Goal: Task Accomplishment & Management: Use online tool/utility

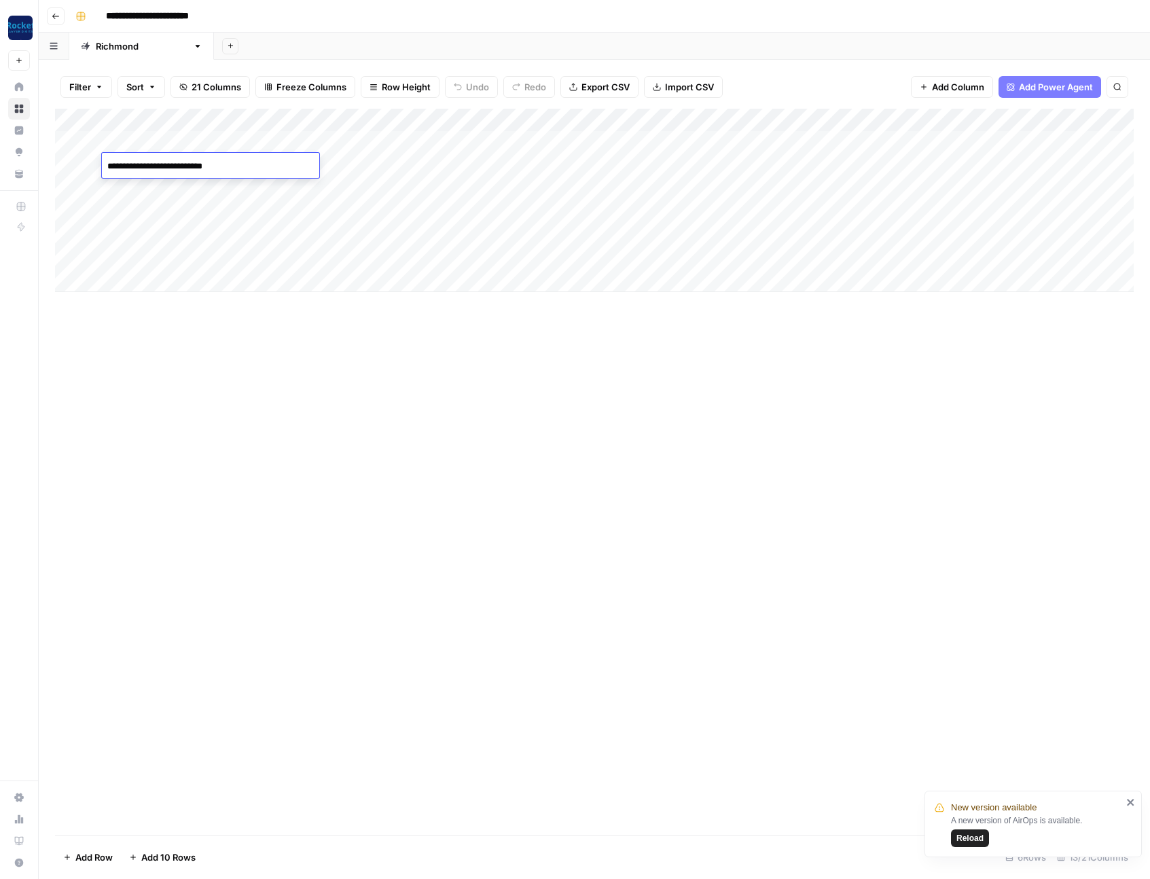
click at [383, 418] on div "Add Column" at bounding box center [594, 472] width 1079 height 726
click at [304, 428] on div "Add Column" at bounding box center [594, 472] width 1079 height 726
click at [390, 410] on div "Add Column" at bounding box center [594, 472] width 1079 height 726
click at [177, 190] on div "Add Column" at bounding box center [594, 200] width 1079 height 183
click at [373, 395] on div "Add Column" at bounding box center [594, 472] width 1079 height 726
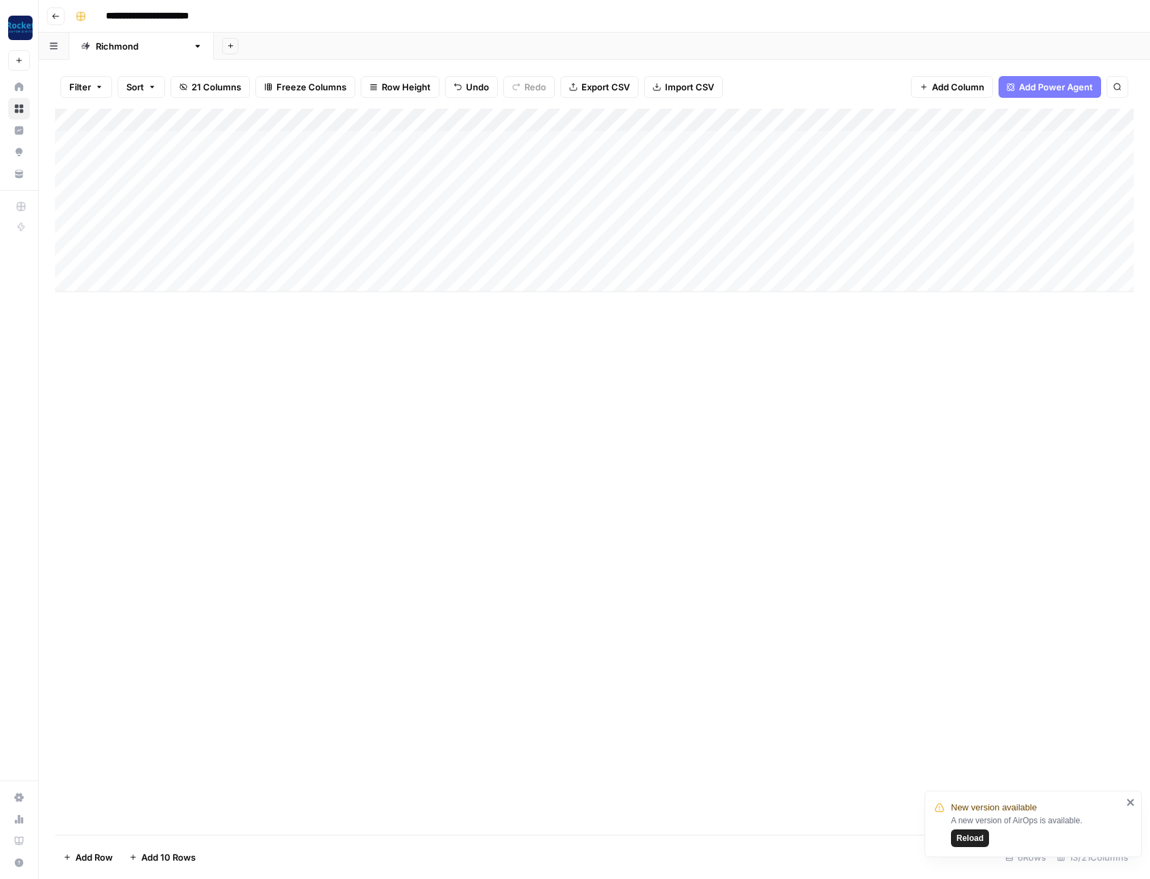
click at [187, 214] on div "Add Column" at bounding box center [594, 200] width 1079 height 183
click at [188, 172] on div "Add Column" at bounding box center [594, 200] width 1079 height 183
click at [279, 188] on div "Add Column" at bounding box center [594, 200] width 1079 height 183
click at [297, 192] on div "Add Column" at bounding box center [594, 200] width 1079 height 183
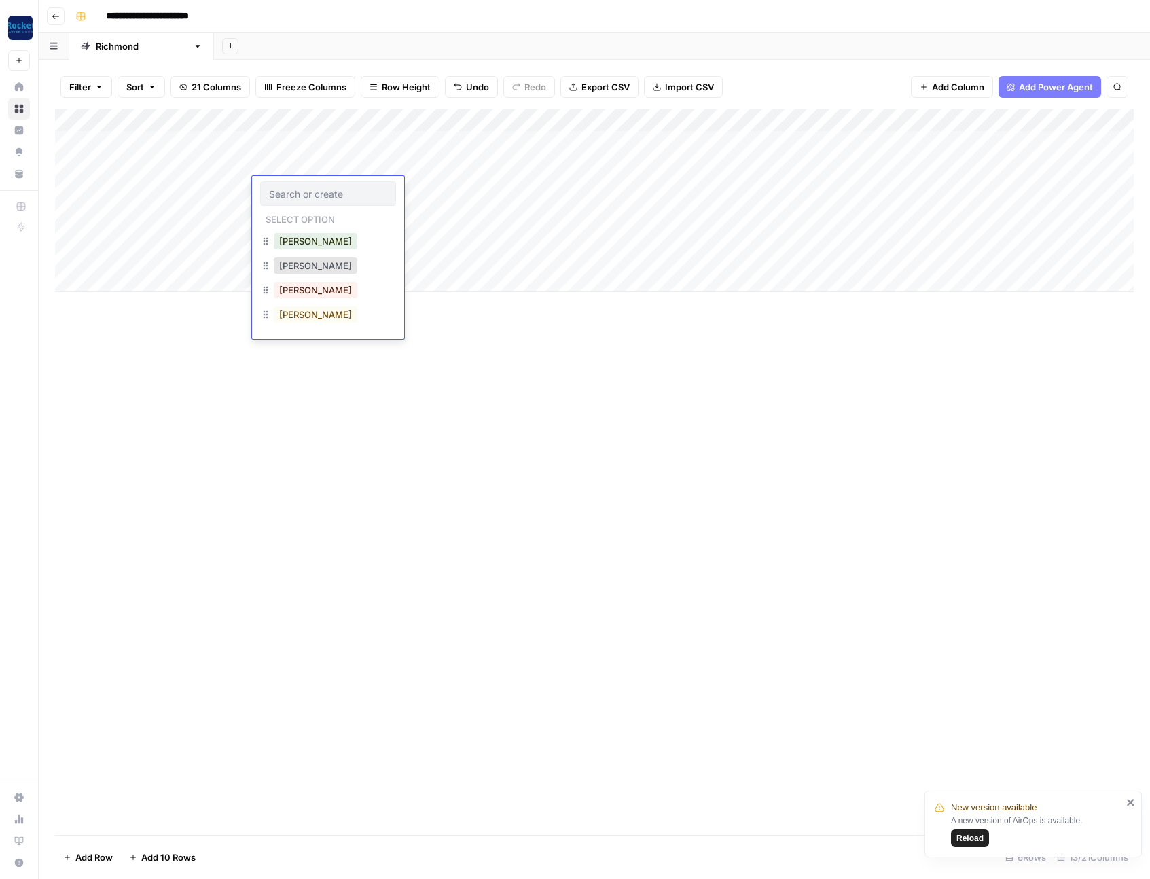
click at [323, 268] on div "Chris" at bounding box center [328, 267] width 136 height 24
click at [285, 266] on button "Chris" at bounding box center [316, 266] width 84 height 16
click at [285, 185] on div "Add Column" at bounding box center [594, 200] width 1079 height 183
click at [535, 384] on div "Add Column" at bounding box center [594, 472] width 1079 height 726
click at [301, 190] on div "Add Column" at bounding box center [594, 200] width 1079 height 183
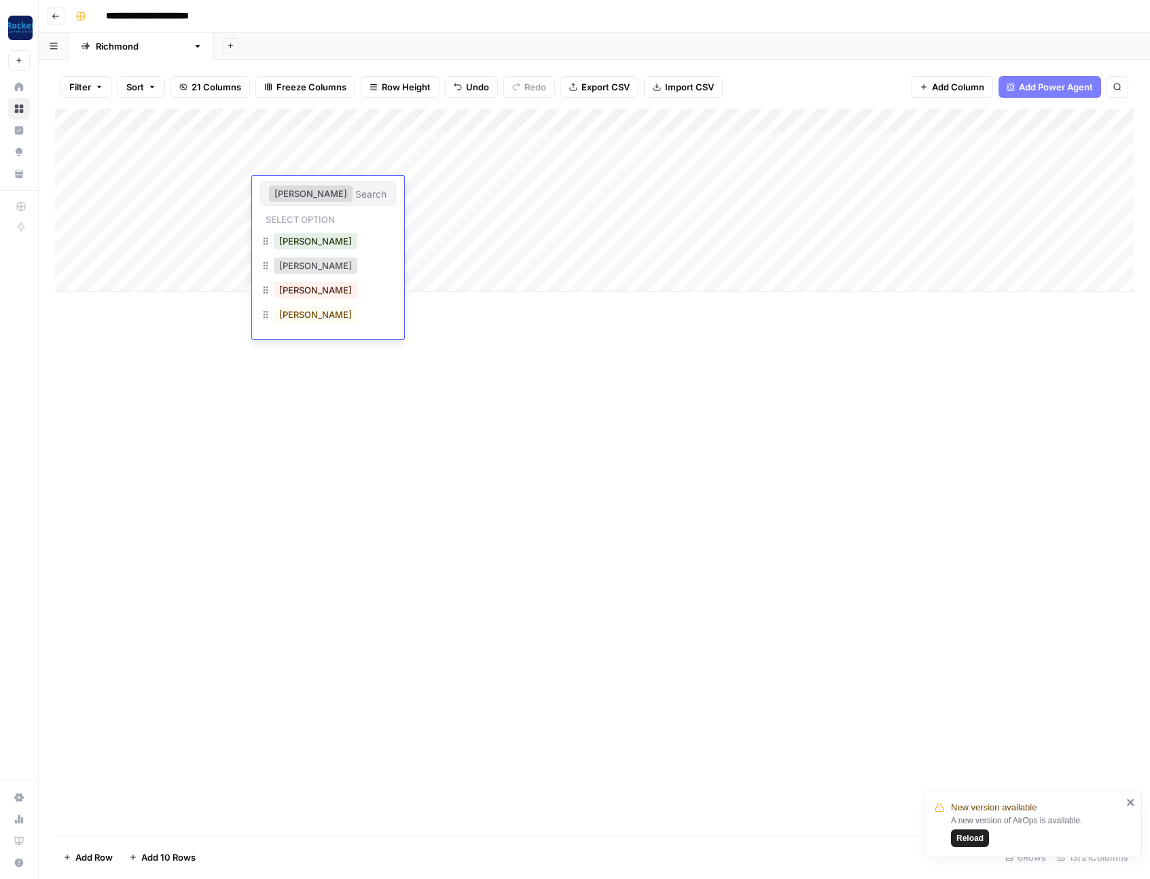
drag, startPoint x: 573, startPoint y: 403, endPoint x: 512, endPoint y: 359, distance: 75.6
click at [556, 391] on div "Add Column" at bounding box center [594, 472] width 1079 height 726
click at [337, 118] on div "Add Column" at bounding box center [594, 200] width 1079 height 183
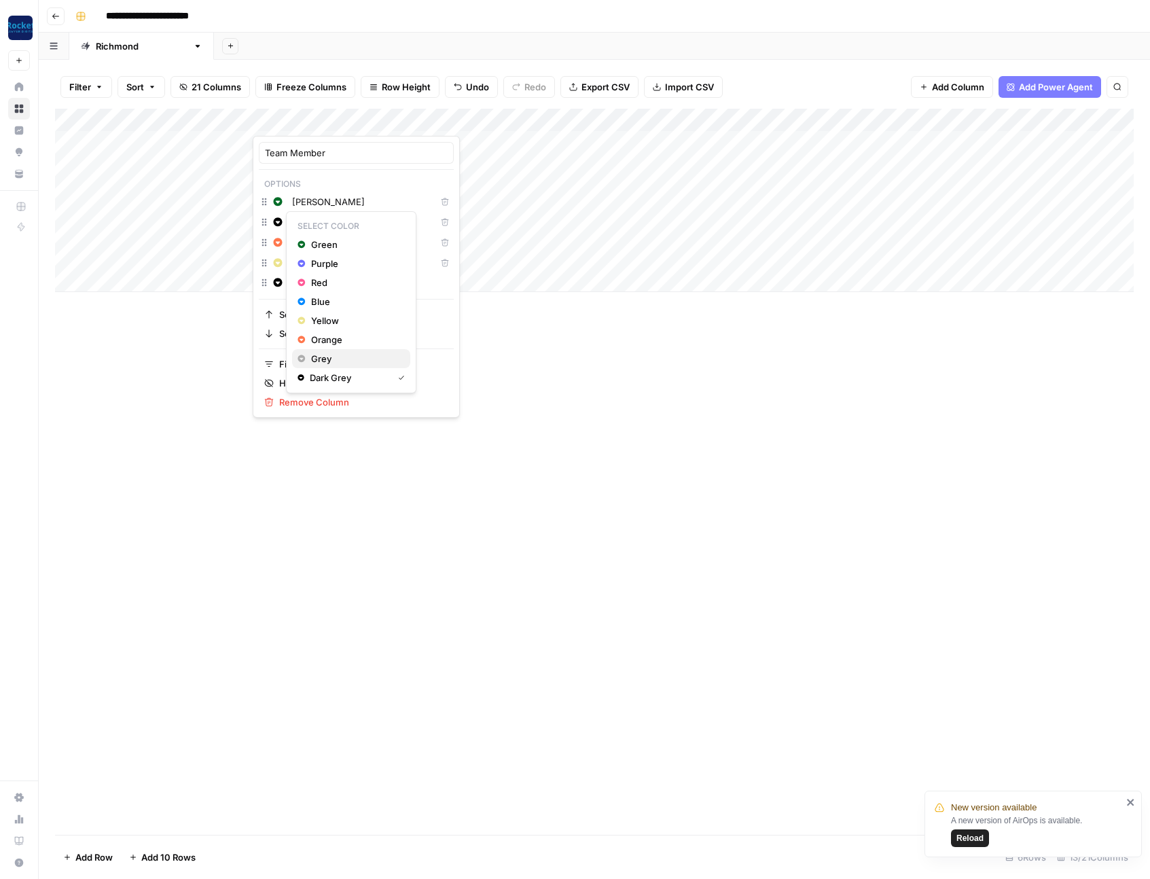
click at [325, 357] on span "Grey" at bounding box center [355, 359] width 88 height 14
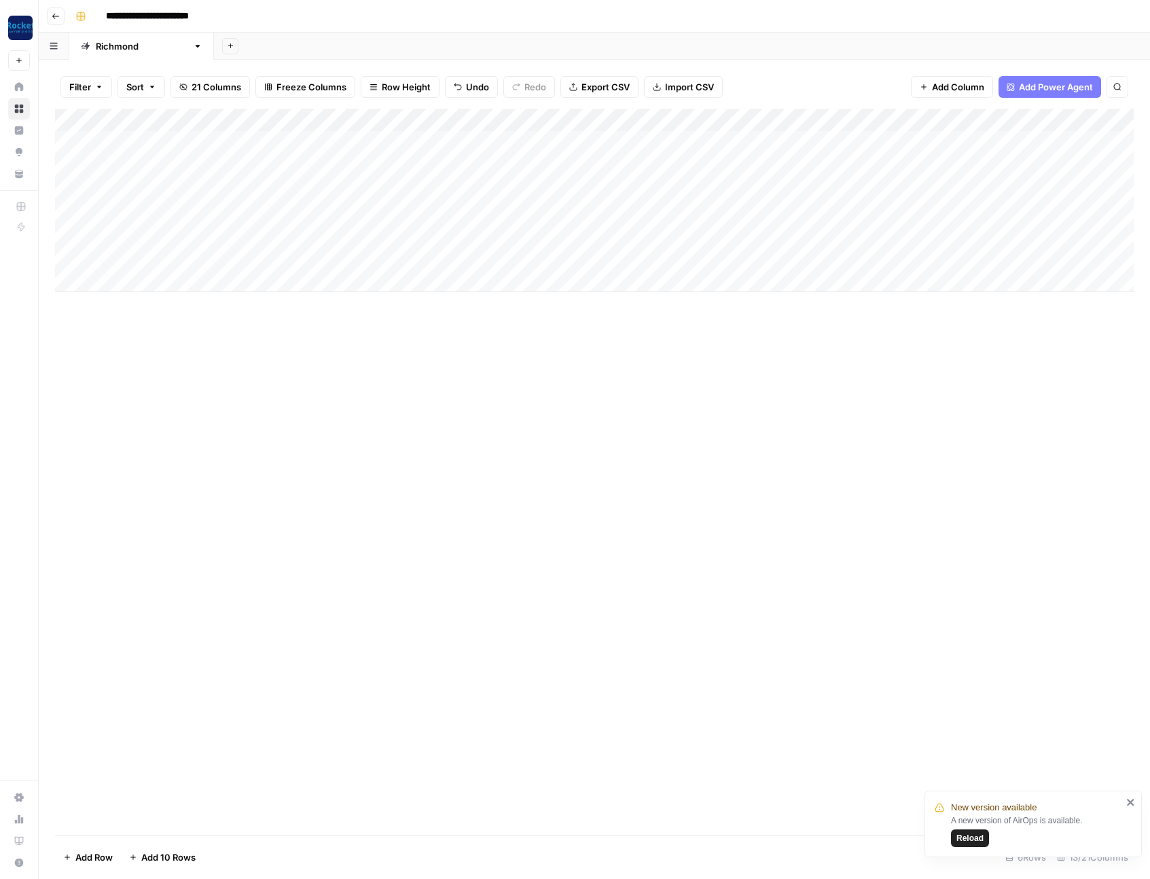
click at [594, 436] on div "Add Column" at bounding box center [594, 472] width 1079 height 726
click at [394, 165] on div "Add Column" at bounding box center [594, 200] width 1079 height 183
click at [397, 165] on div "Add Column" at bounding box center [594, 200] width 1079 height 183
click at [628, 421] on div "Add Column" at bounding box center [594, 472] width 1079 height 726
click at [389, 185] on div "Add Column" at bounding box center [594, 200] width 1079 height 183
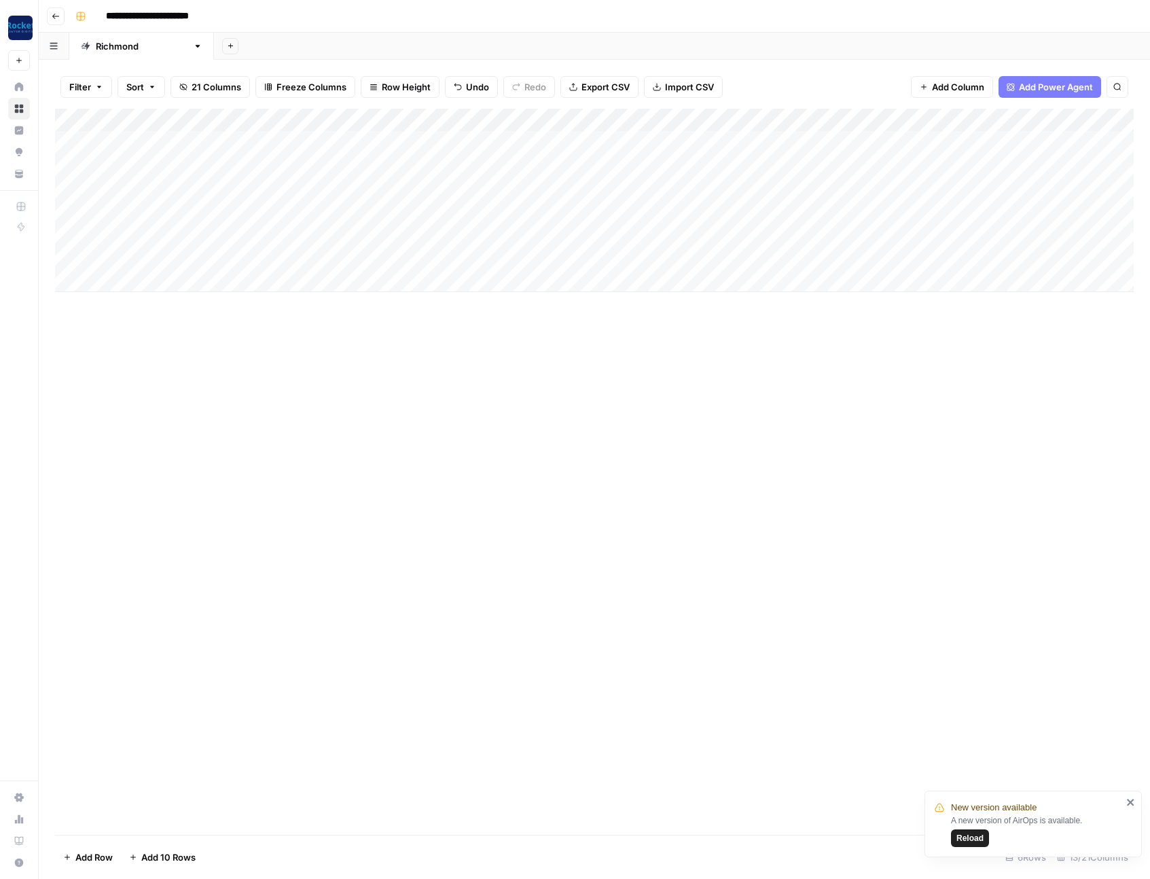
click at [391, 190] on div "Add Column" at bounding box center [594, 200] width 1079 height 183
click at [378, 192] on input "Writing" at bounding box center [422, 194] width 118 height 12
type input "Idea"
click at [473, 364] on div "Add Column" at bounding box center [594, 472] width 1079 height 726
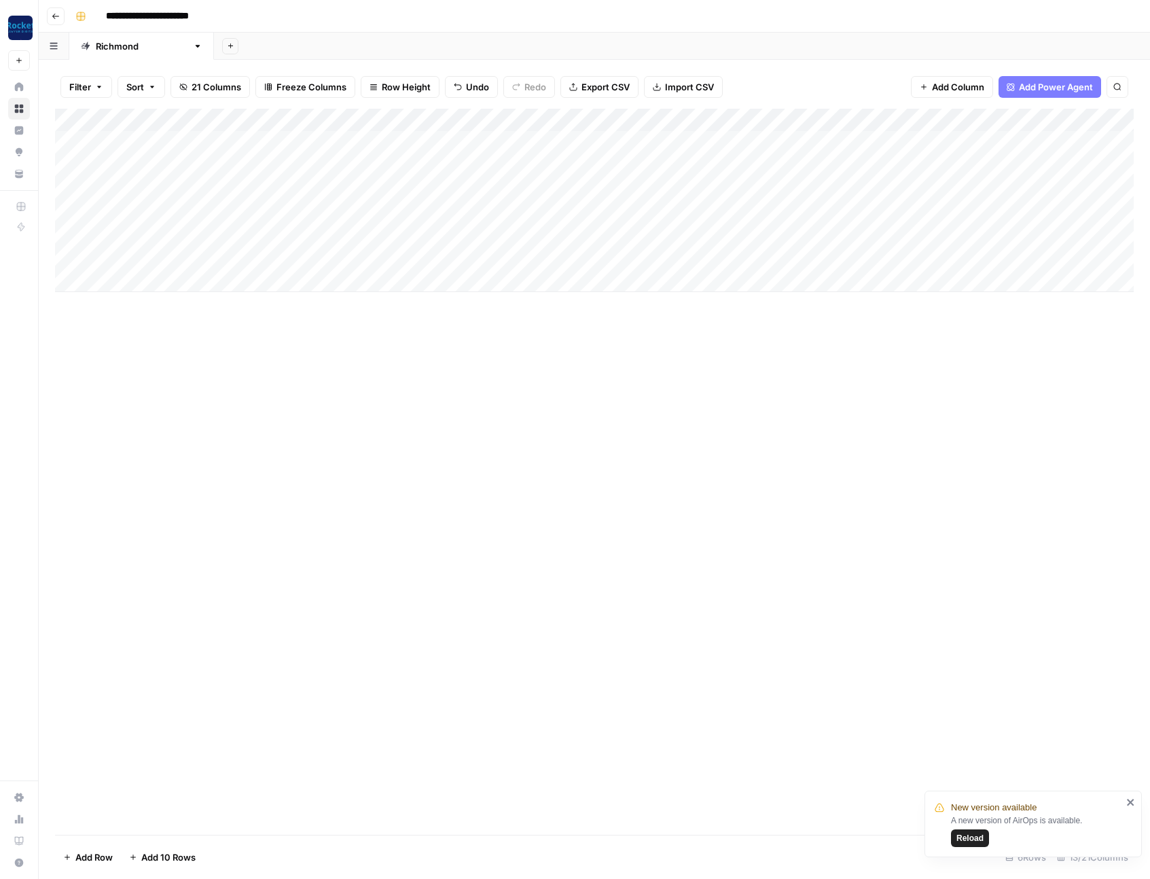
click at [399, 192] on div "Add Column" at bounding box center [594, 200] width 1079 height 183
type input "Idea"
click at [395, 185] on div "Add Column" at bounding box center [594, 200] width 1079 height 183
drag, startPoint x: 650, startPoint y: 455, endPoint x: 472, endPoint y: 251, distance: 270.1
click at [643, 446] on div "Add Column" at bounding box center [594, 472] width 1079 height 726
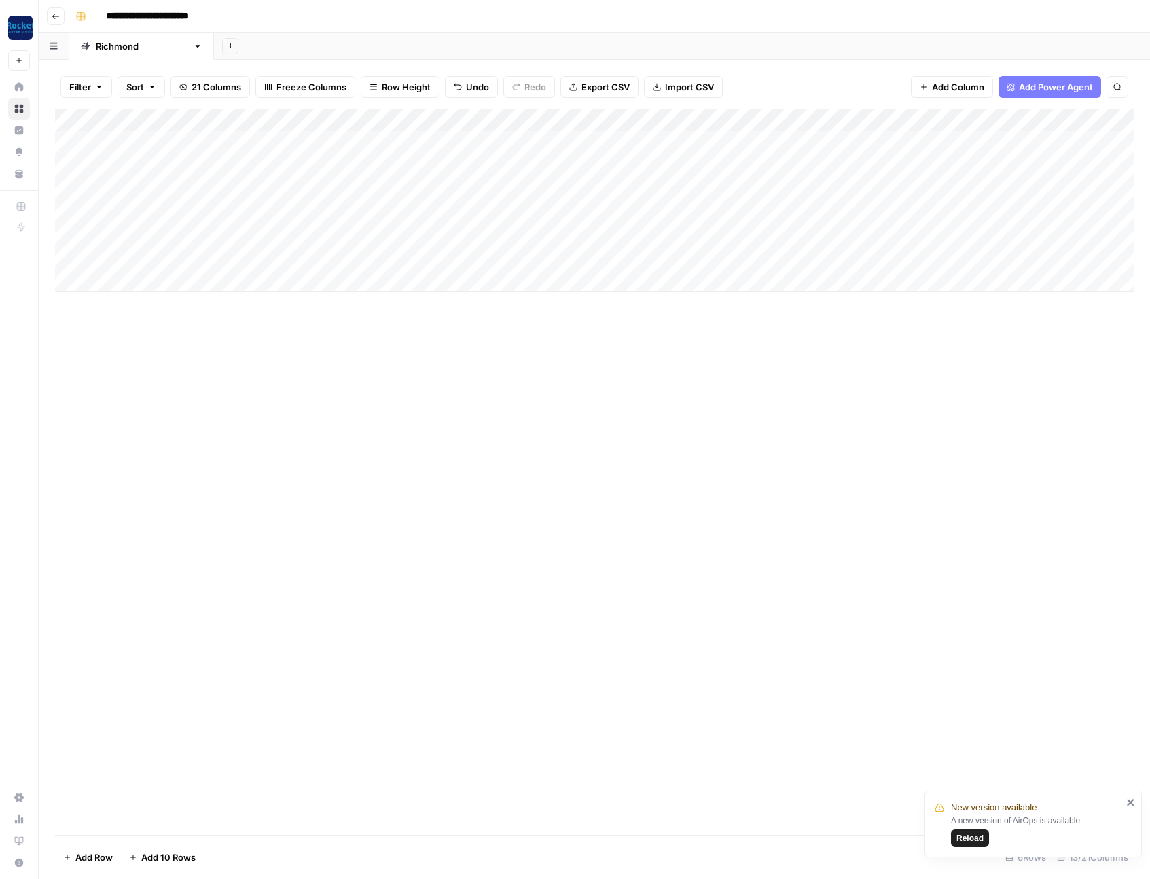
click at [443, 120] on div "Add Column" at bounding box center [594, 200] width 1079 height 183
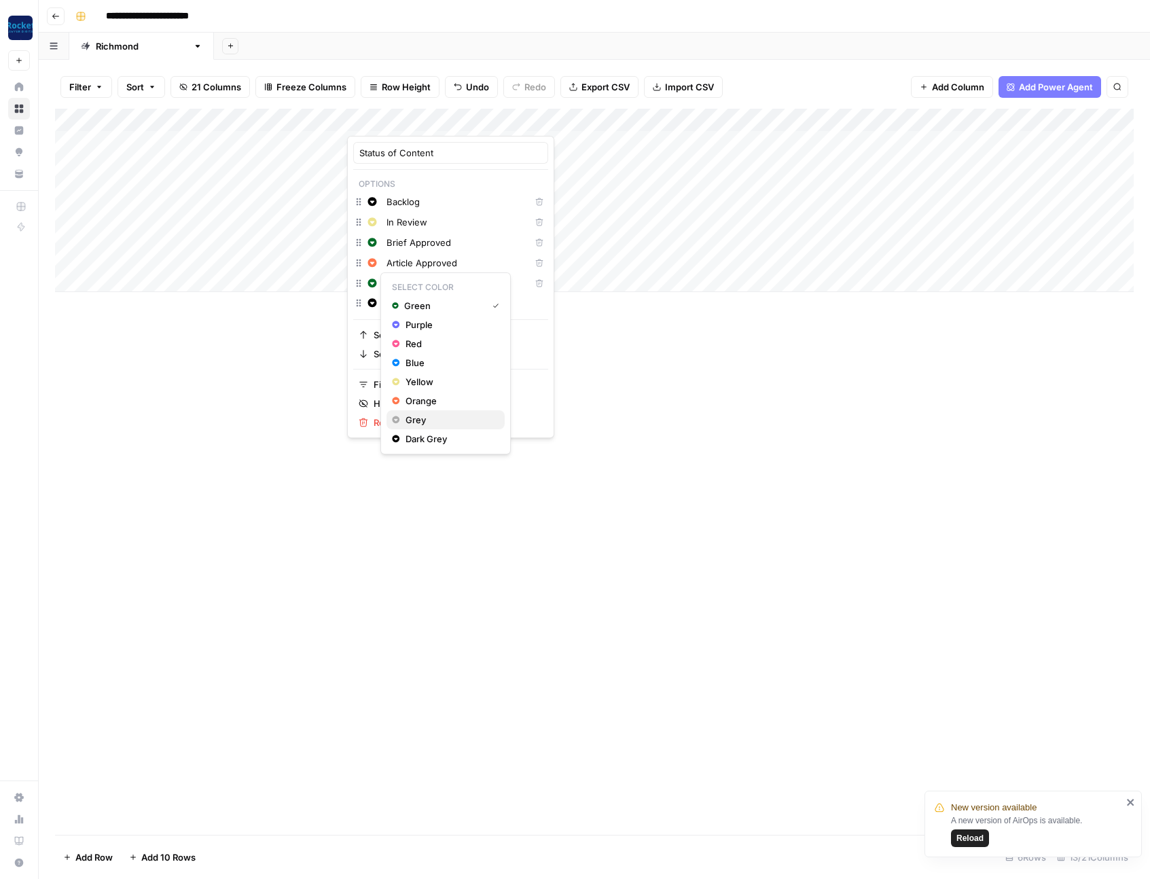
click at [417, 422] on span "Grey" at bounding box center [450, 420] width 88 height 14
click at [402, 150] on input "Status of Content" at bounding box center [450, 153] width 183 height 14
click at [412, 150] on input "Status of Content" at bounding box center [450, 153] width 183 height 14
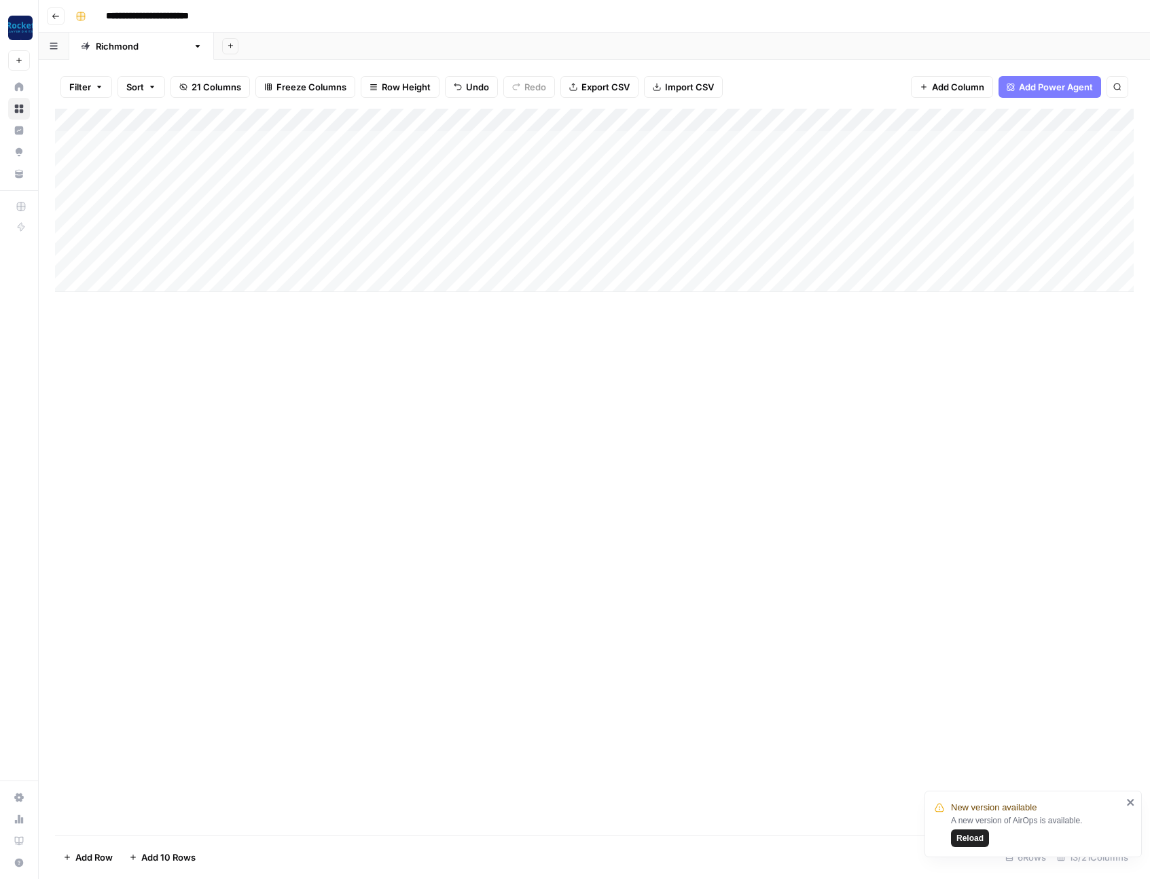
click at [490, 366] on div "Add Column" at bounding box center [594, 472] width 1079 height 726
click at [546, 371] on div "Add Column" at bounding box center [594, 472] width 1079 height 726
click at [527, 236] on div "Add Column" at bounding box center [594, 200] width 1079 height 183
click at [381, 166] on div "Add Column" at bounding box center [594, 200] width 1079 height 183
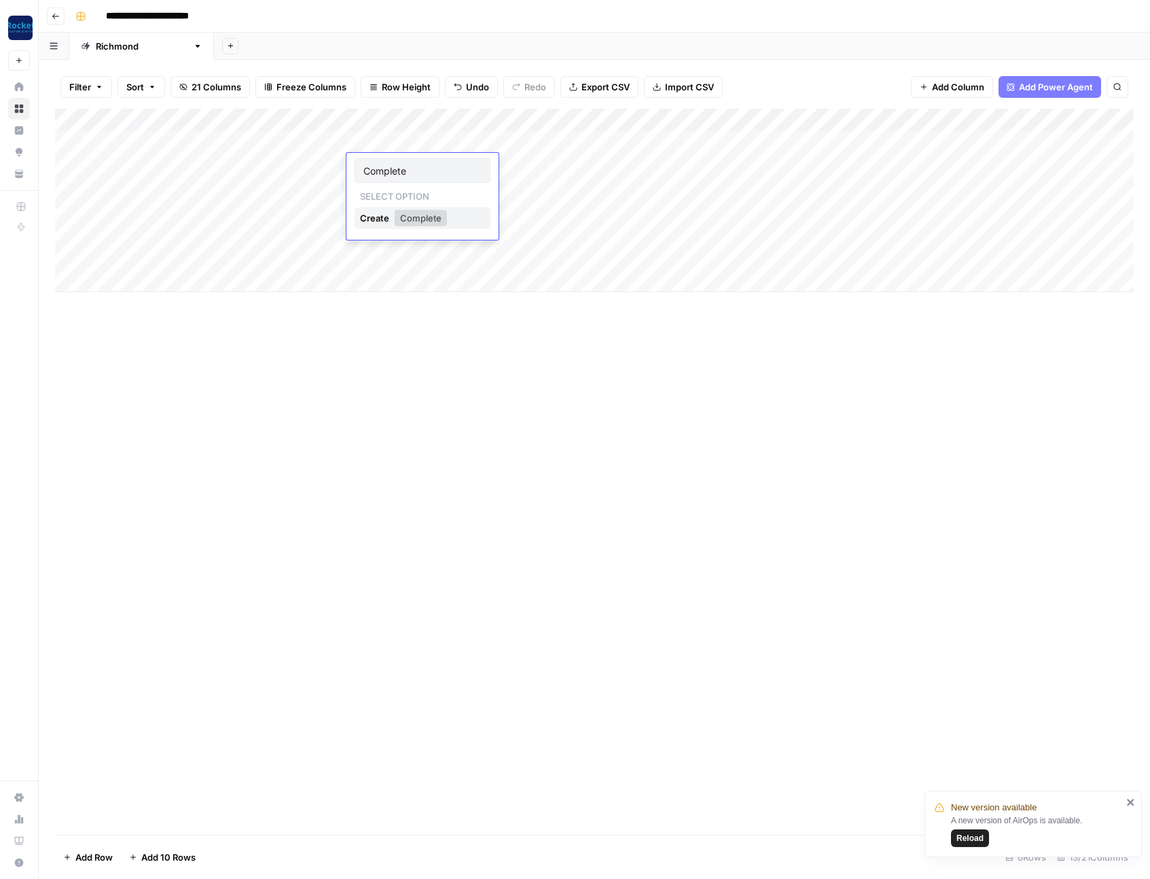
type input "Complete"
click at [374, 228] on div "Create" at bounding box center [376, 218] width 32 height 22
click at [388, 165] on div "Add Column" at bounding box center [594, 200] width 1079 height 183
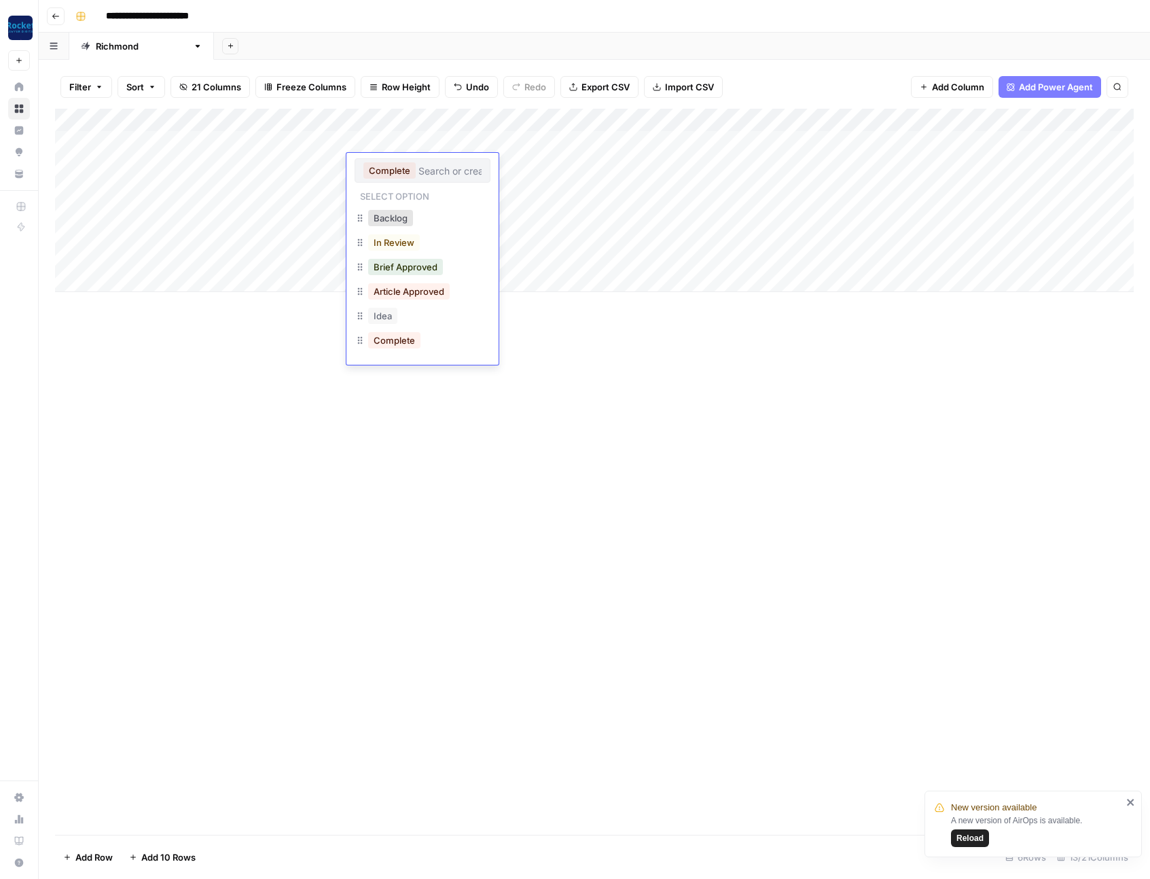
drag, startPoint x: 603, startPoint y: 398, endPoint x: 513, endPoint y: 251, distance: 172.6
click at [602, 397] on div "Add Column" at bounding box center [594, 472] width 1079 height 726
click at [441, 368] on div "Add Column" at bounding box center [594, 472] width 1079 height 726
click at [474, 498] on div "Add Column" at bounding box center [594, 472] width 1079 height 726
click at [438, 223] on div "Add Column" at bounding box center [594, 200] width 1079 height 183
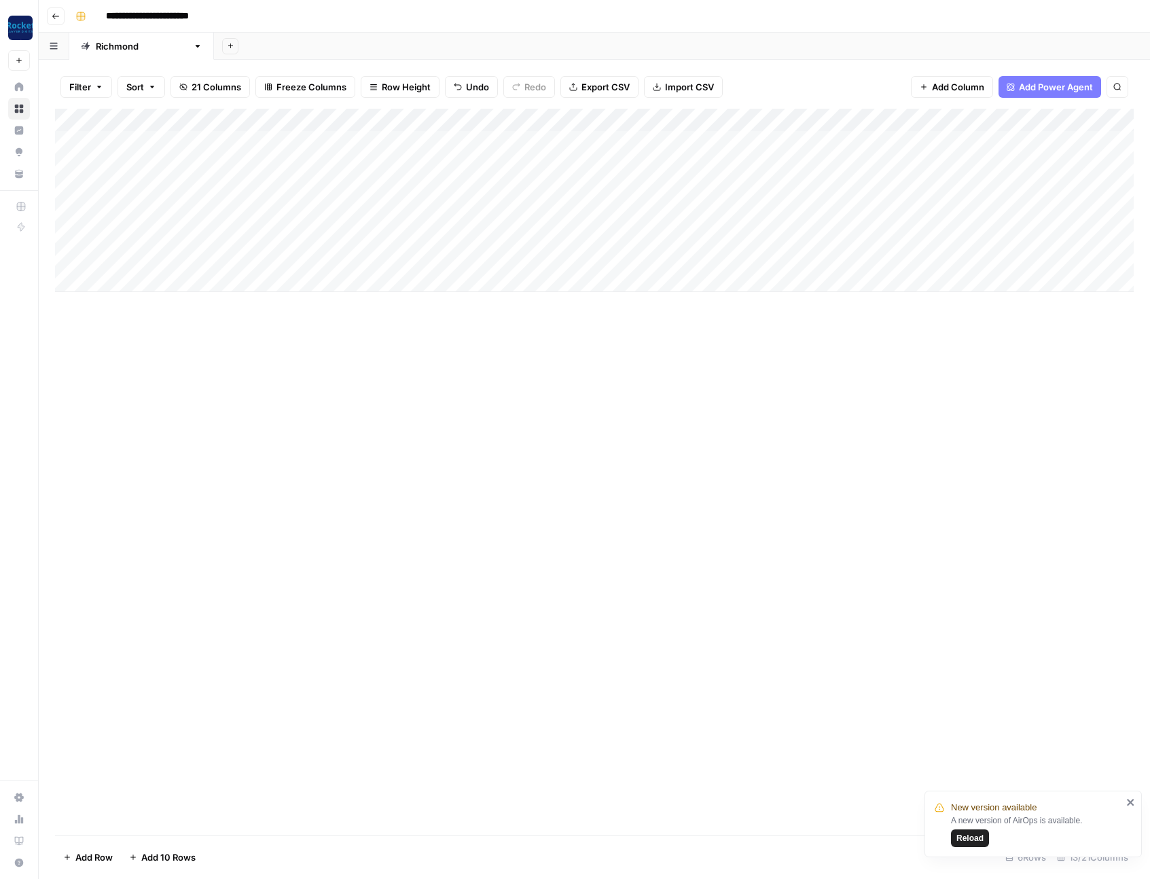
click at [421, 166] on div "Add Column" at bounding box center [594, 200] width 1079 height 183
click at [407, 162] on div "Add Column" at bounding box center [594, 200] width 1079 height 183
drag, startPoint x: 590, startPoint y: 371, endPoint x: 505, endPoint y: 219, distance: 173.7
click at [581, 337] on div "Add Column" at bounding box center [594, 472] width 1079 height 726
click at [406, 144] on div "Add Column" at bounding box center [594, 200] width 1079 height 183
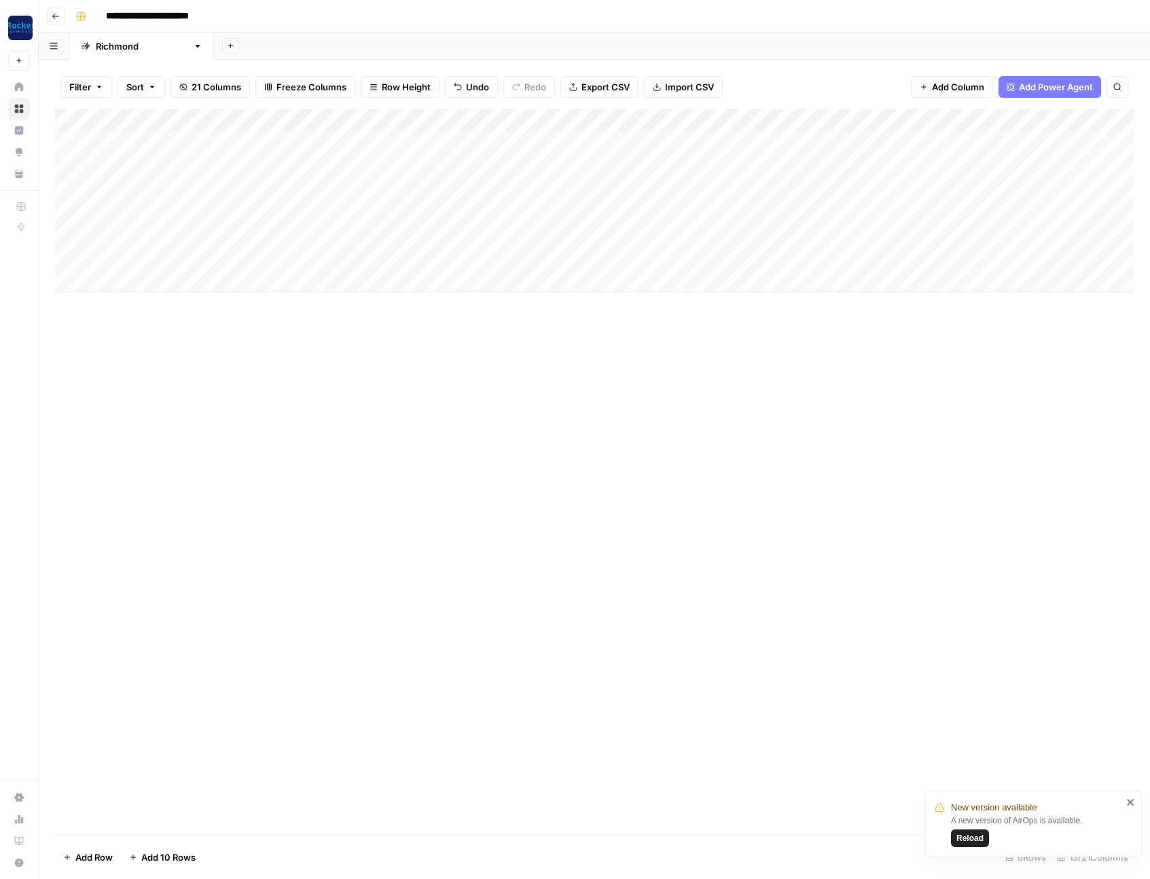
click at [429, 370] on div "Add Column" at bounding box center [594, 472] width 1079 height 726
click at [403, 154] on div "Add Column" at bounding box center [594, 200] width 1079 height 183
click at [401, 141] on div "Add Column" at bounding box center [594, 200] width 1079 height 183
click at [405, 190] on div "Add Column" at bounding box center [594, 200] width 1079 height 183
click at [447, 205] on div "Add Column" at bounding box center [594, 200] width 1079 height 183
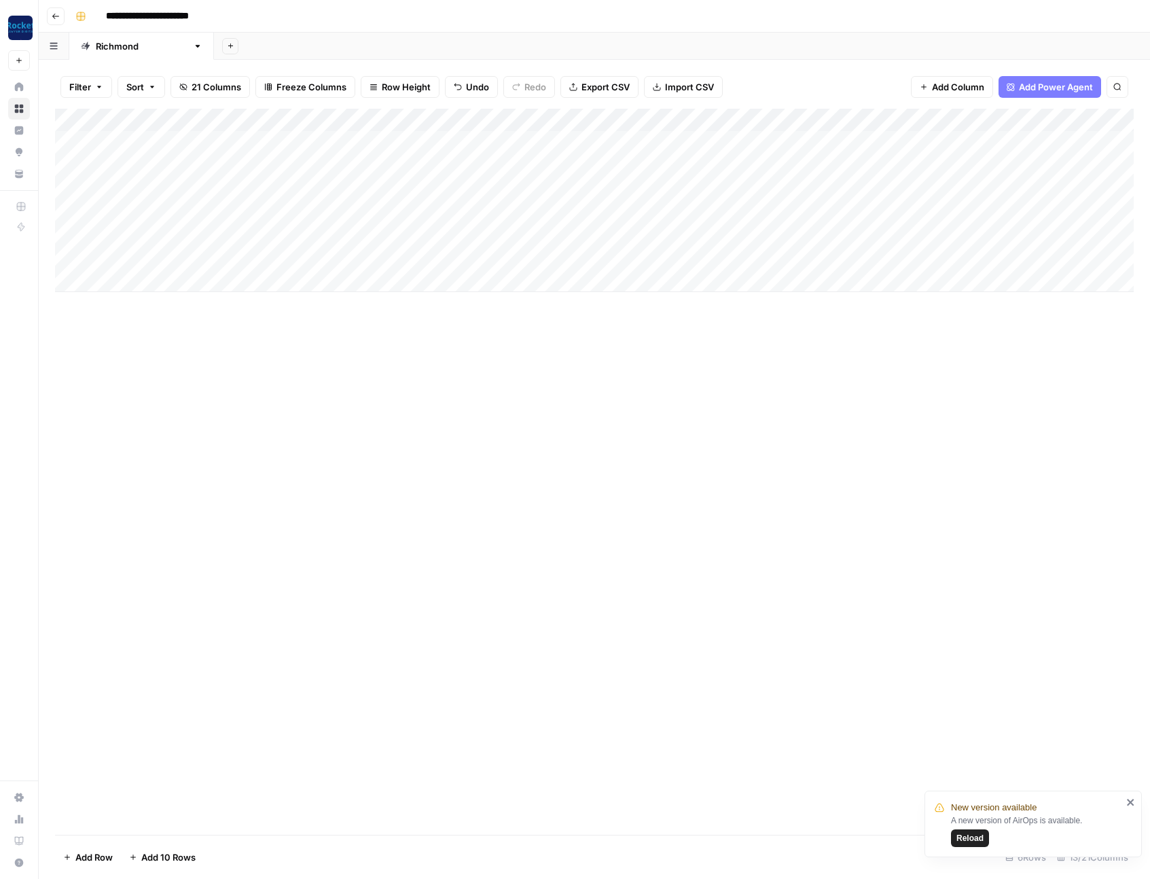
click at [440, 122] on div "Add Column" at bounding box center [594, 200] width 1079 height 183
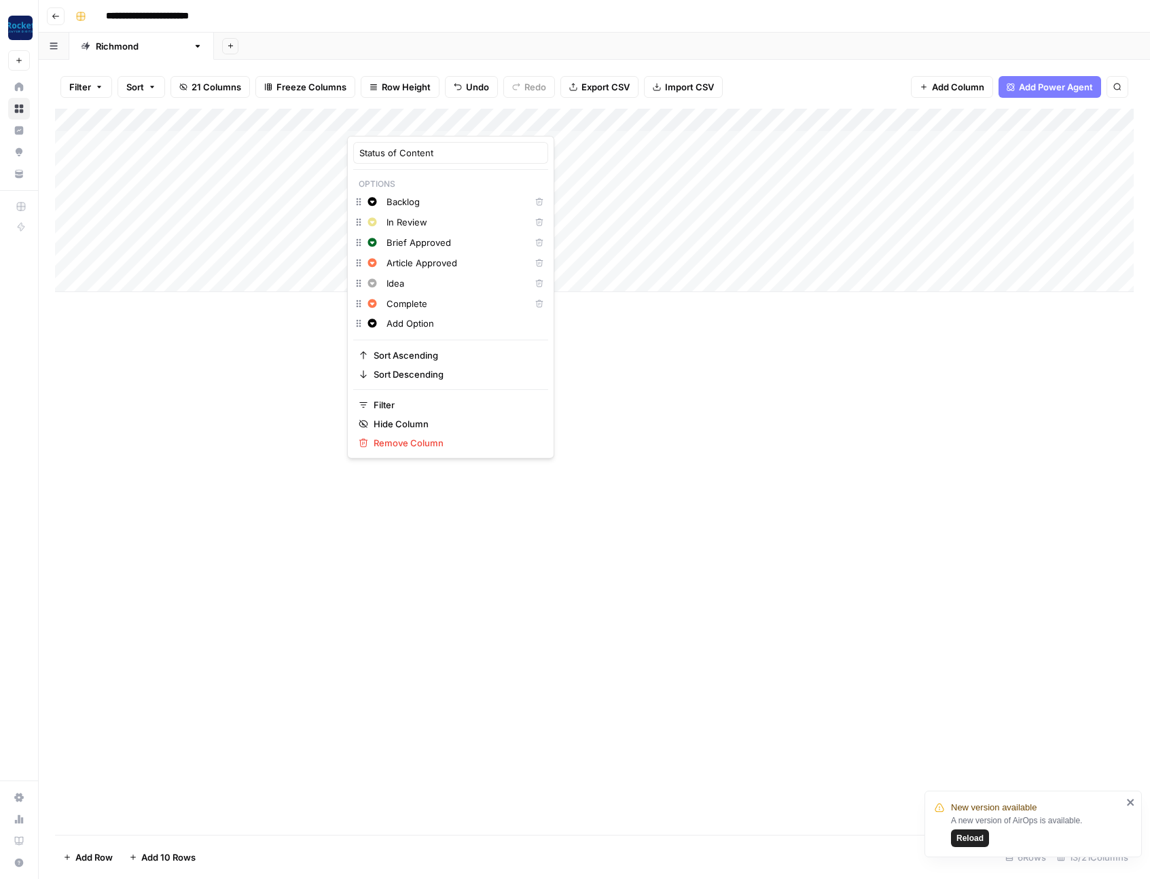
click at [408, 325] on input "Add Option" at bounding box center [465, 324] width 156 height 14
click at [413, 325] on input "Add Option" at bounding box center [465, 324] width 156 height 14
click at [630, 371] on div "Add Column" at bounding box center [594, 472] width 1079 height 726
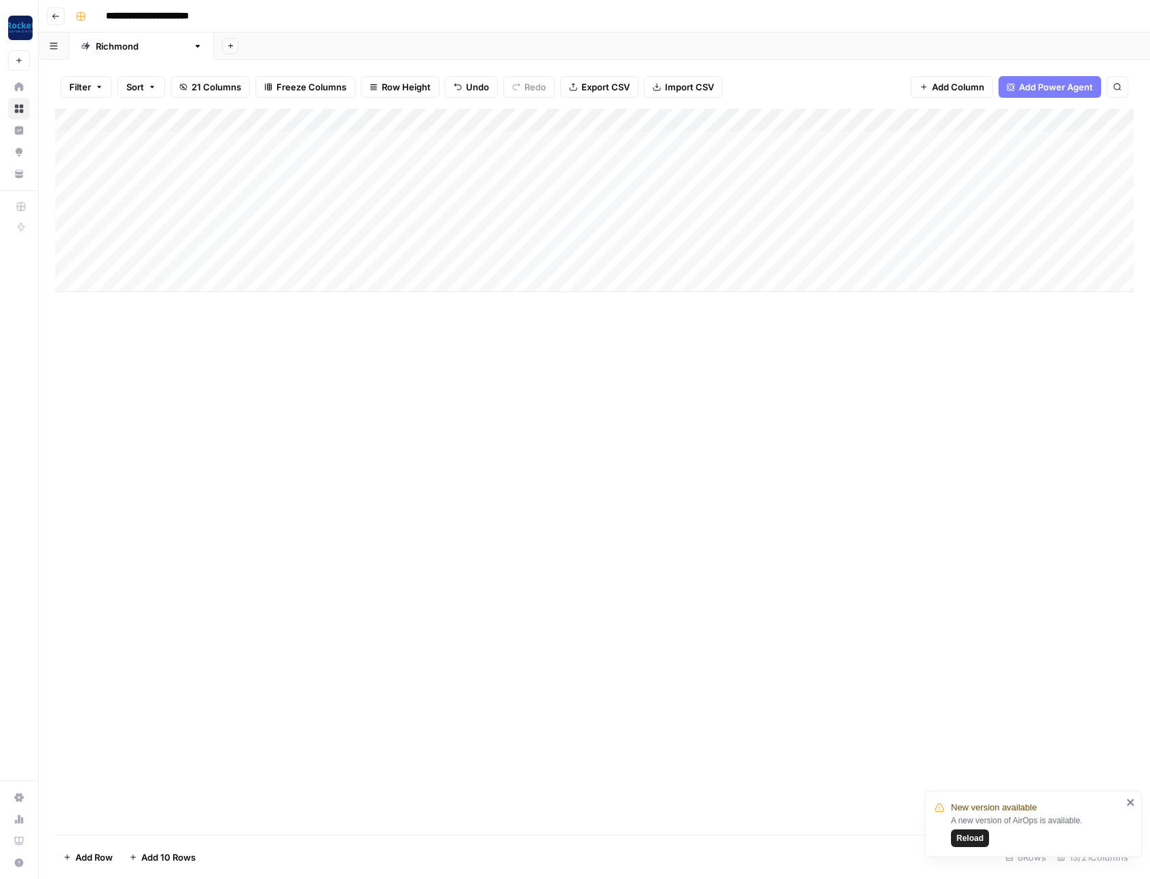
click at [472, 421] on div "Add Column" at bounding box center [594, 472] width 1079 height 726
click at [452, 349] on div "Add Column" at bounding box center [594, 472] width 1079 height 726
click at [413, 139] on div "Add Column" at bounding box center [594, 200] width 1079 height 183
click at [440, 118] on div "Add Column" at bounding box center [594, 200] width 1079 height 183
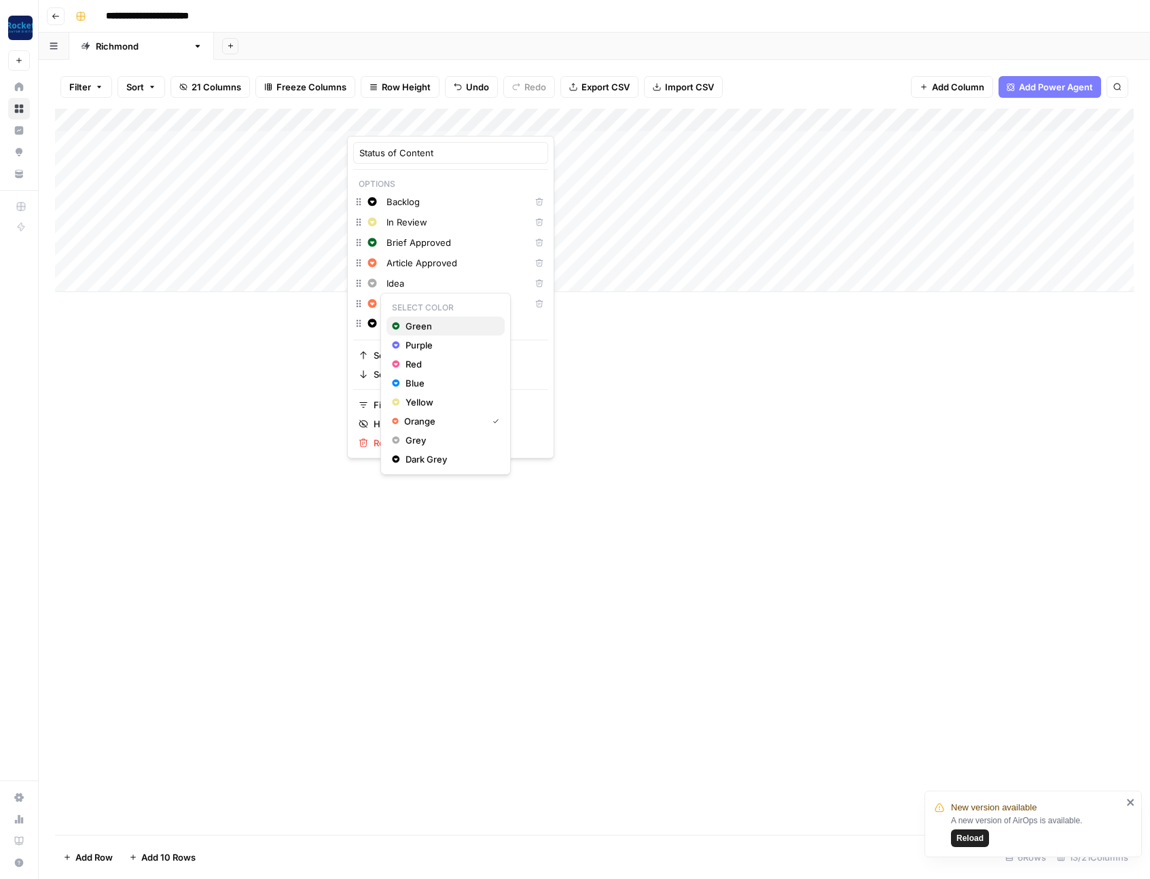
click at [423, 325] on span "Green" at bounding box center [450, 326] width 88 height 14
click at [662, 414] on div "Add Column" at bounding box center [594, 472] width 1079 height 726
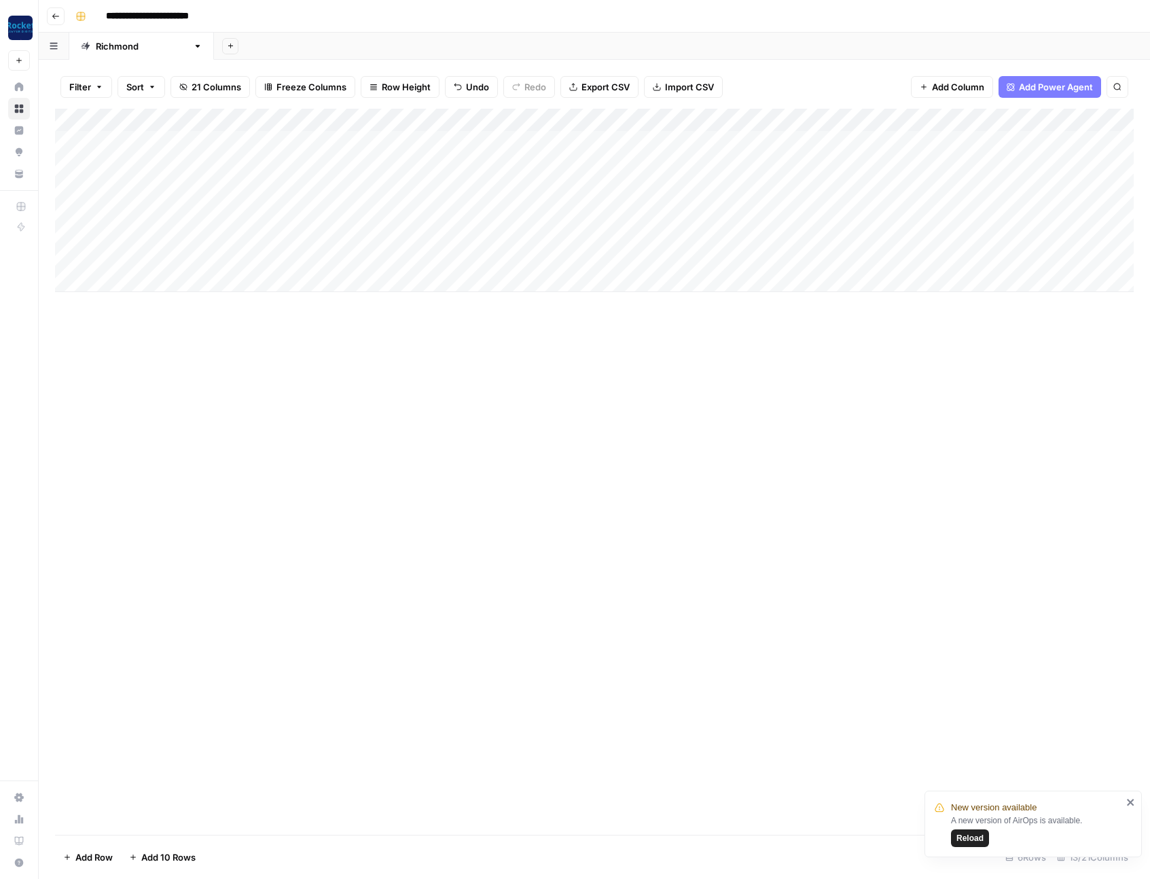
click at [479, 423] on div "Add Column" at bounding box center [594, 472] width 1079 height 726
click at [402, 432] on div "Add Column" at bounding box center [594, 472] width 1079 height 726
click at [512, 142] on div "Add Column" at bounding box center [594, 200] width 1079 height 183
click at [559, 118] on div "Add Column" at bounding box center [594, 200] width 1079 height 183
click at [508, 344] on span "Grey" at bounding box center [552, 339] width 88 height 14
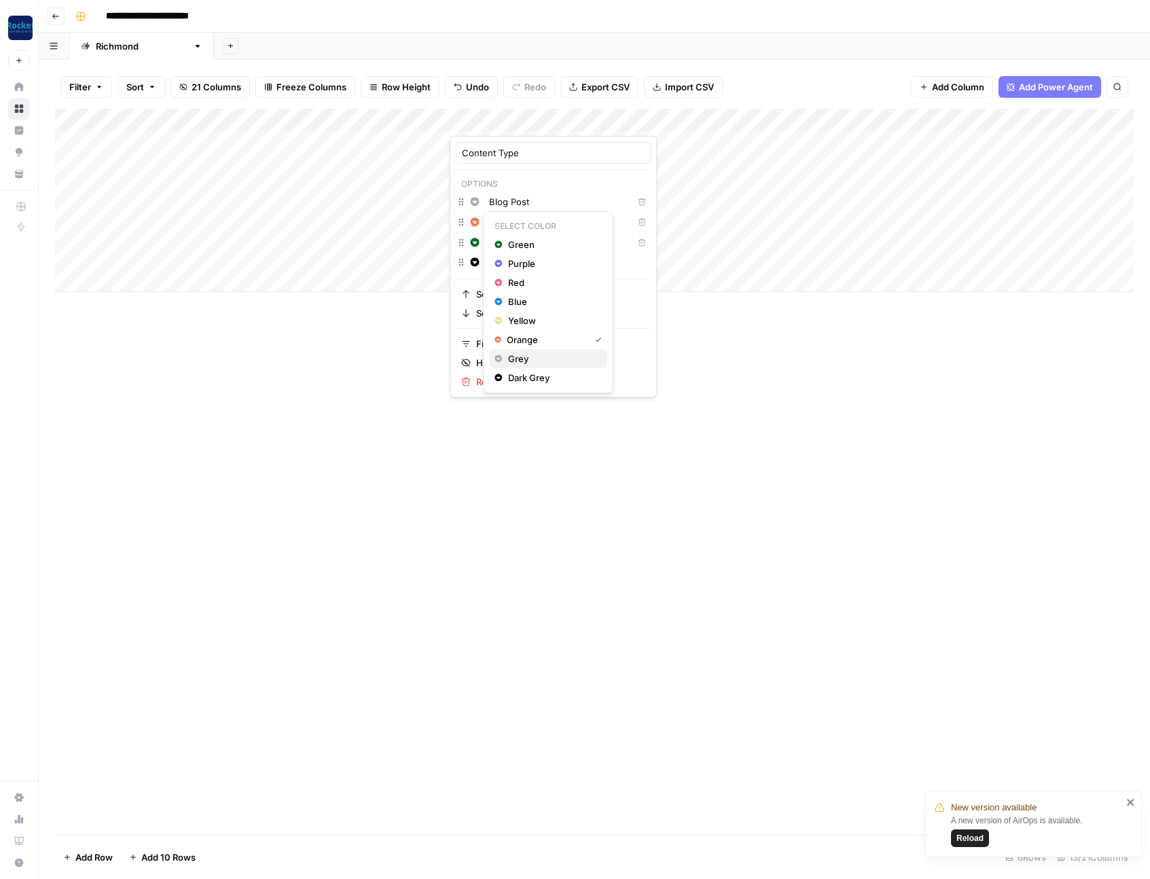
click at [516, 363] on span "Grey" at bounding box center [552, 359] width 88 height 14
click at [400, 372] on div "Add Column" at bounding box center [594, 472] width 1079 height 726
click at [448, 376] on div "Add Column" at bounding box center [594, 472] width 1079 height 726
click at [520, 241] on div "Add Column" at bounding box center [594, 200] width 1079 height 183
click at [323, 188] on div "Add Column" at bounding box center [594, 200] width 1079 height 183
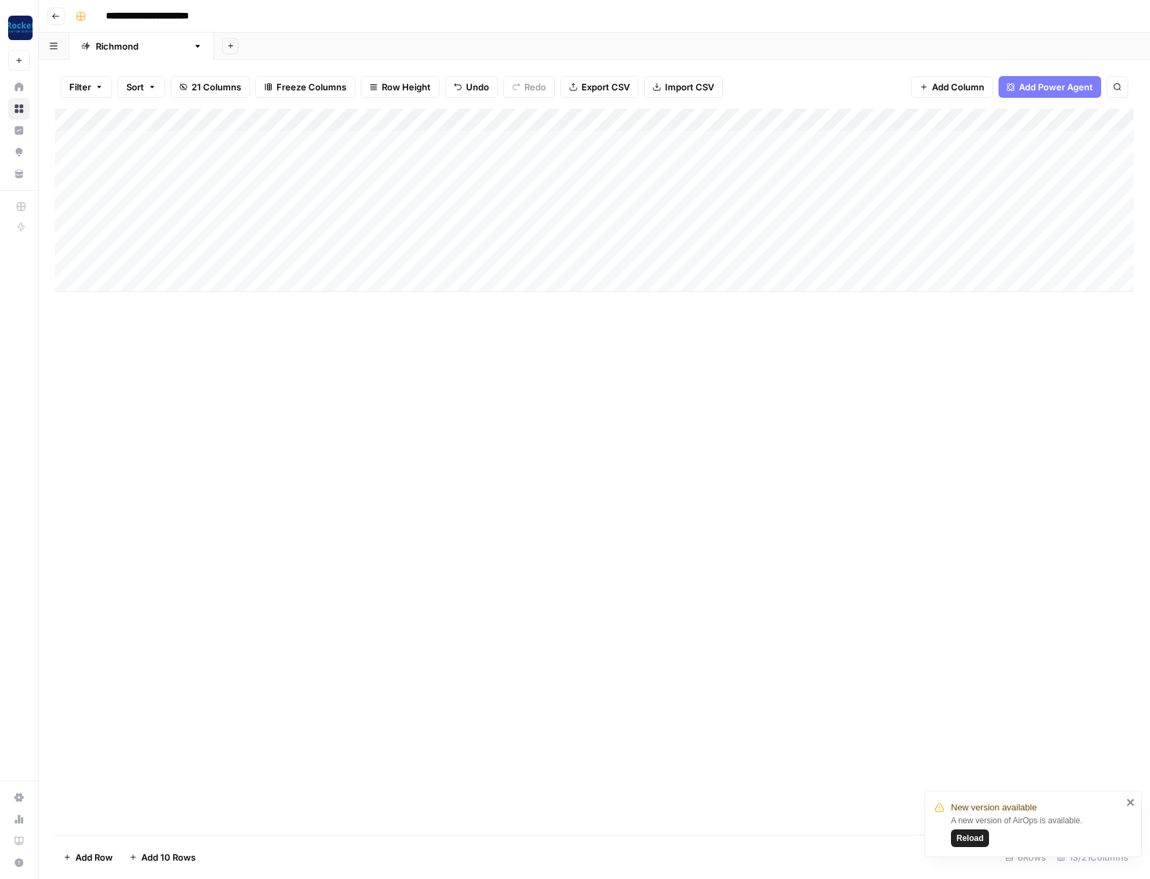
drag, startPoint x: 344, startPoint y: 196, endPoint x: 344, endPoint y: 203, distance: 7.5
click at [344, 203] on div "Add Column" at bounding box center [594, 200] width 1079 height 183
click at [408, 209] on div "Add Column" at bounding box center [594, 200] width 1079 height 183
click at [397, 232] on div "Add Column" at bounding box center [594, 200] width 1079 height 183
click at [406, 232] on div "Add Column" at bounding box center [594, 200] width 1079 height 183
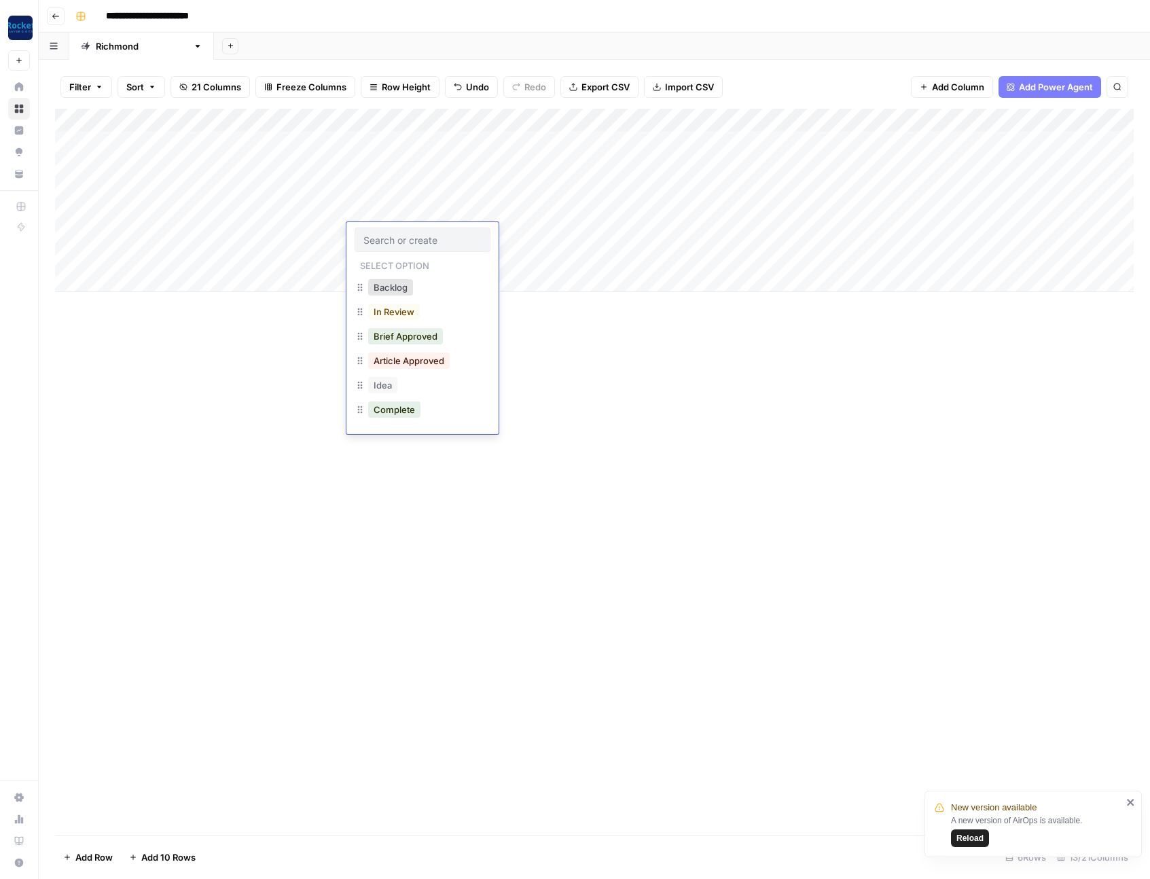
drag, startPoint x: 307, startPoint y: 240, endPoint x: 363, endPoint y: 238, distance: 55.7
click at [308, 240] on div "Add Column" at bounding box center [594, 200] width 1079 height 183
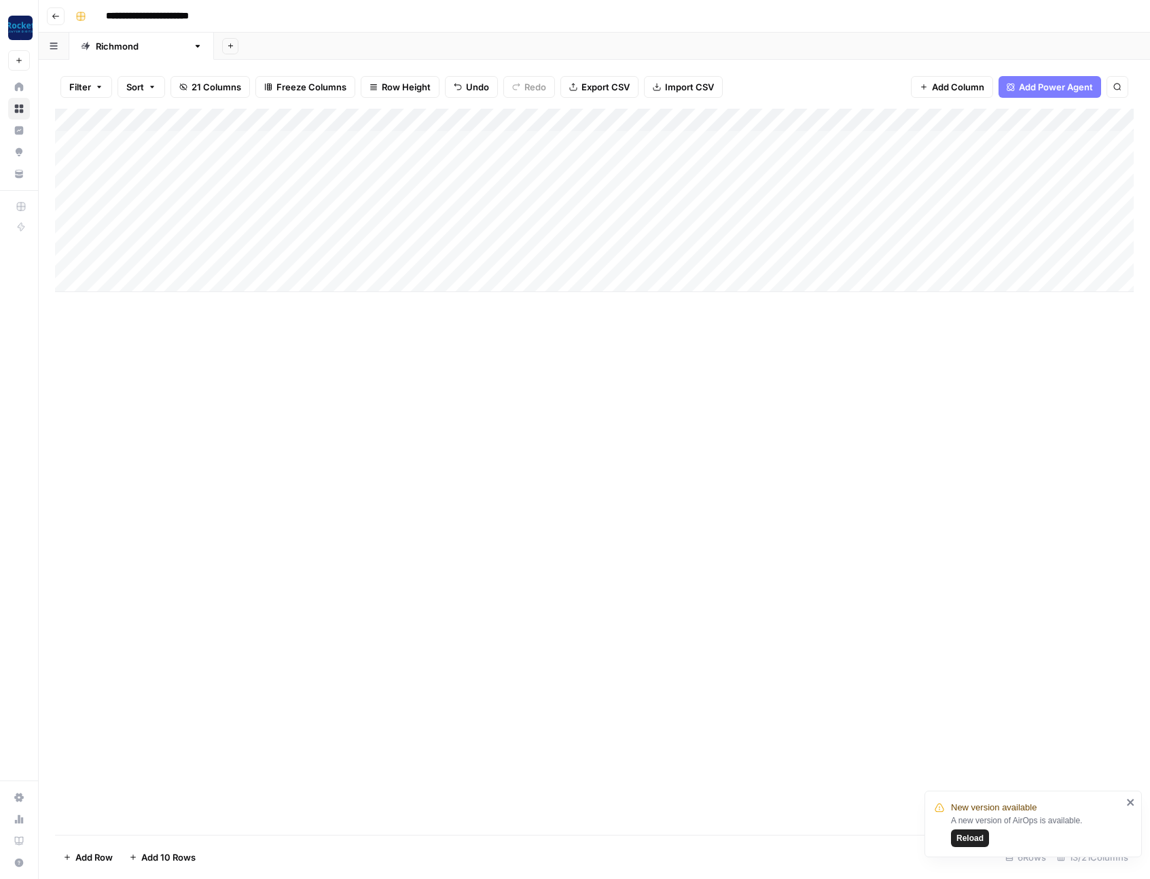
click at [406, 233] on div "Add Column" at bounding box center [594, 200] width 1079 height 183
click at [402, 208] on div "Add Column" at bounding box center [594, 200] width 1079 height 183
click at [396, 209] on div "Add Column" at bounding box center [594, 200] width 1079 height 183
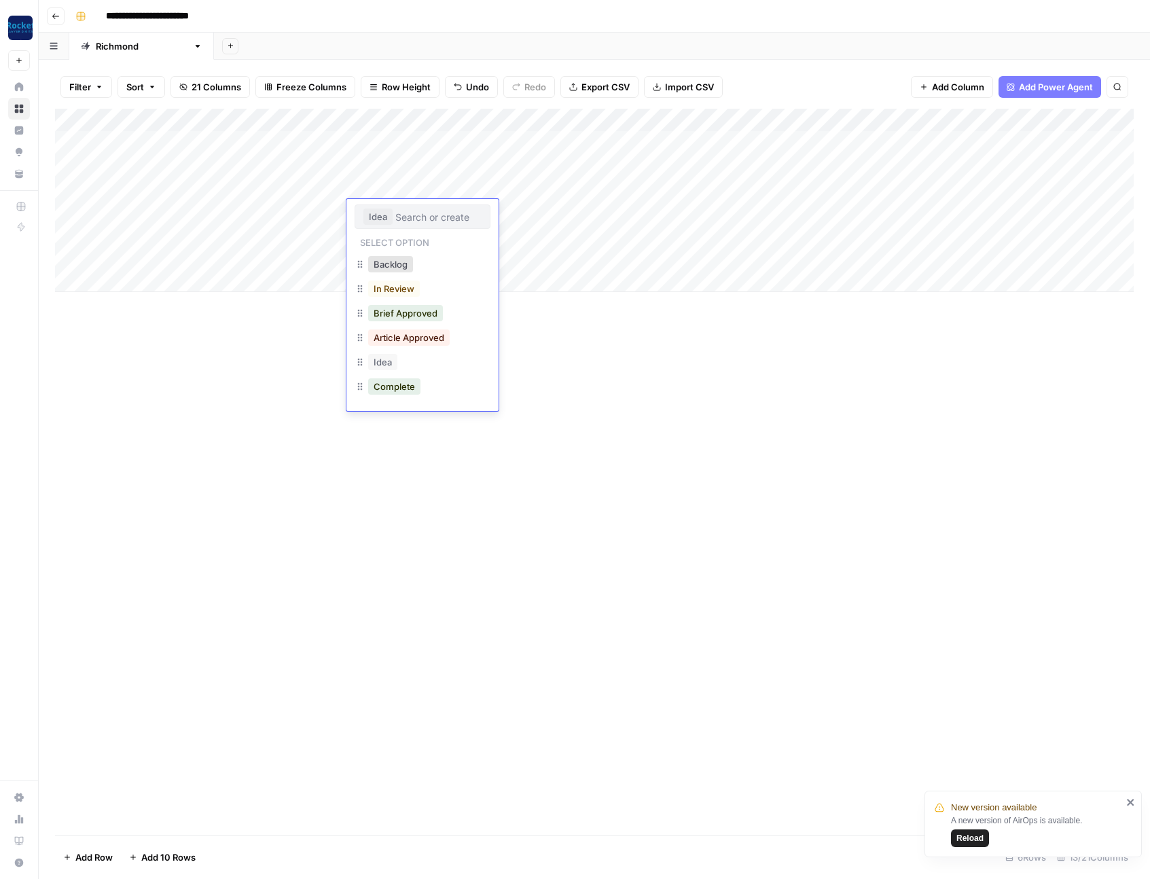
click at [400, 213] on input "text" at bounding box center [438, 217] width 86 height 12
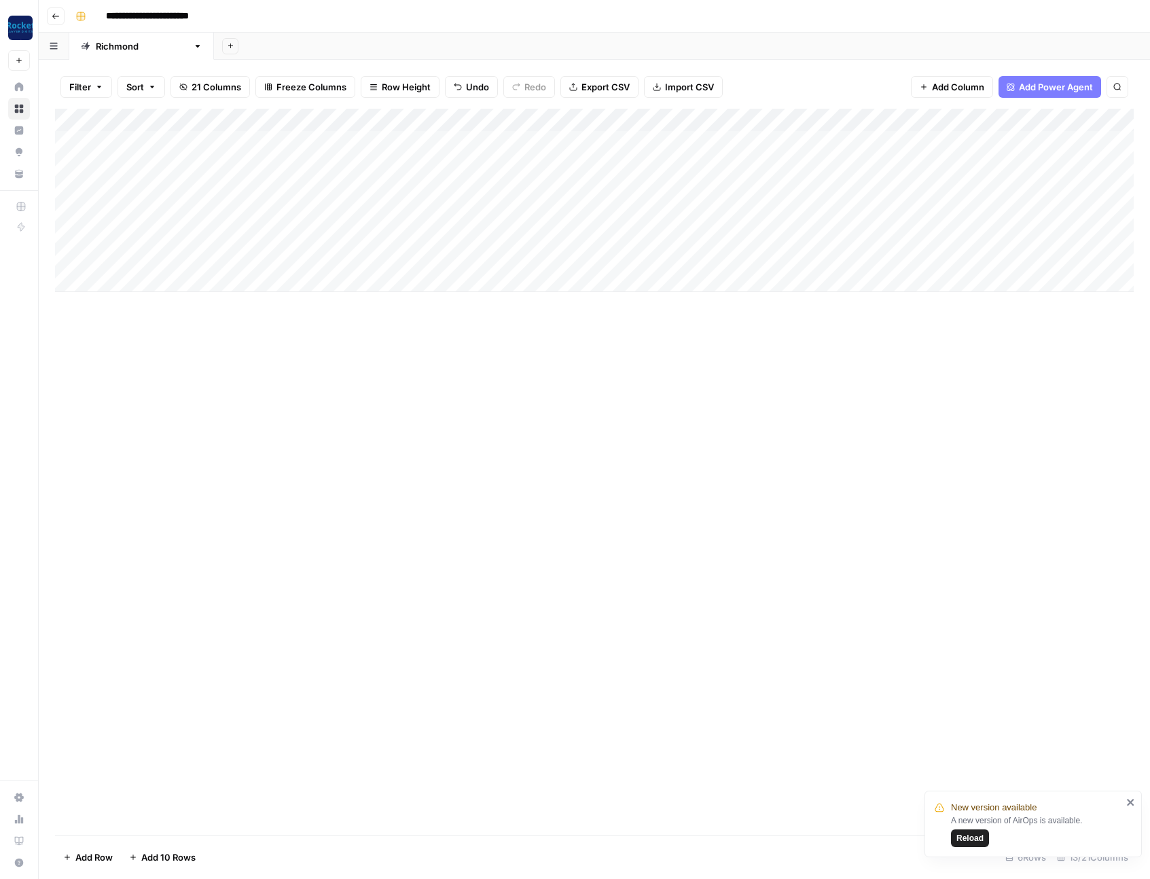
click at [417, 194] on div "Add Column" at bounding box center [594, 200] width 1079 height 183
click at [440, 120] on div "Add Column" at bounding box center [594, 200] width 1079 height 183
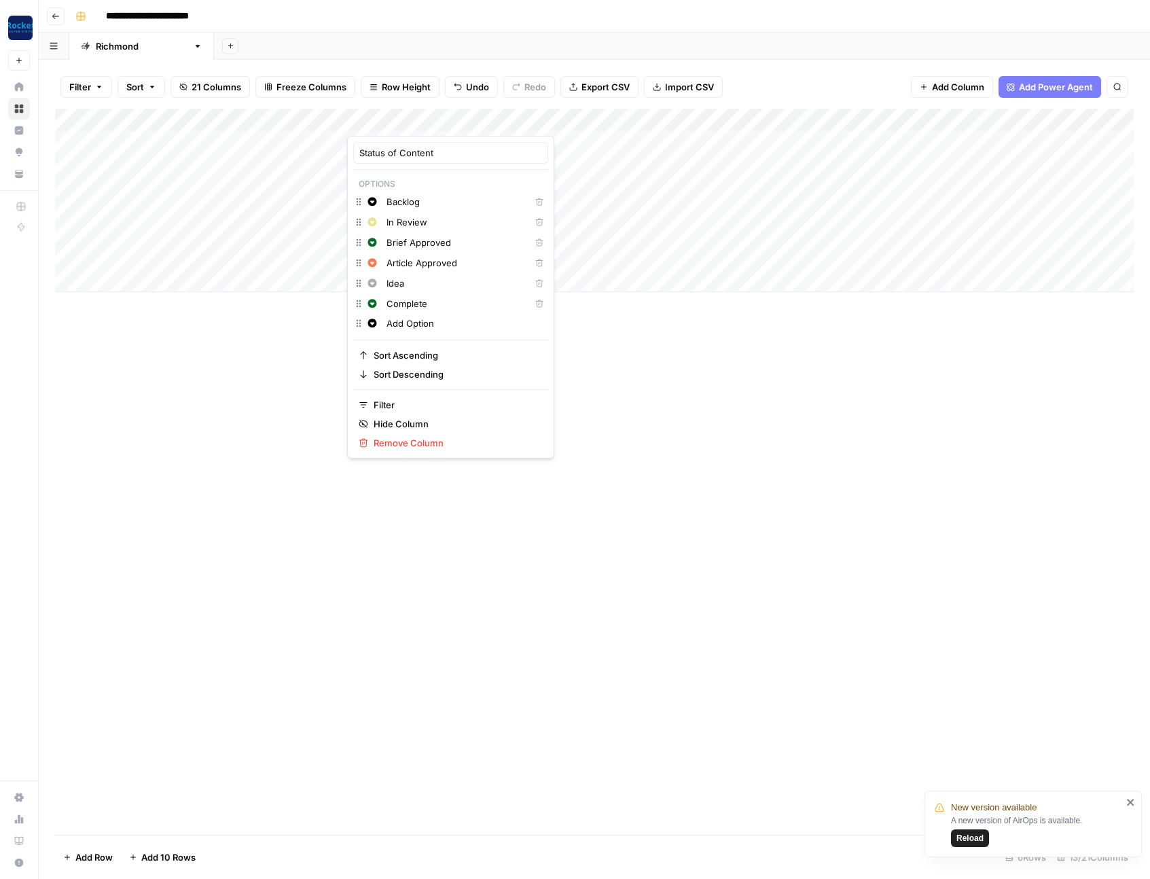
click at [419, 323] on input "Add Option" at bounding box center [465, 324] width 156 height 14
click at [408, 340] on input "Writing" at bounding box center [465, 344] width 156 height 14
click at [408, 341] on input "Writing" at bounding box center [465, 344] width 156 height 14
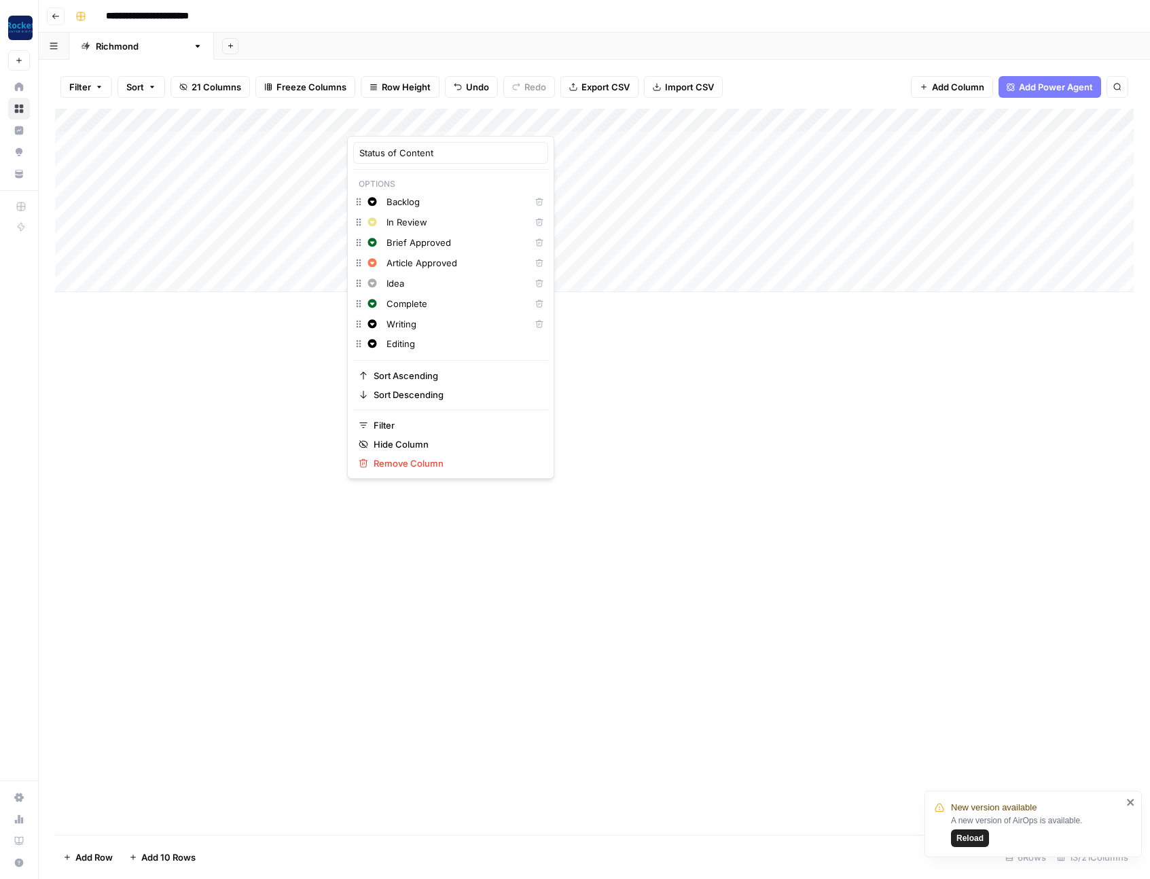
type input "Editing"
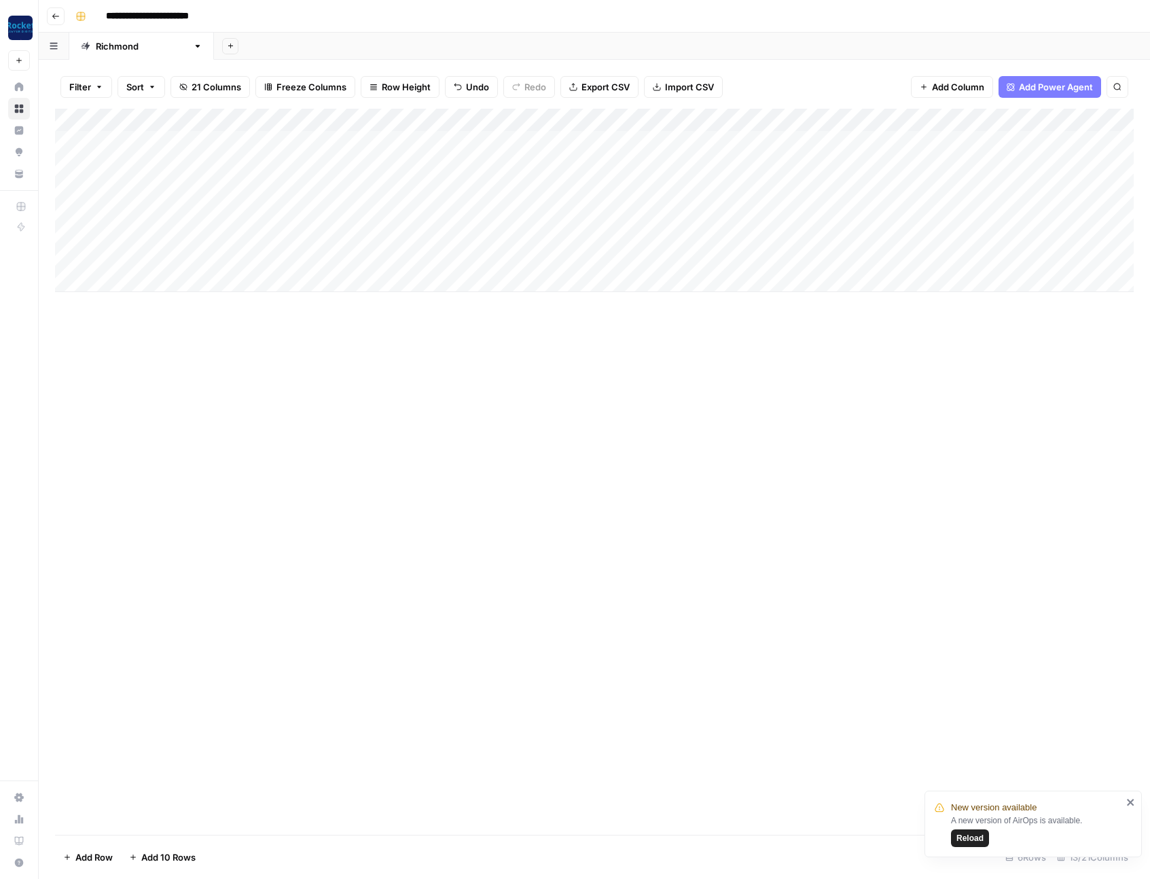
click at [626, 380] on div "Add Column" at bounding box center [594, 472] width 1079 height 726
click at [402, 187] on div "Add Column" at bounding box center [594, 200] width 1079 height 183
click at [395, 188] on div "Add Column" at bounding box center [594, 200] width 1079 height 183
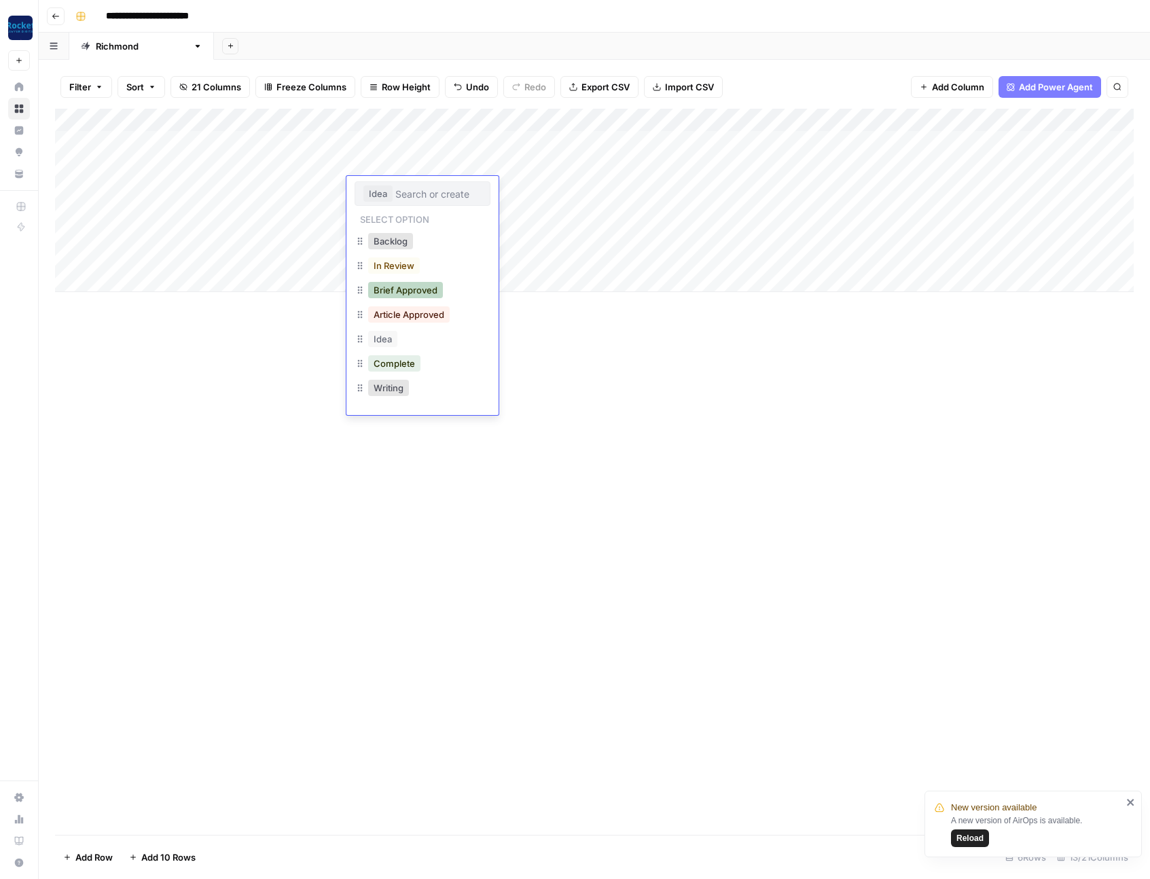
scroll to position [22, 0]
click at [397, 365] on button "Writing" at bounding box center [388, 366] width 41 height 16
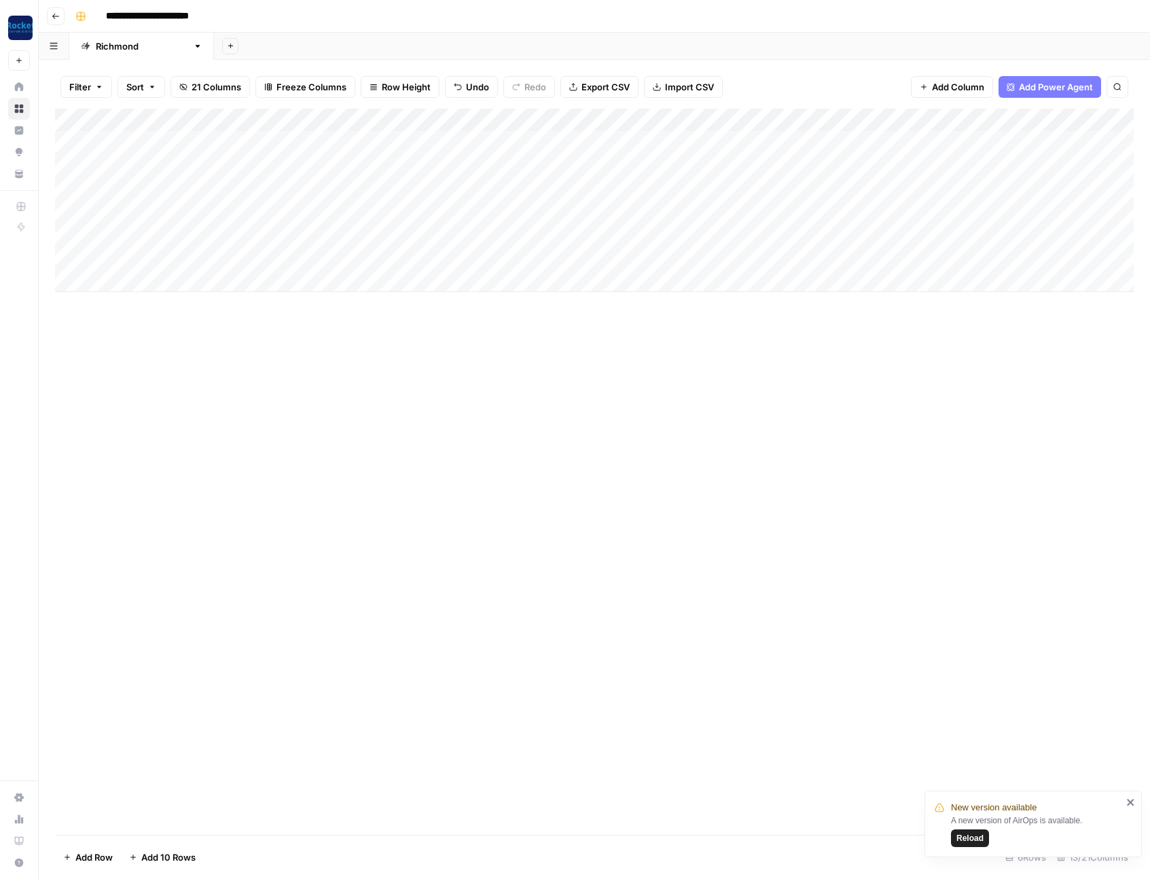
click at [440, 121] on div "Add Column" at bounding box center [594, 200] width 1079 height 183
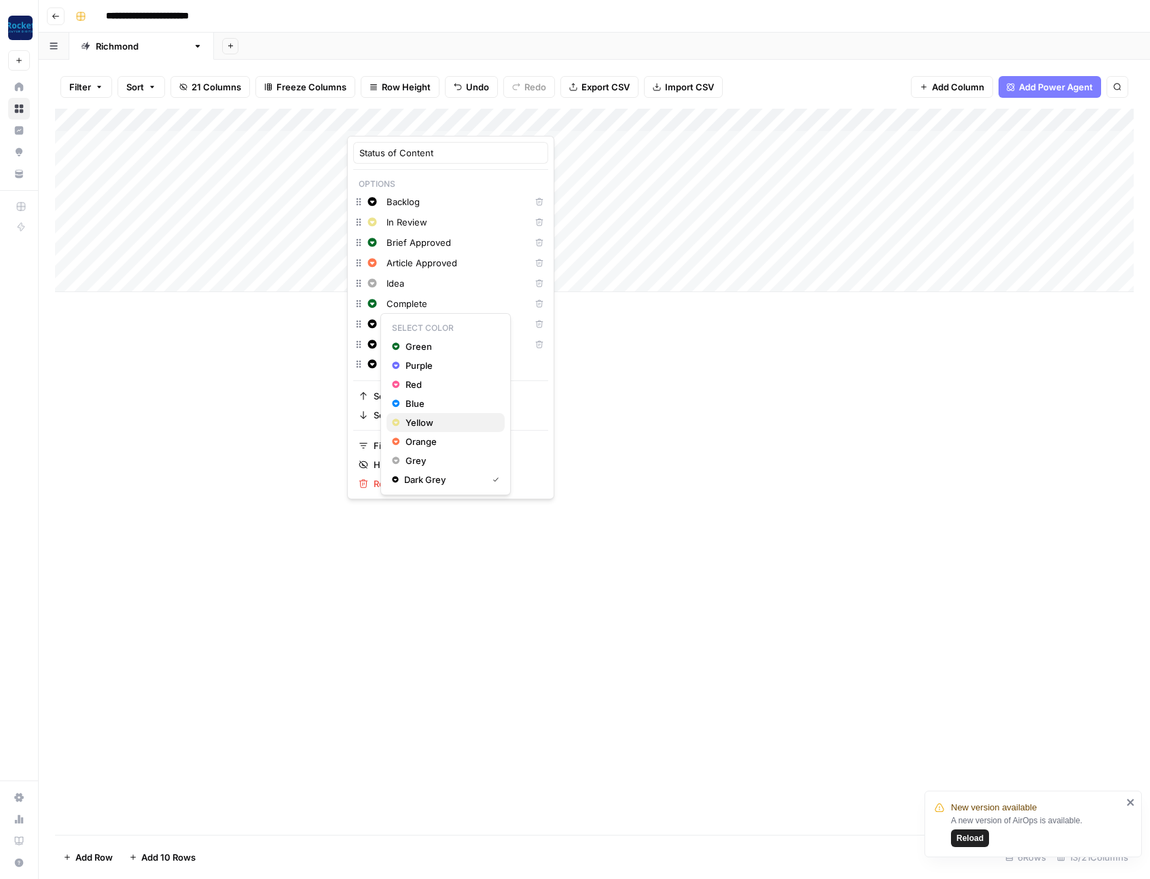
click at [416, 424] on span "Yellow" at bounding box center [450, 423] width 88 height 14
click at [411, 404] on span "Red" at bounding box center [450, 405] width 88 height 14
click at [416, 459] on span "Orange" at bounding box center [450, 462] width 88 height 14
click at [626, 420] on div "Add Column" at bounding box center [594, 472] width 1079 height 726
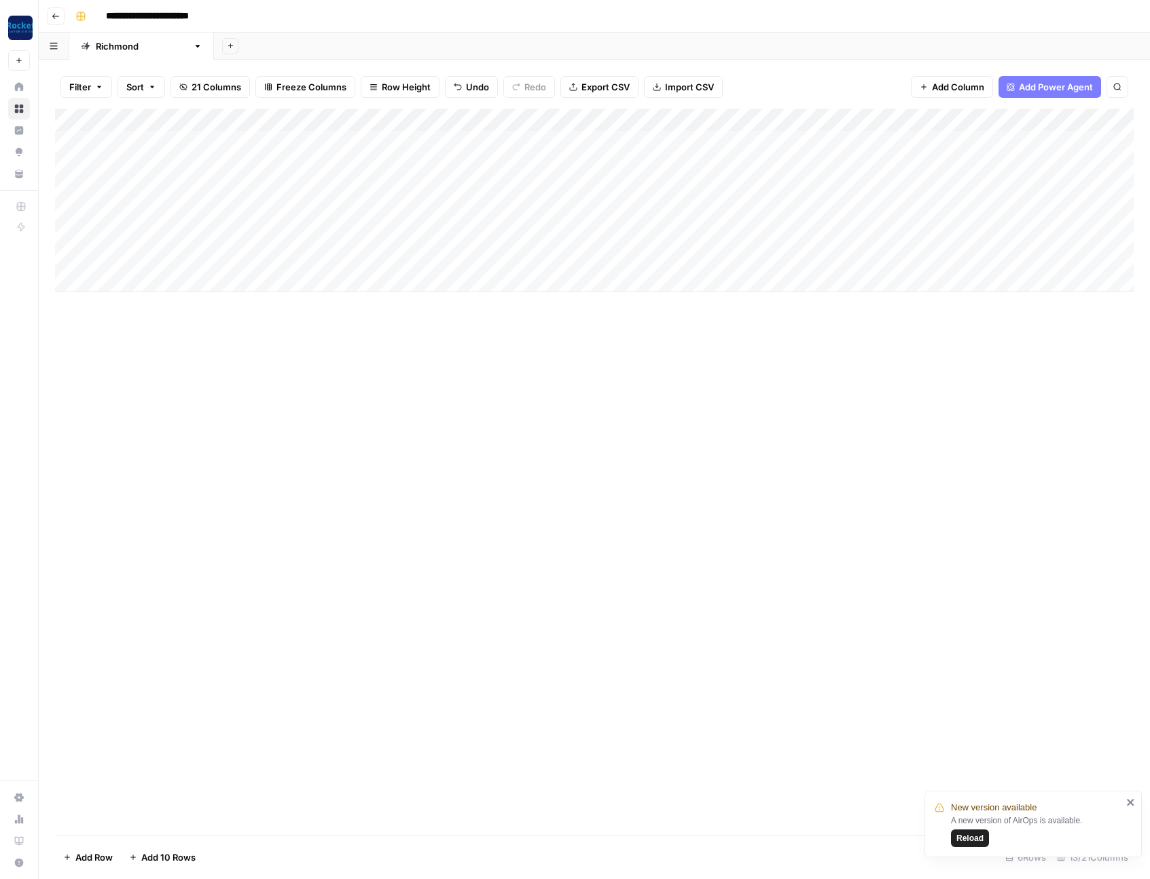
drag, startPoint x: 395, startPoint y: 400, endPoint x: 391, endPoint y: 279, distance: 121.0
click at [394, 398] on div "Add Column" at bounding box center [594, 472] width 1079 height 726
click at [485, 237] on div "Add Column" at bounding box center [594, 200] width 1079 height 183
click at [393, 162] on div "Add Column" at bounding box center [594, 200] width 1079 height 183
click at [419, 162] on div "Add Column" at bounding box center [594, 200] width 1079 height 183
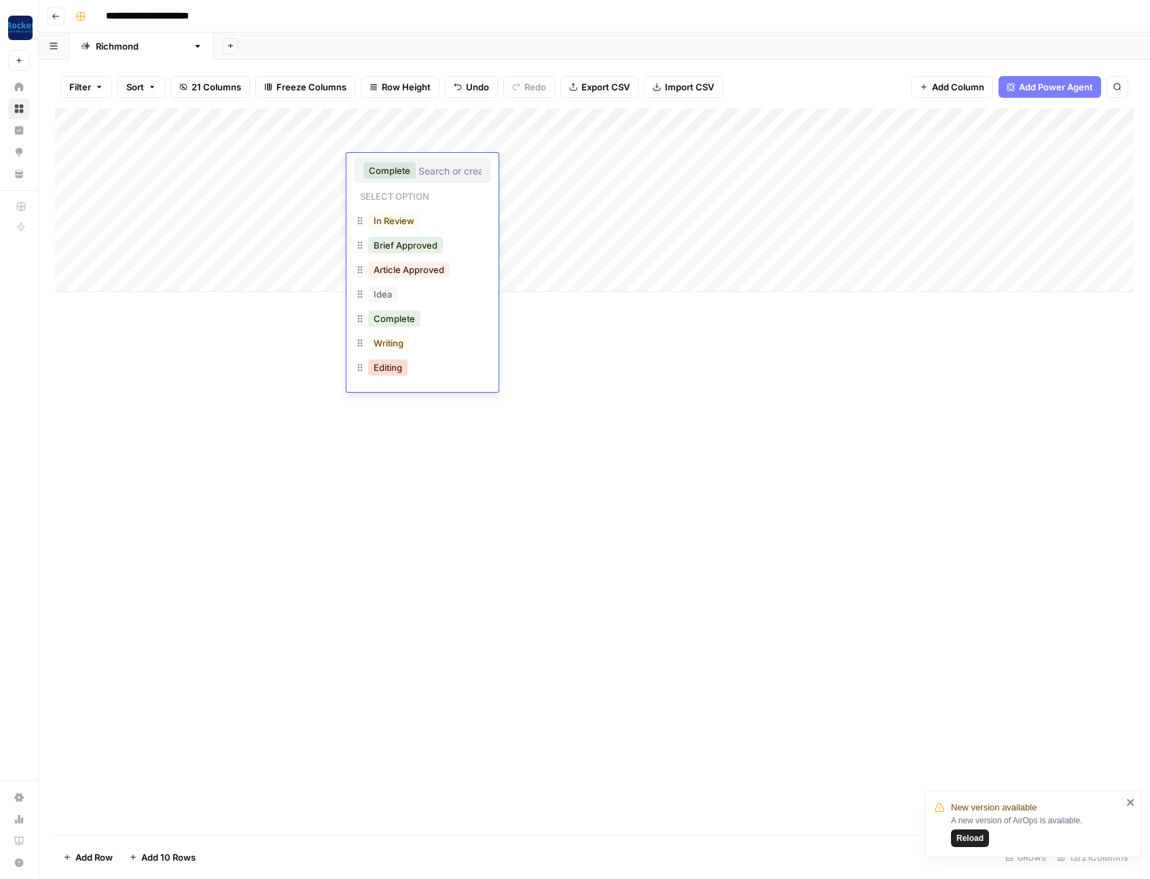
drag, startPoint x: 390, startPoint y: 369, endPoint x: 510, endPoint y: 404, distance: 124.5
click at [390, 369] on button "Editing" at bounding box center [387, 367] width 39 height 16
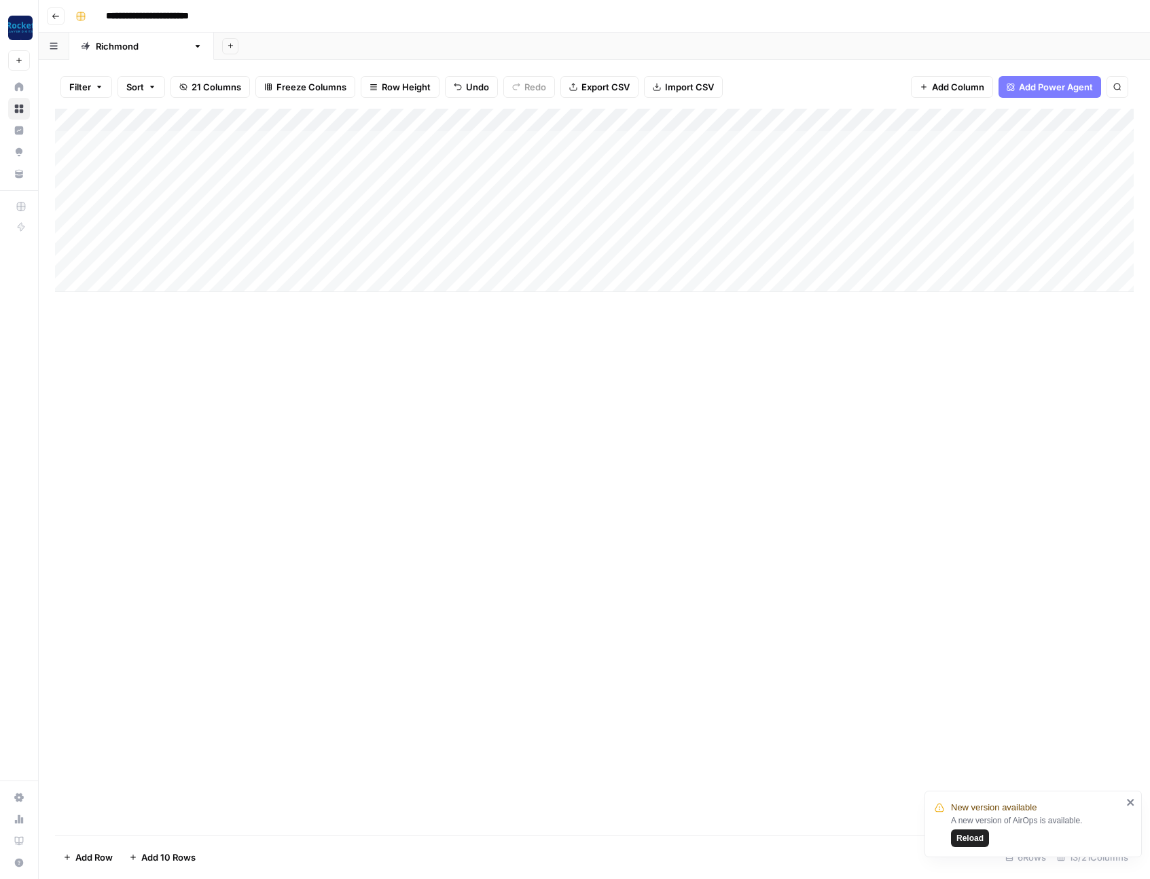
click at [567, 430] on div "Add Column" at bounding box center [594, 472] width 1079 height 726
click at [495, 394] on div "Add Column" at bounding box center [594, 472] width 1079 height 726
click at [416, 143] on div "Add Column" at bounding box center [594, 200] width 1079 height 183
click at [440, 120] on div "Add Column" at bounding box center [594, 200] width 1079 height 183
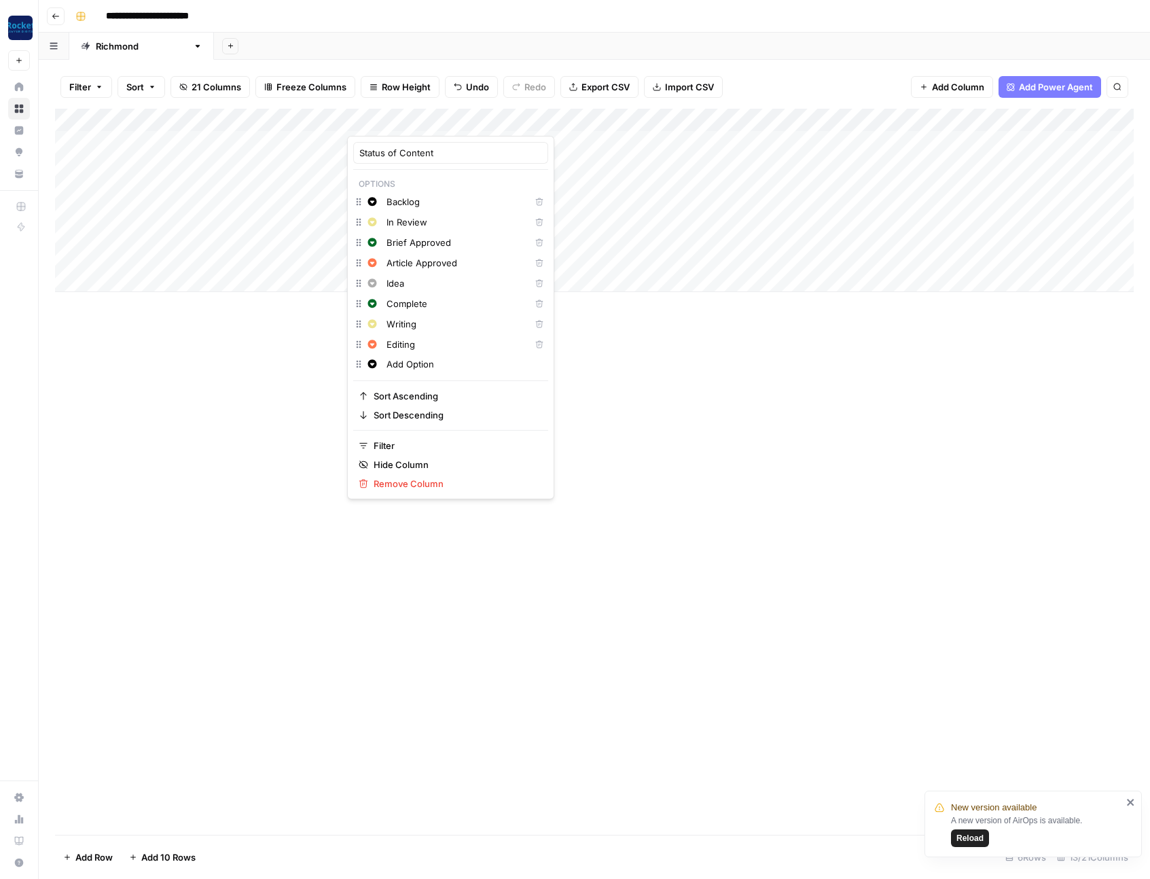
click at [761, 453] on div "Add Column" at bounding box center [594, 472] width 1079 height 726
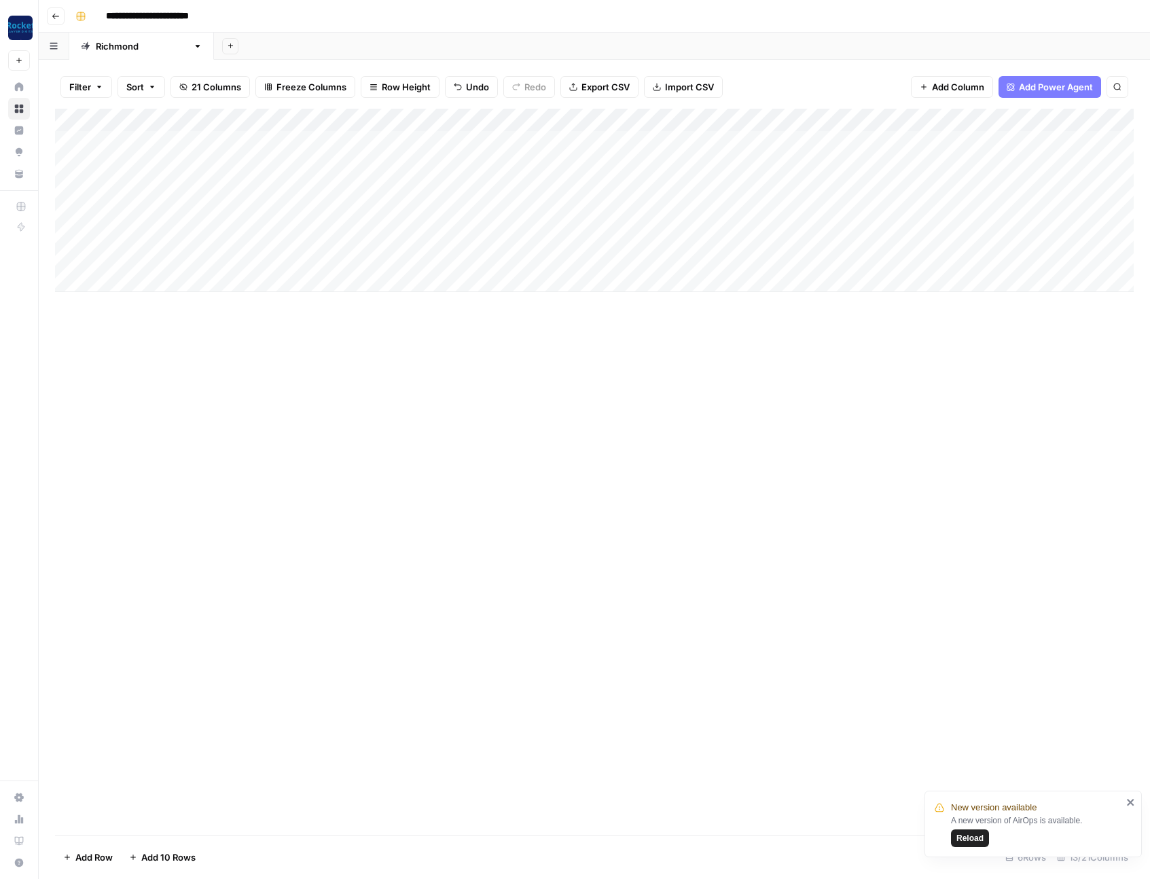
click at [427, 361] on div "Add Column" at bounding box center [594, 472] width 1079 height 726
click at [495, 234] on div "Add Column" at bounding box center [594, 200] width 1079 height 183
click at [389, 162] on div "Add Column" at bounding box center [594, 200] width 1079 height 183
click at [390, 164] on div "Add Column" at bounding box center [594, 200] width 1079 height 183
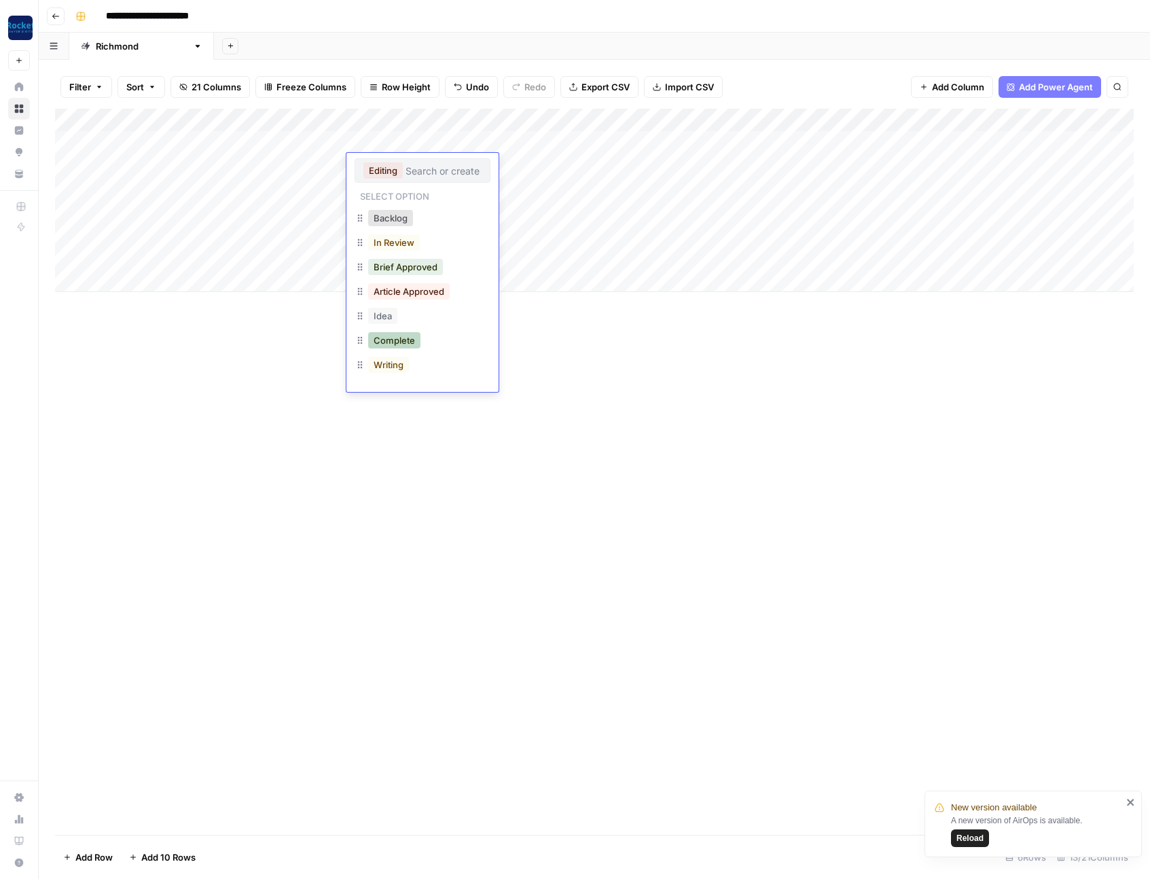
click at [402, 341] on button "Complete" at bounding box center [394, 340] width 52 height 16
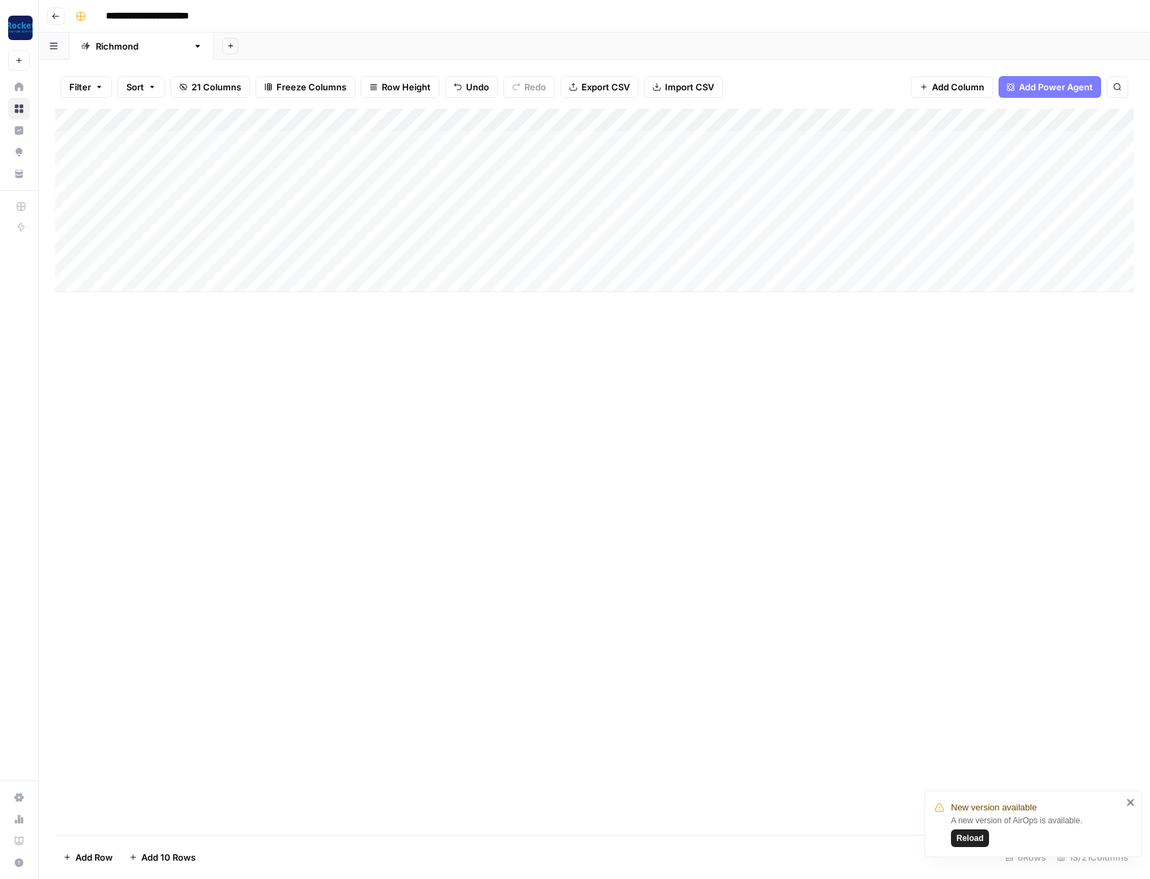
click at [483, 366] on div "Add Column" at bounding box center [594, 472] width 1079 height 726
click at [382, 210] on div "Add Column" at bounding box center [594, 200] width 1079 height 183
click at [395, 212] on div "Add Column" at bounding box center [594, 200] width 1079 height 183
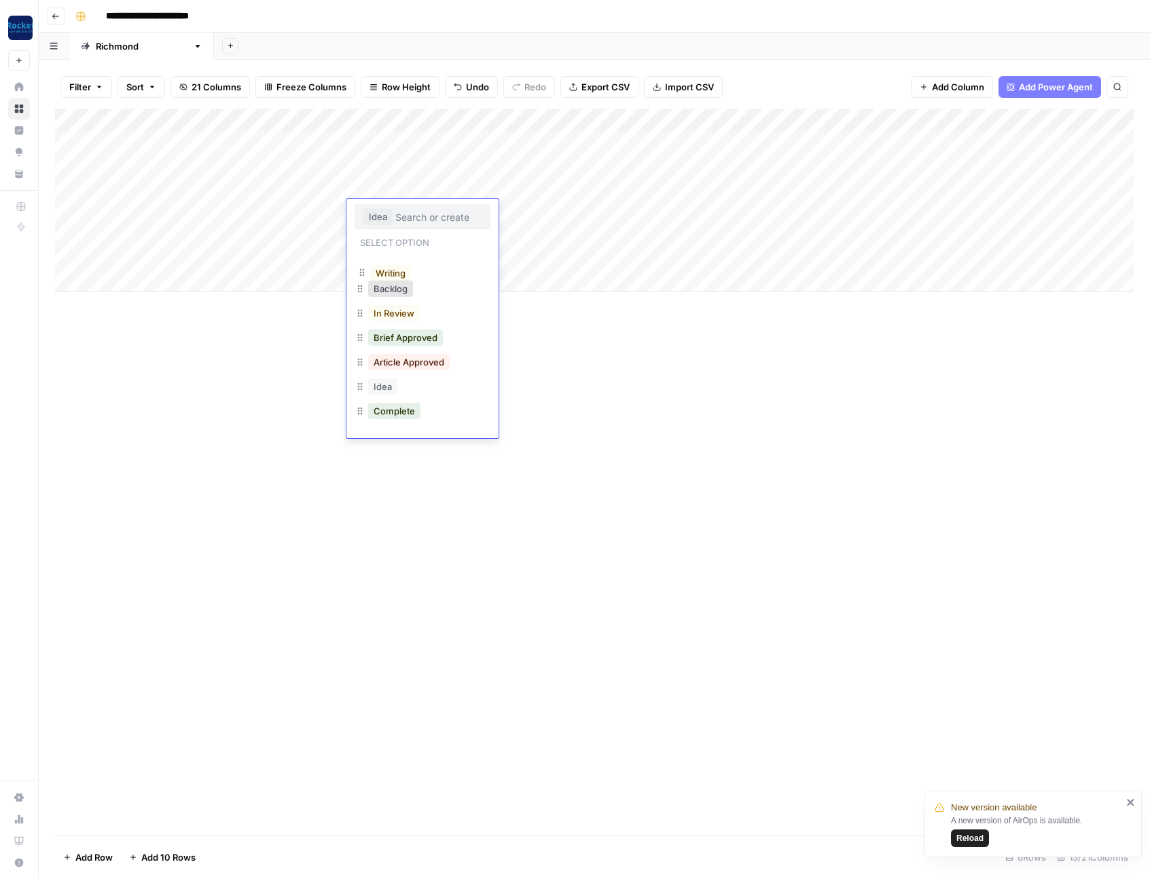
drag, startPoint x: 362, startPoint y: 391, endPoint x: 364, endPoint y: 268, distance: 122.3
drag, startPoint x: 361, startPoint y: 391, endPoint x: 363, endPoint y: 283, distance: 108.0
drag, startPoint x: 359, startPoint y: 394, endPoint x: 362, endPoint y: 254, distance: 140.0
click at [279, 358] on div "Add Column" at bounding box center [594, 472] width 1079 height 726
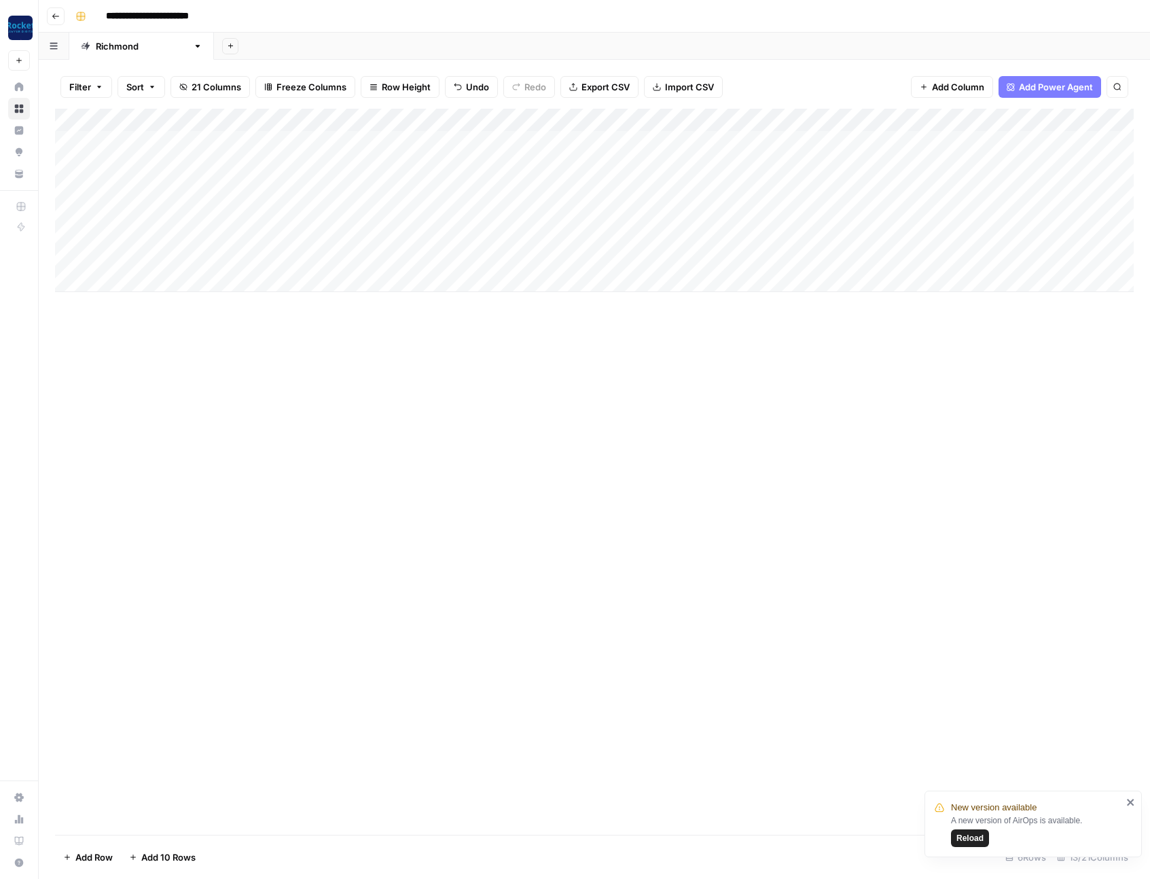
click at [401, 207] on div "Add Column" at bounding box center [594, 200] width 1079 height 183
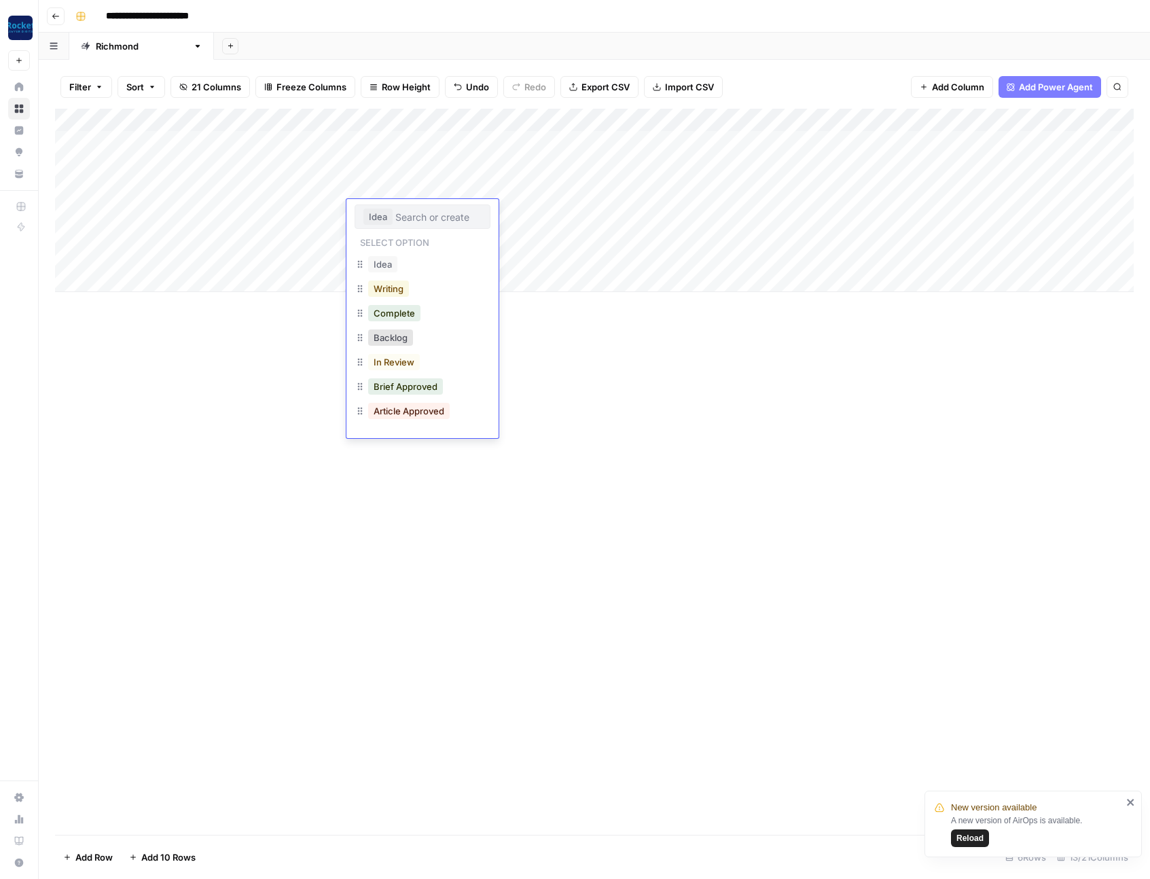
click at [396, 294] on button "Writing" at bounding box center [388, 289] width 41 height 16
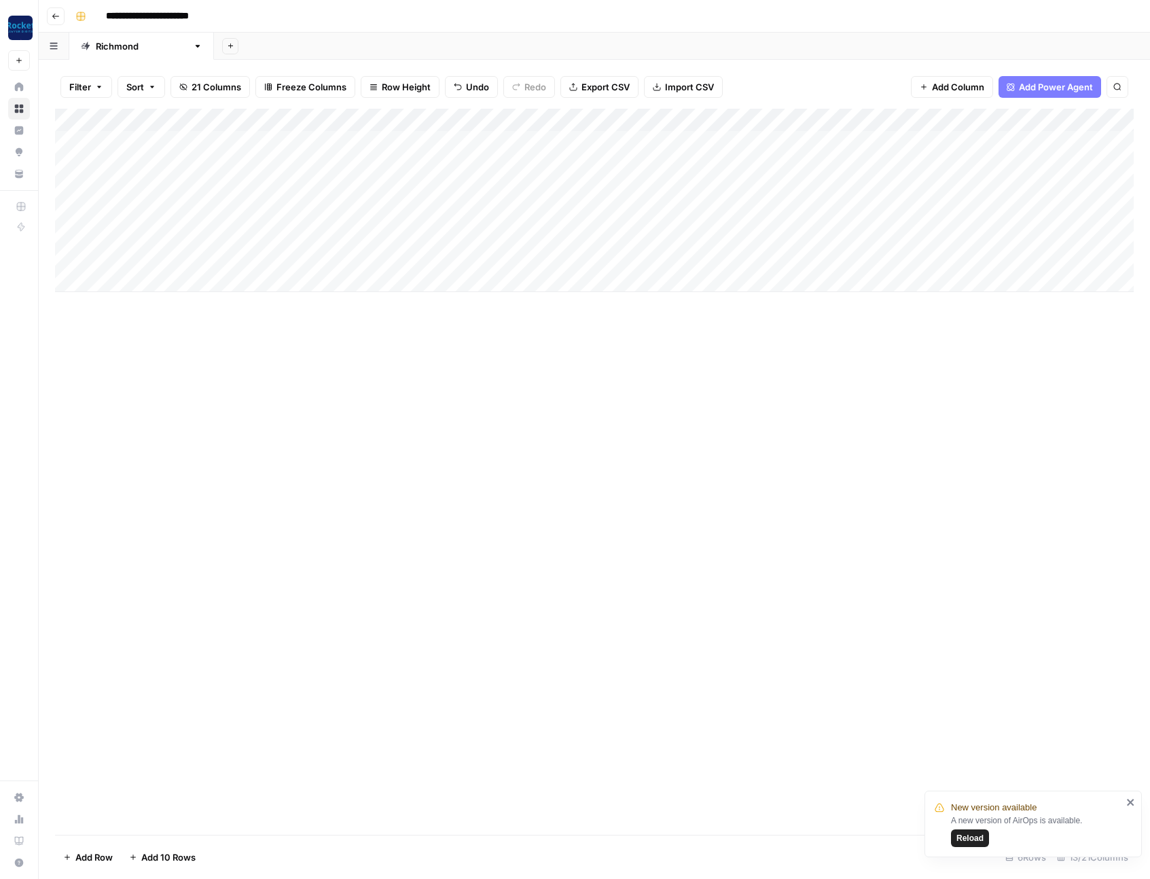
click at [463, 362] on div "Add Column" at bounding box center [594, 472] width 1079 height 726
click at [168, 236] on div "Add Column" at bounding box center [594, 200] width 1079 height 183
click at [303, 253] on div "Add Column" at bounding box center [594, 200] width 1079 height 183
click at [137, 230] on div "Add Column" at bounding box center [594, 200] width 1079 height 183
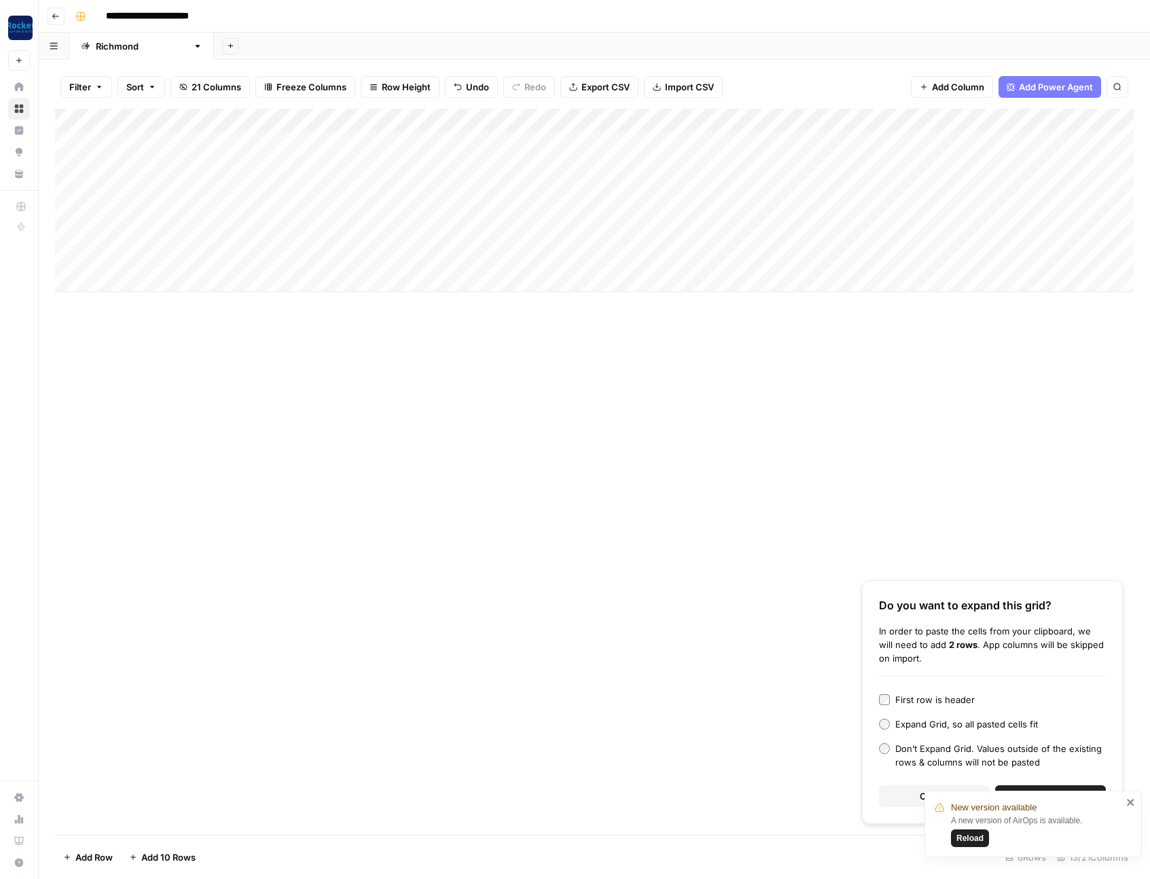
click at [1133, 804] on icon "close" at bounding box center [1130, 802] width 7 height 7
click at [1095, 799] on button "Continue" at bounding box center [1050, 796] width 111 height 22
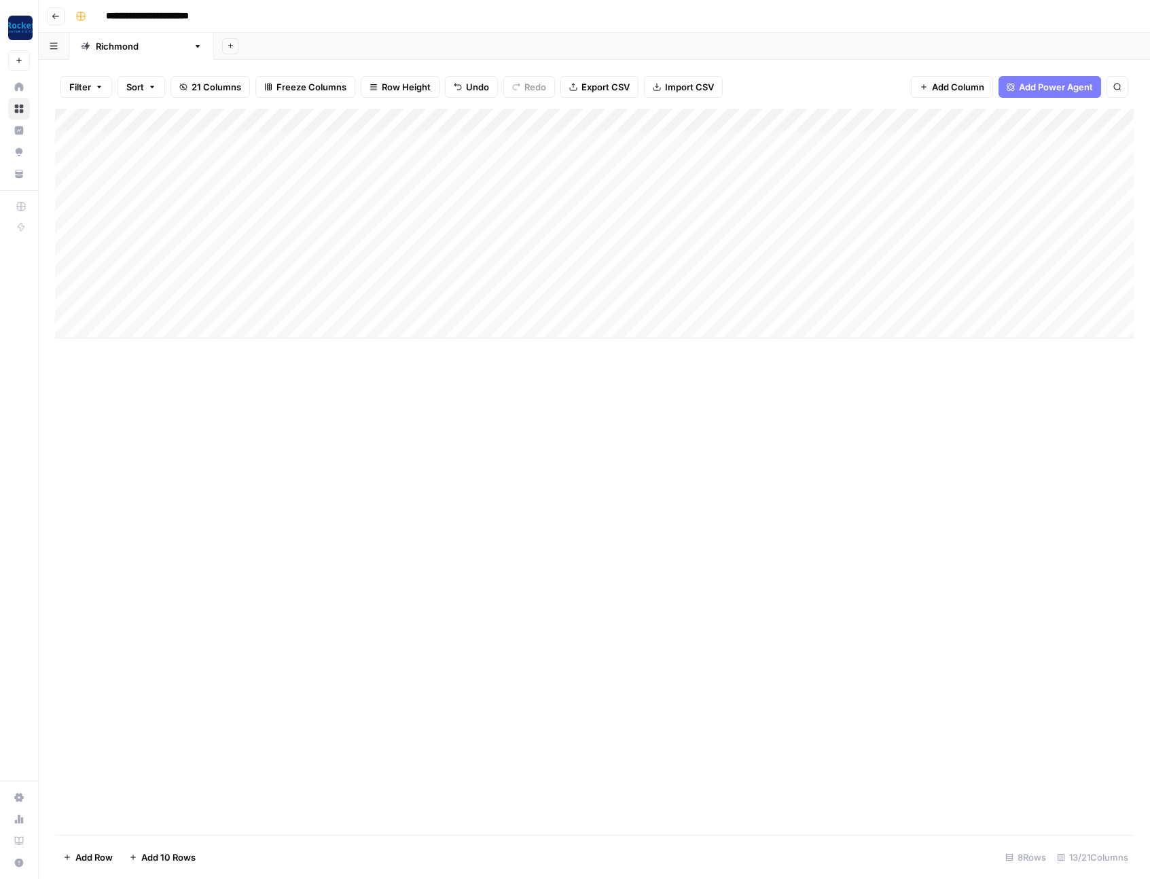
click at [137, 328] on div "Add Column" at bounding box center [594, 224] width 1079 height 230
click at [378, 330] on div "Add Column" at bounding box center [594, 235] width 1079 height 253
click at [144, 328] on div "Add Column" at bounding box center [594, 235] width 1079 height 253
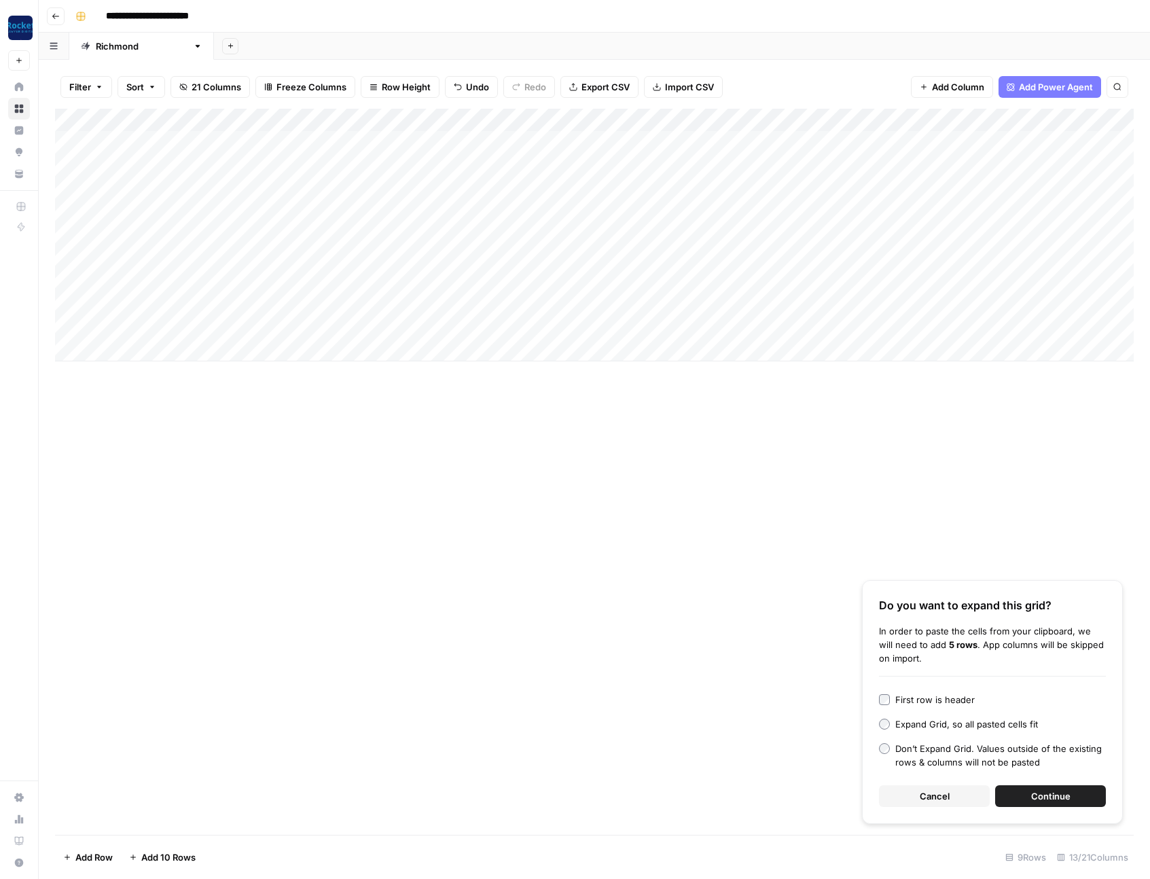
click at [1073, 800] on button "Continue" at bounding box center [1050, 796] width 111 height 22
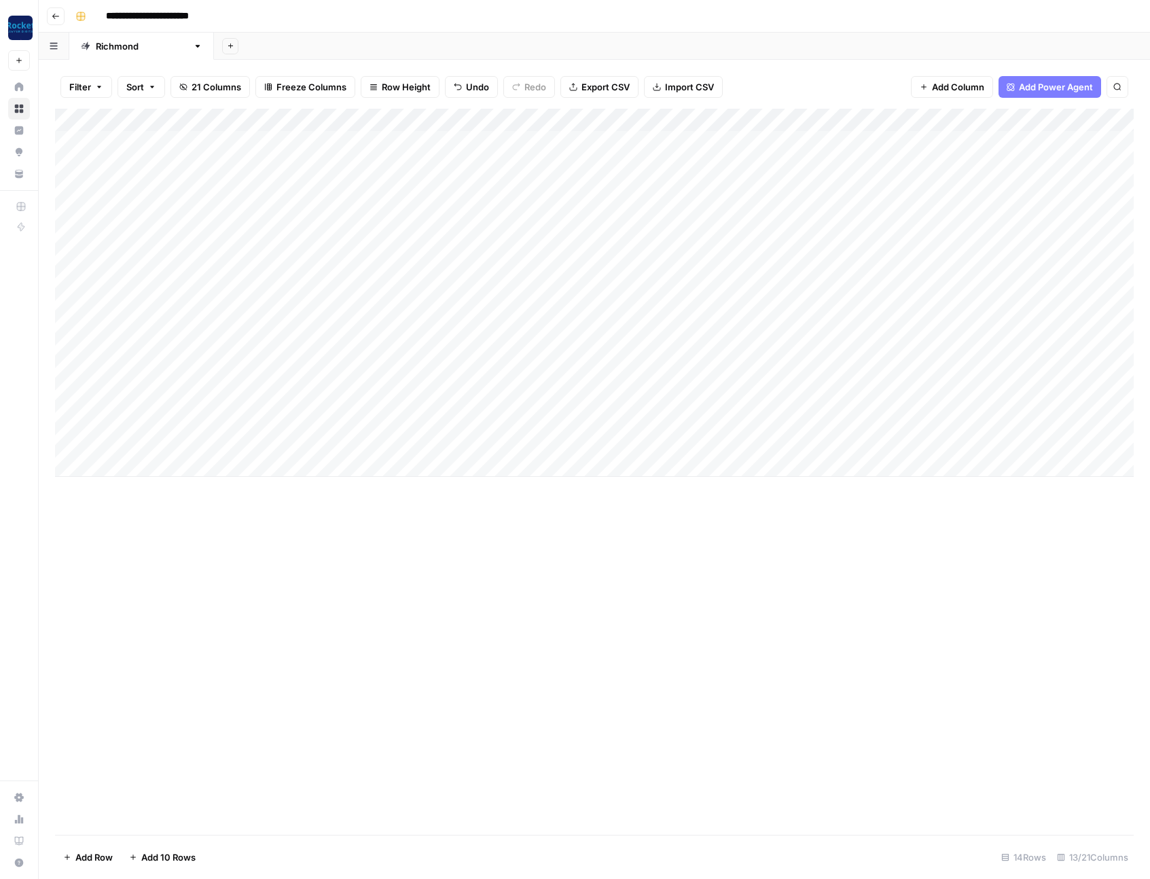
click at [402, 241] on div "Add Column" at bounding box center [594, 293] width 1079 height 368
drag, startPoint x: 448, startPoint y: 247, endPoint x: 441, endPoint y: 444, distance: 197.8
click at [441, 444] on div "Add Column" at bounding box center [594, 293] width 1079 height 368
click at [527, 146] on div "Add Column" at bounding box center [594, 293] width 1079 height 368
click at [493, 191] on div "Add Column" at bounding box center [594, 293] width 1079 height 368
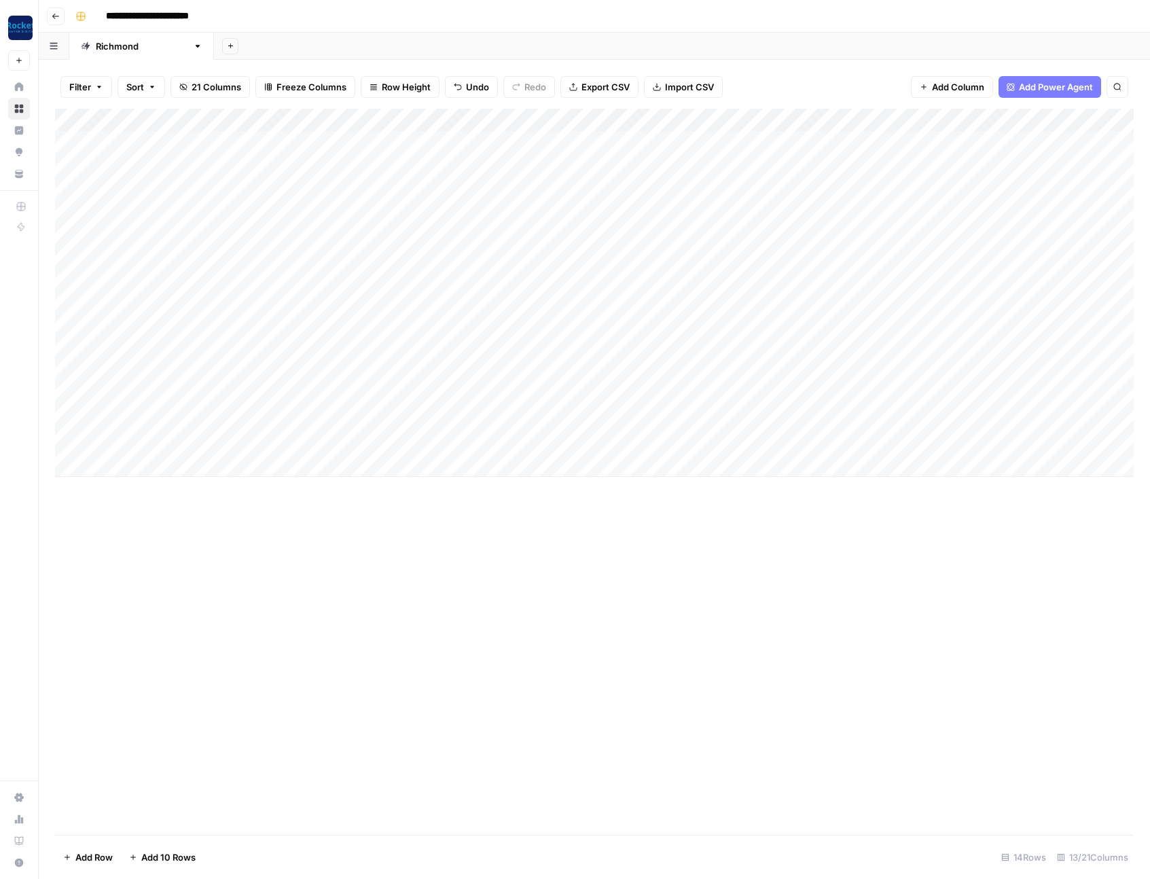
click at [478, 241] on div "Add Column" at bounding box center [594, 293] width 1079 height 368
click at [478, 262] on div "Add Column" at bounding box center [594, 293] width 1079 height 368
click at [477, 285] on div "Add Column" at bounding box center [594, 293] width 1079 height 368
click at [478, 305] on div "Add Column" at bounding box center [594, 293] width 1079 height 368
drag, startPoint x: 522, startPoint y: 284, endPoint x: 524, endPoint y: 245, distance: 39.4
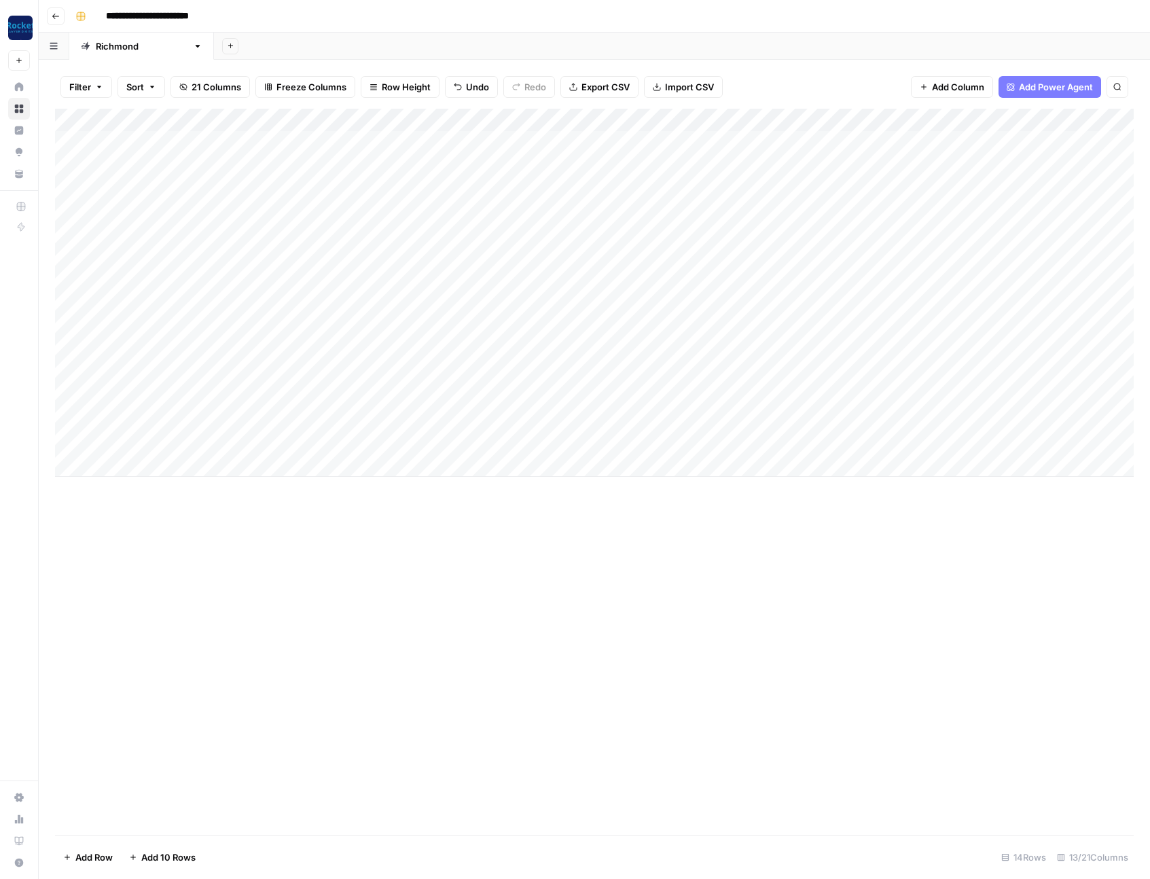
click at [524, 245] on div "Add Column" at bounding box center [594, 293] width 1079 height 368
click at [483, 299] on div "Add Column" at bounding box center [594, 293] width 1079 height 368
click at [473, 375] on div "Add Column" at bounding box center [594, 293] width 1079 height 368
click at [514, 349] on div "Add Column" at bounding box center [594, 293] width 1079 height 368
click at [482, 375] on div "Add Column" at bounding box center [594, 293] width 1079 height 368
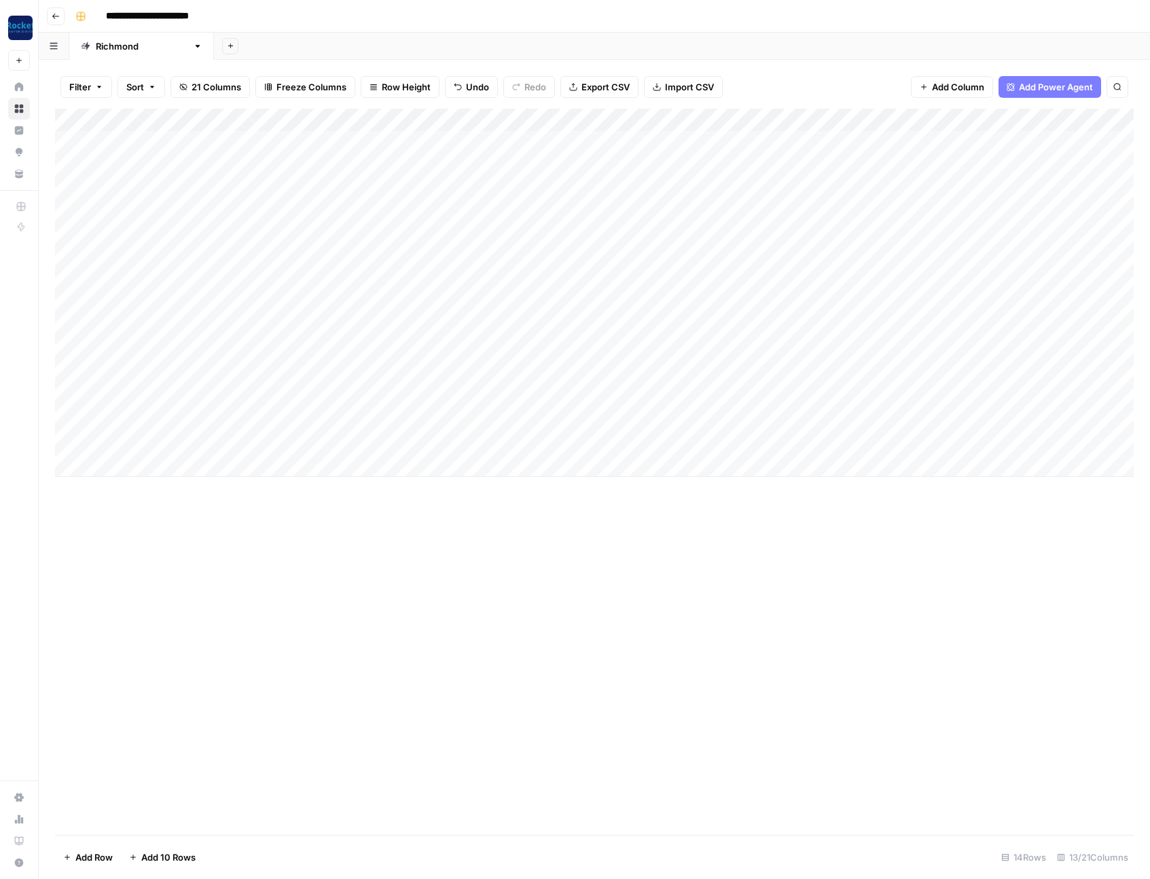
click at [471, 419] on div "Add Column" at bounding box center [594, 293] width 1079 height 368
click at [479, 389] on div "Add Column" at bounding box center [594, 293] width 1079 height 368
click at [489, 446] on div "Add Column" at bounding box center [594, 293] width 1079 height 368
click at [550, 164] on div "Add Column" at bounding box center [594, 293] width 1079 height 368
click at [495, 420] on div "Add Column" at bounding box center [594, 293] width 1079 height 368
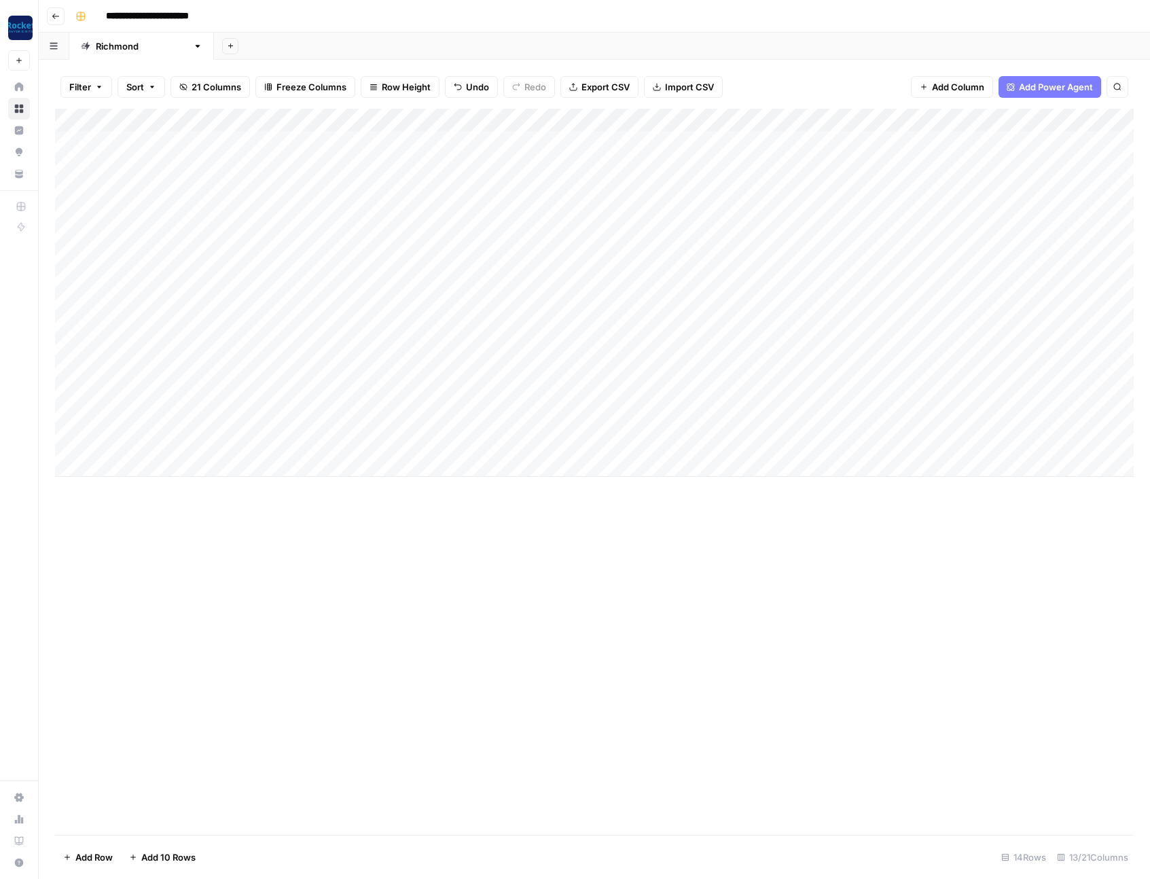
click at [489, 531] on div "Add Column" at bounding box center [594, 472] width 1079 height 726
click at [578, 685] on div "Add Column" at bounding box center [594, 472] width 1079 height 726
click at [495, 211] on div "Add Column" at bounding box center [594, 293] width 1079 height 368
click at [516, 289] on button "Practice Area Page" at bounding box center [516, 289] width 90 height 16
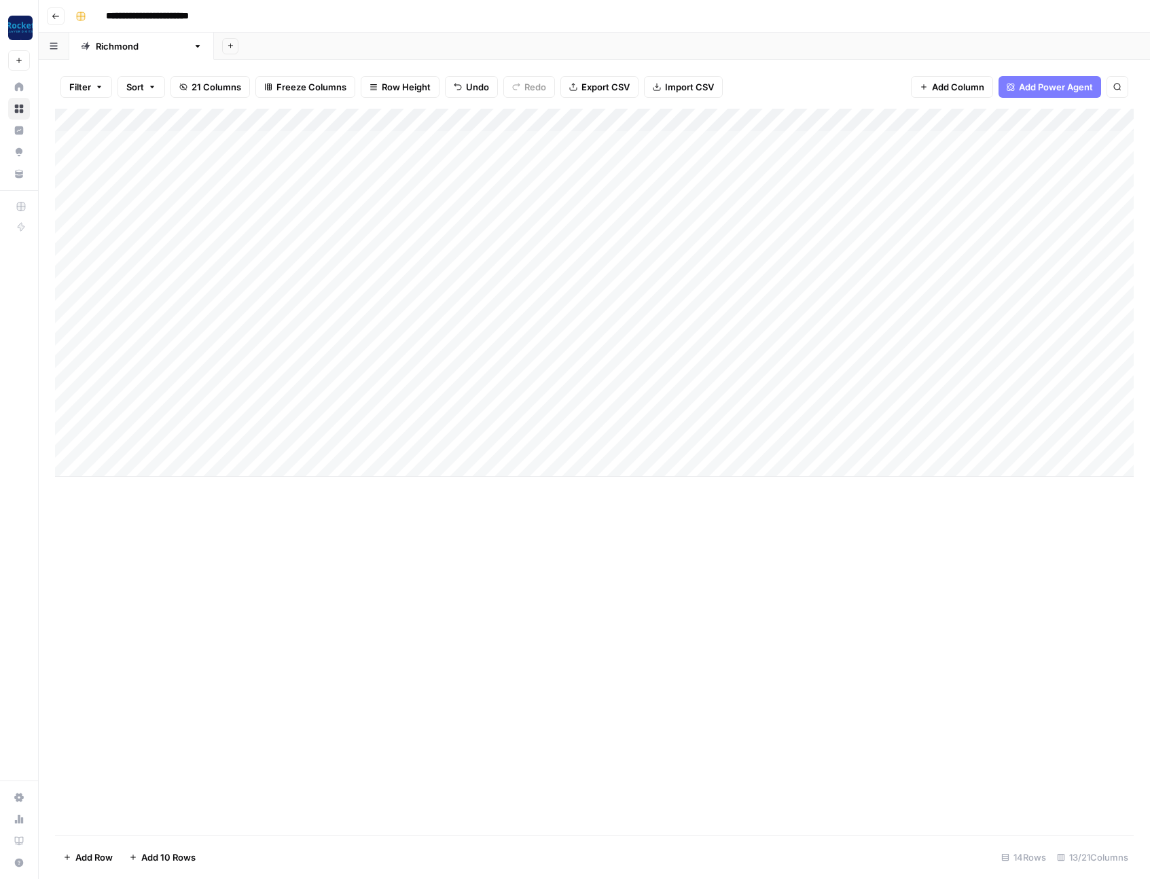
click at [685, 729] on div "Add Column" at bounding box center [594, 472] width 1079 height 726
click at [312, 211] on div "Add Column" at bounding box center [594, 293] width 1079 height 368
drag, startPoint x: 347, startPoint y: 220, endPoint x: 338, endPoint y: 438, distance: 218.2
click at [338, 438] on div "Add Column" at bounding box center [594, 293] width 1079 height 368
click at [616, 614] on div "Add Column" at bounding box center [594, 472] width 1079 height 726
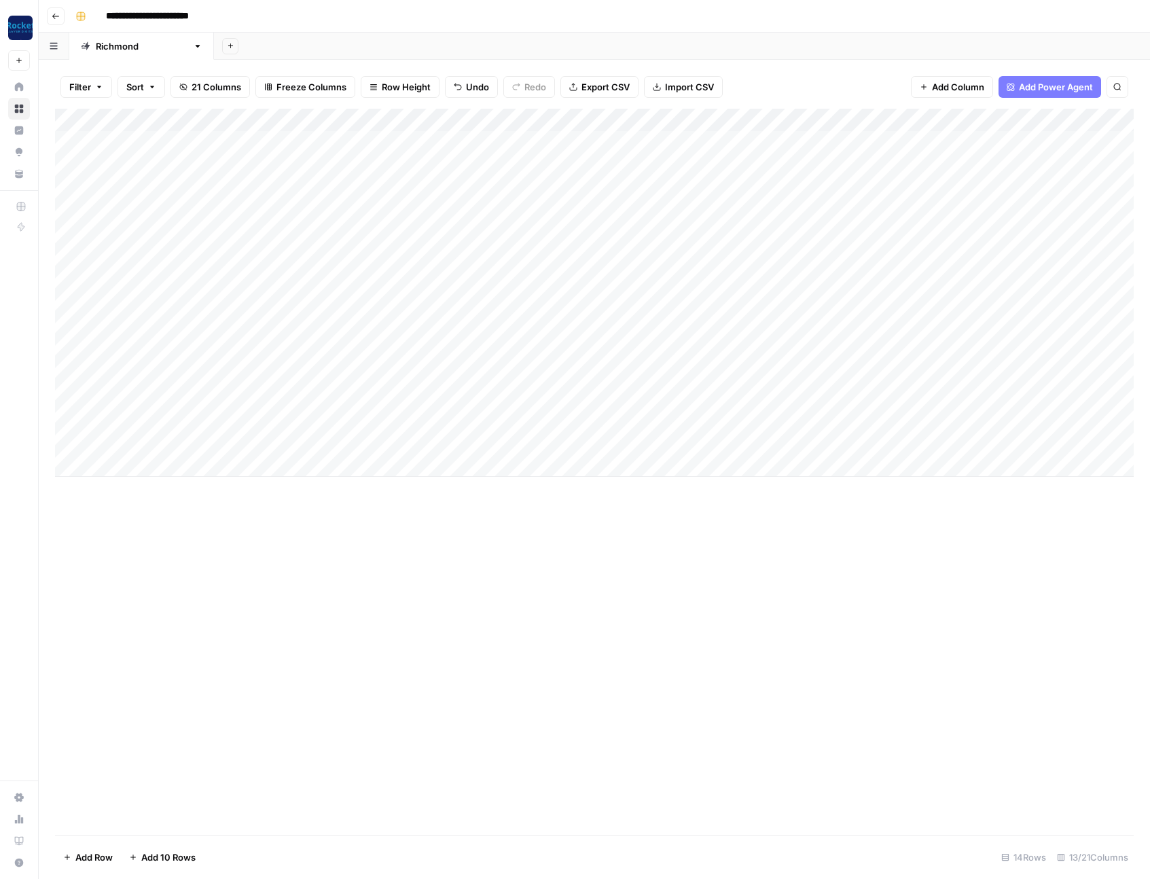
click at [632, 599] on div "Add Column" at bounding box center [594, 472] width 1079 height 726
click at [499, 548] on div "Add Column" at bounding box center [594, 472] width 1079 height 726
click at [160, 211] on div "Add Column" at bounding box center [594, 293] width 1079 height 368
drag, startPoint x: 497, startPoint y: 636, endPoint x: 467, endPoint y: 622, distance: 33.1
click at [497, 637] on div "Add Column" at bounding box center [594, 472] width 1079 height 726
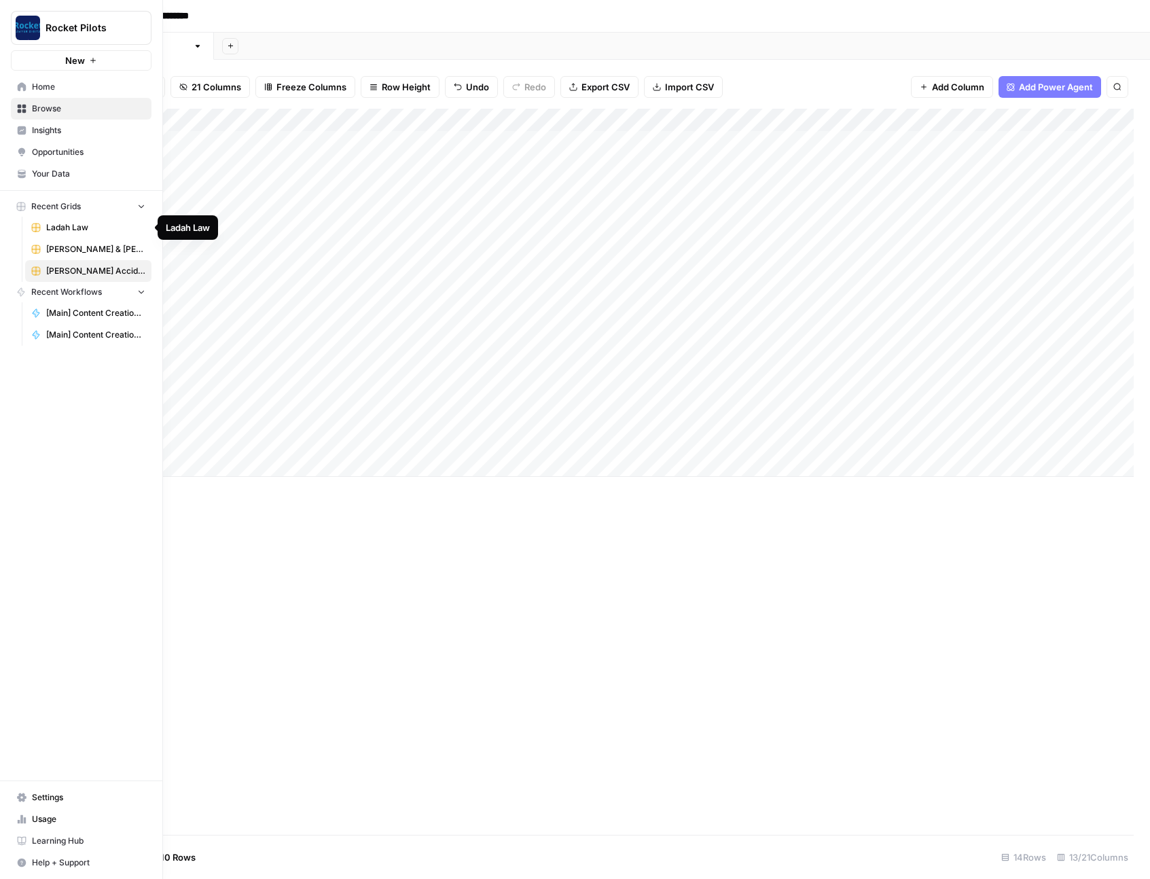
click at [64, 226] on span "Ladah Law" at bounding box center [95, 227] width 99 height 12
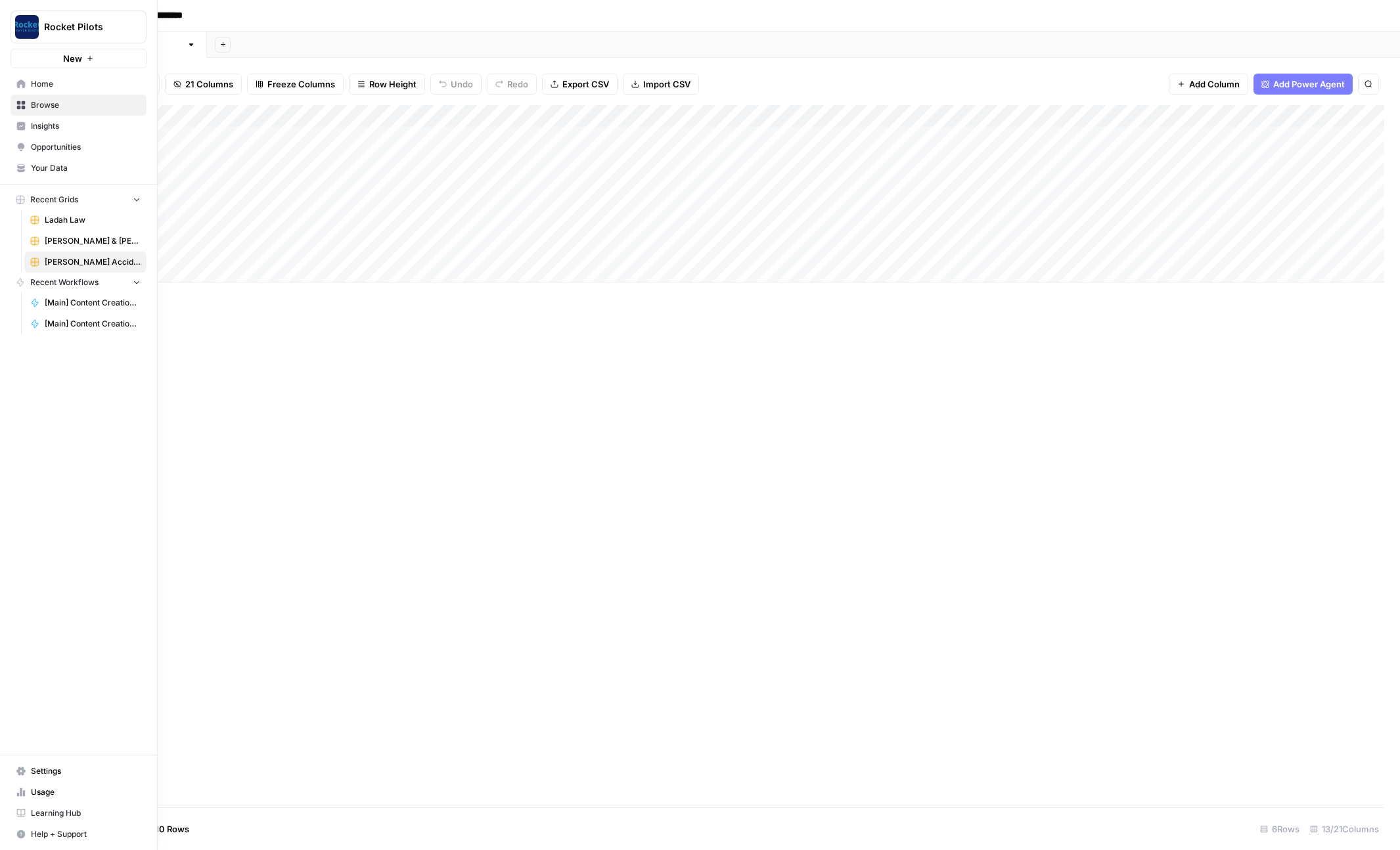
click at [77, 224] on span "Ladah Law" at bounding box center [92, 220] width 96 height 12
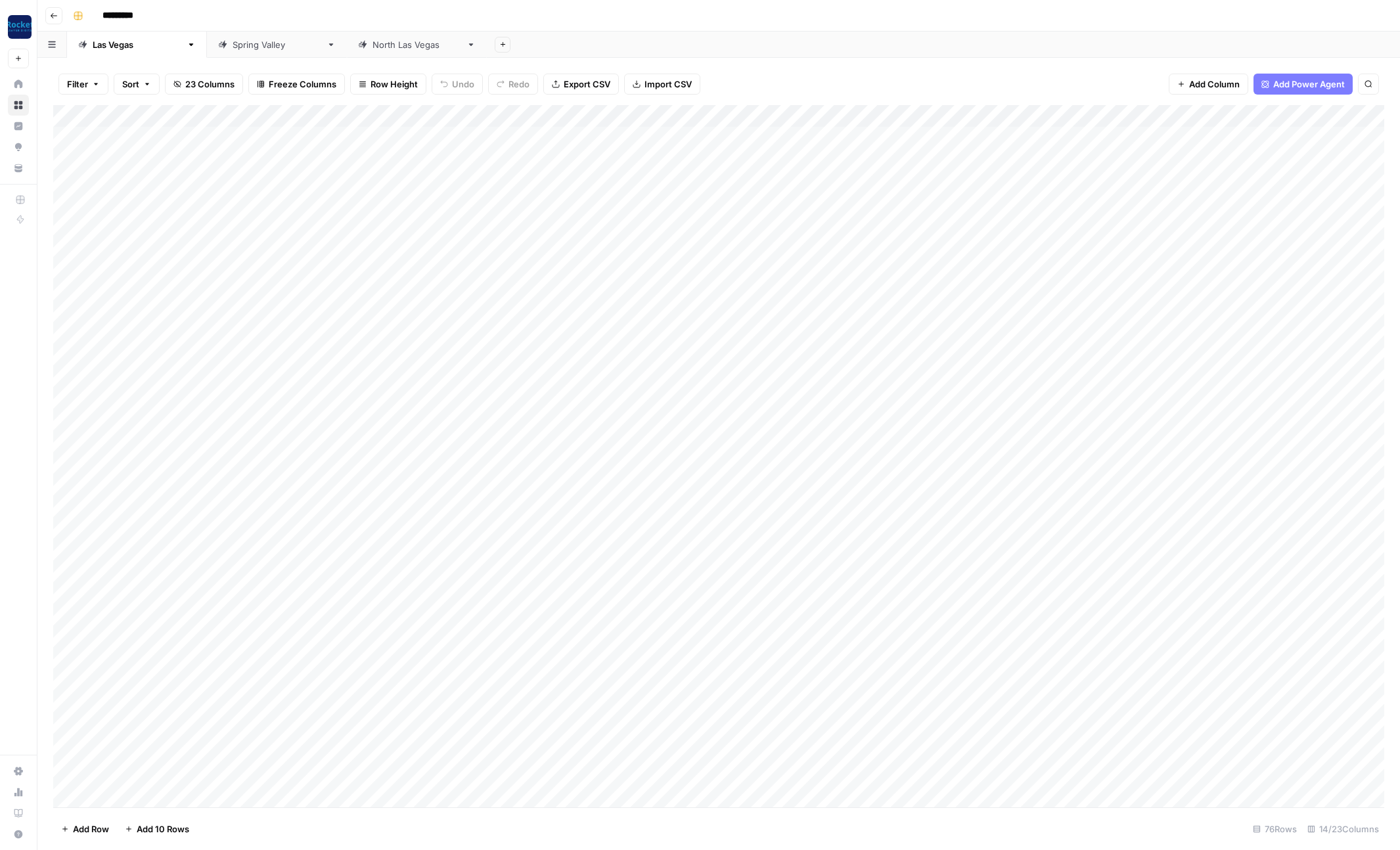
click at [549, 203] on div "Add Column" at bounding box center [718, 456] width 1331 height 702
click at [549, 205] on div "Add Column" at bounding box center [718, 456] width 1331 height 702
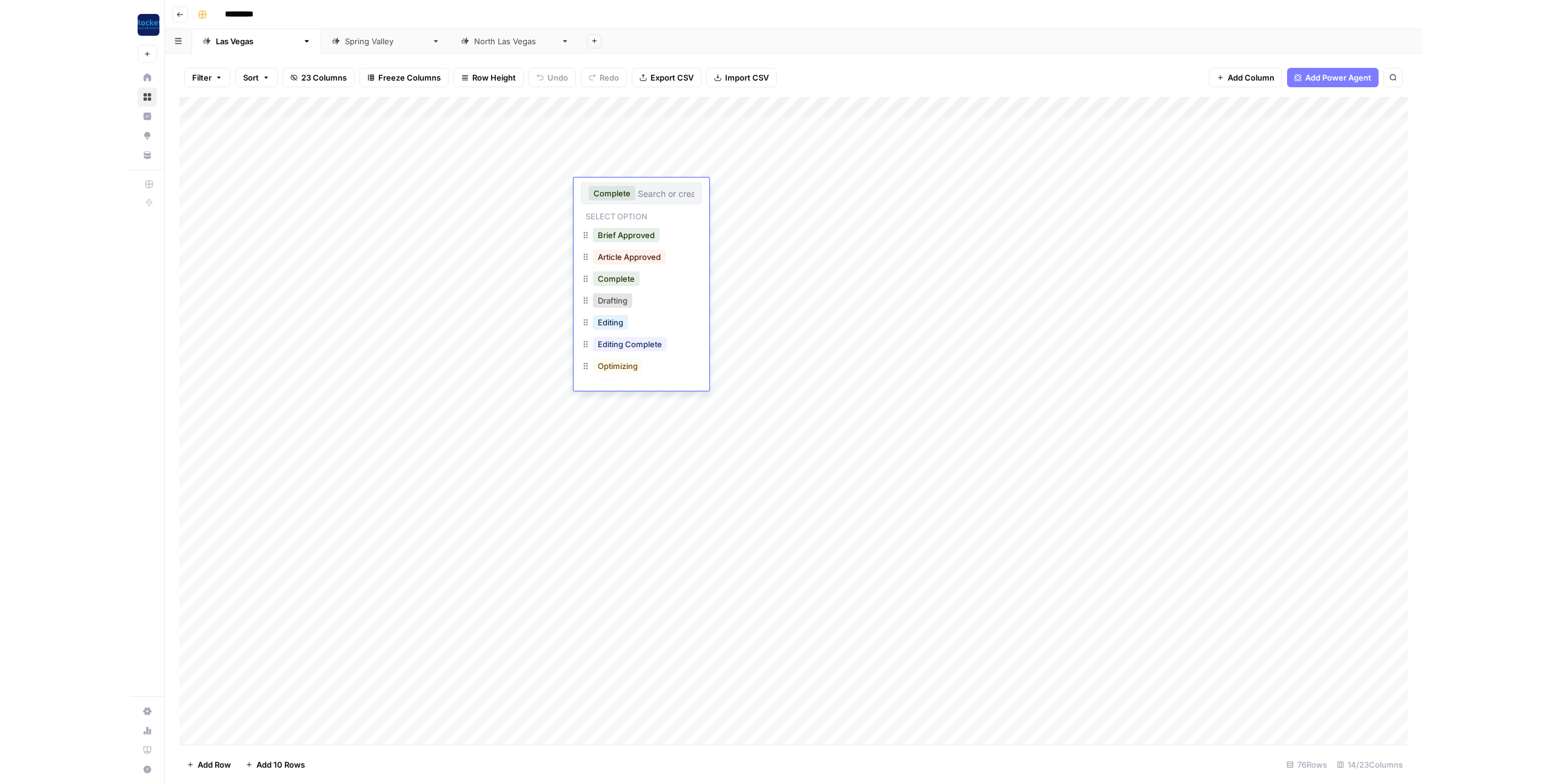
scroll to position [63, 0]
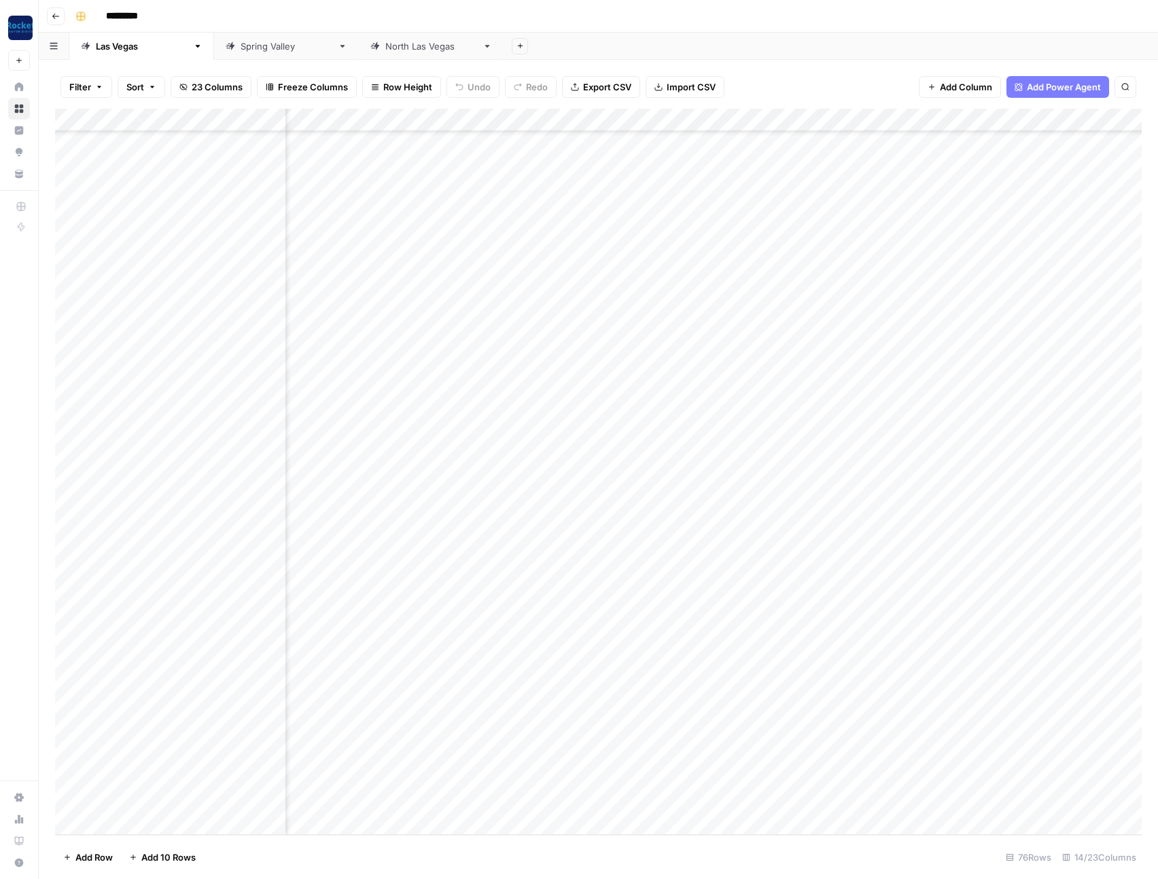
scroll to position [1074, 0]
click at [535, 777] on div "Add Column" at bounding box center [598, 472] width 1086 height 726
click at [556, 813] on button "Complete" at bounding box center [544, 819] width 52 height 16
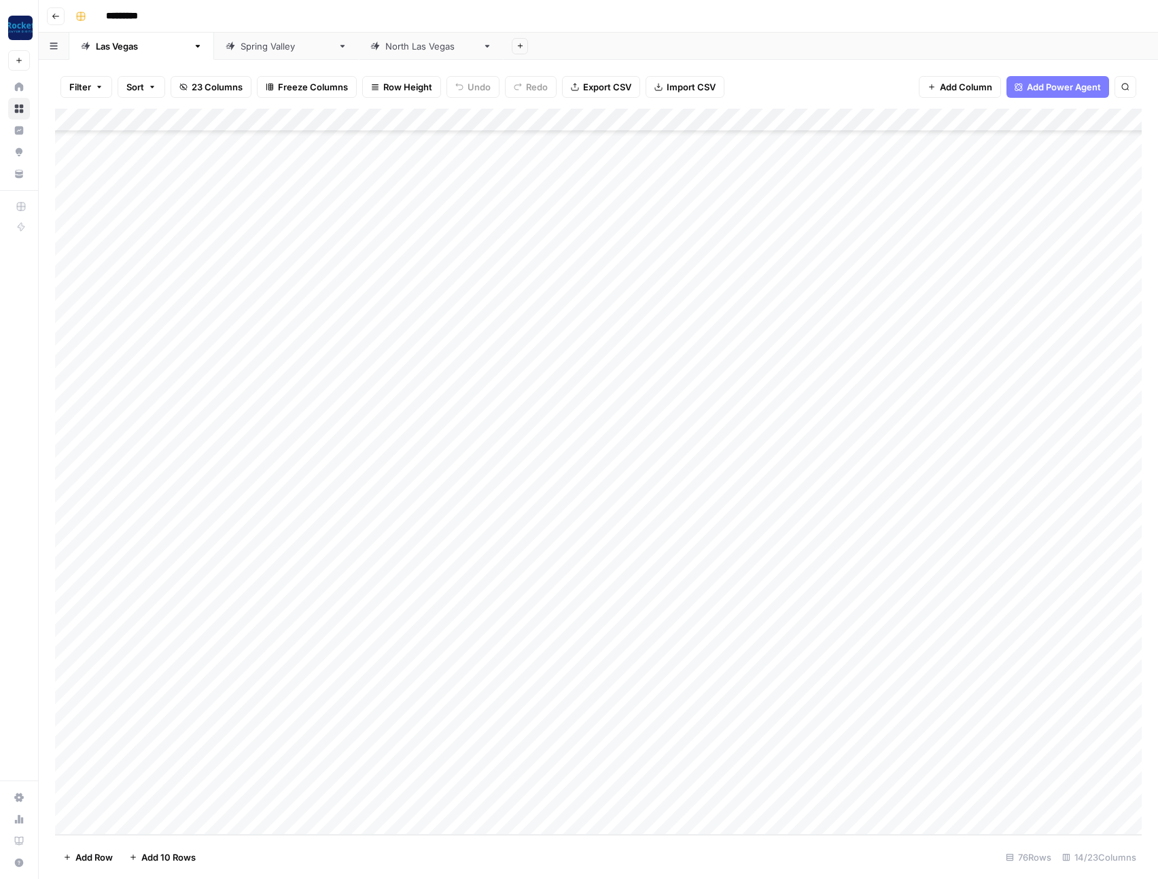
click at [572, 799] on div "Add Column" at bounding box center [598, 472] width 1086 height 726
click at [145, 815] on div "Add Column" at bounding box center [598, 472] width 1086 height 726
click at [144, 819] on div "Add Column" at bounding box center [598, 472] width 1086 height 726
click at [147, 820] on div "Add Column" at bounding box center [598, 472] width 1086 height 726
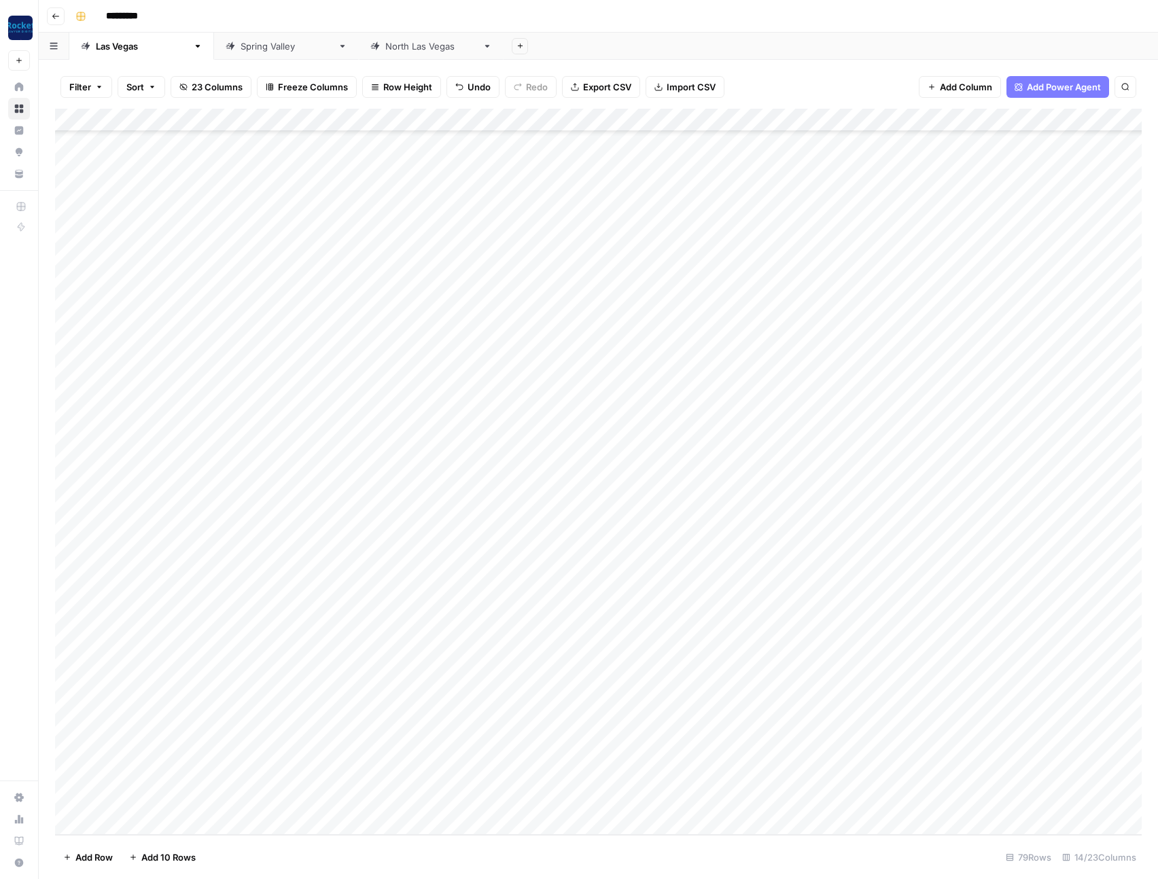
click at [147, 821] on div "Add Column" at bounding box center [598, 472] width 1086 height 726
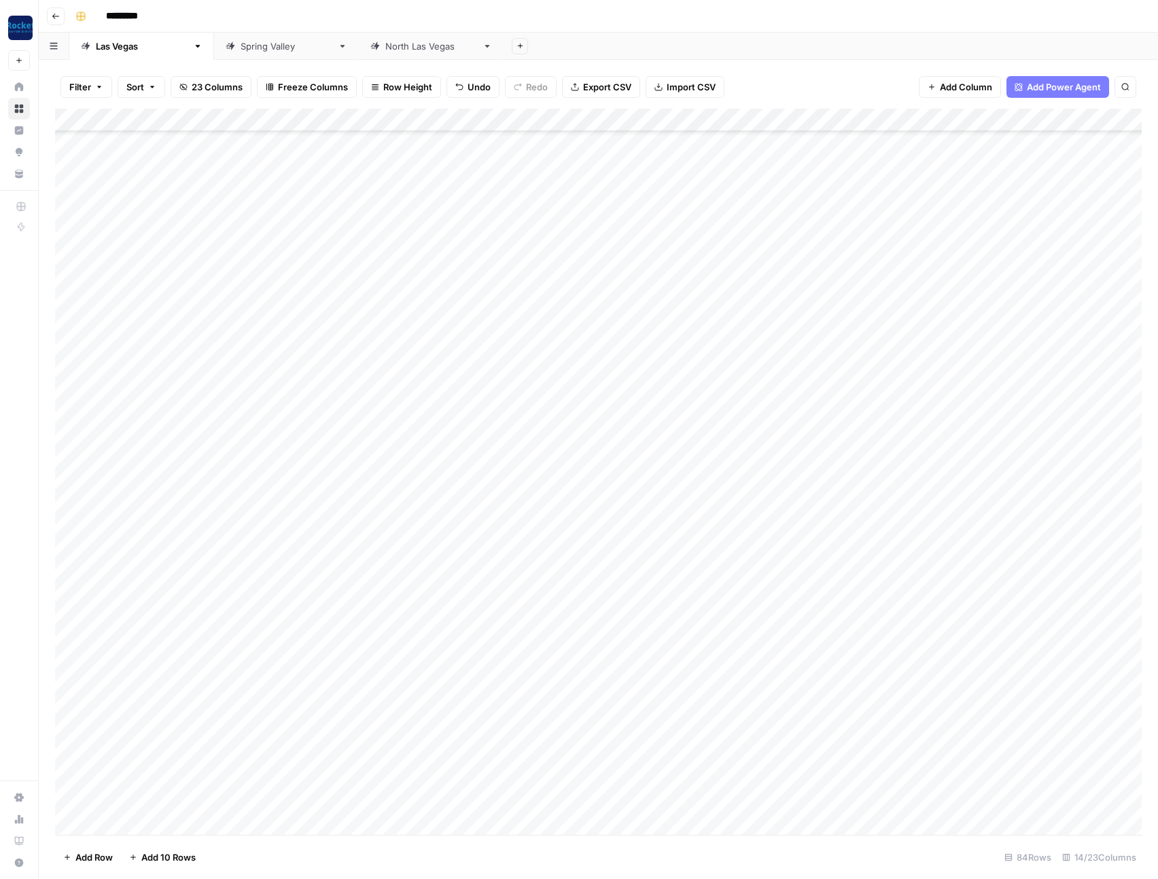
scroll to position [1259, 0]
click at [146, 822] on div "Add Column" at bounding box center [598, 472] width 1086 height 726
click at [371, 713] on div "Add Column" at bounding box center [598, 472] width 1086 height 726
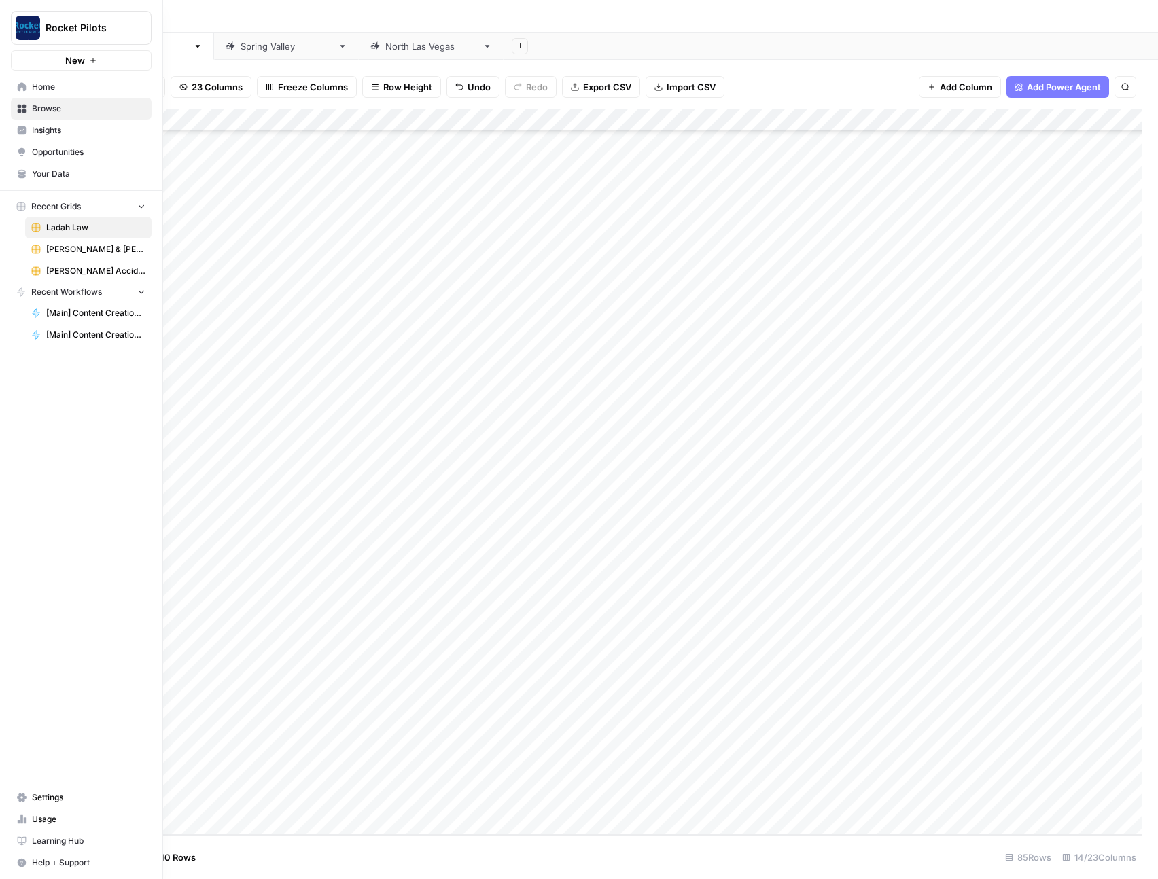
click at [32, 91] on span "Home" at bounding box center [88, 87] width 113 height 12
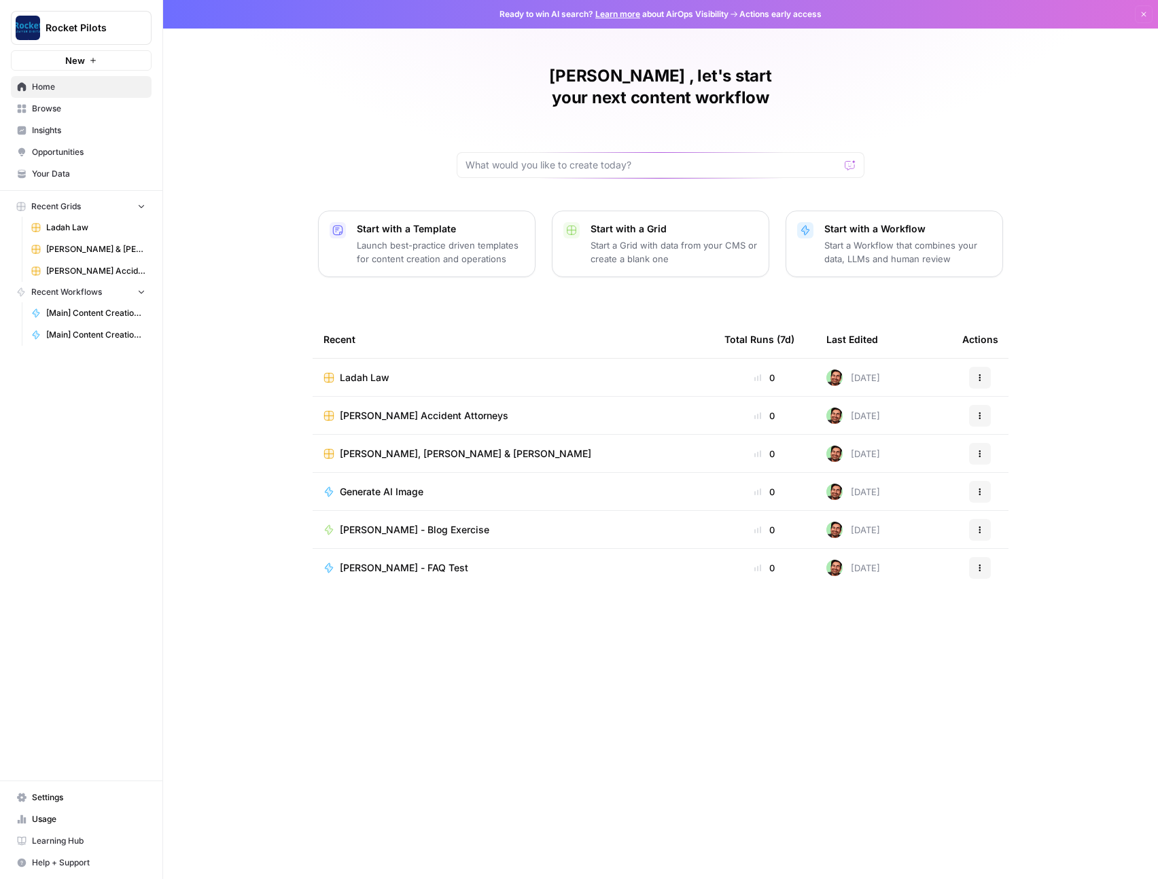
click at [400, 447] on span "[PERSON_NAME], [PERSON_NAME] & [PERSON_NAME]" at bounding box center [465, 454] width 251 height 14
click at [390, 371] on div "Ladah Law" at bounding box center [512, 378] width 379 height 14
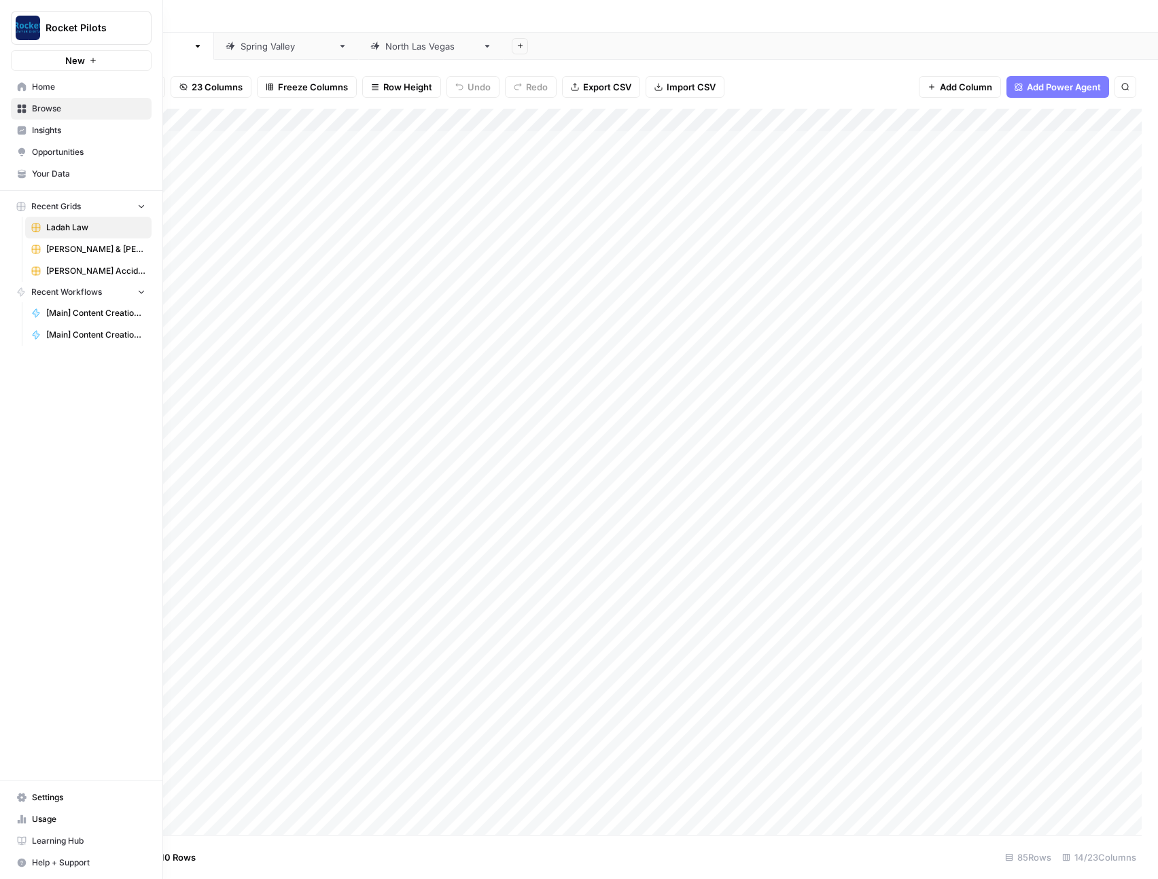
click at [29, 89] on link "Home" at bounding box center [81, 87] width 141 height 22
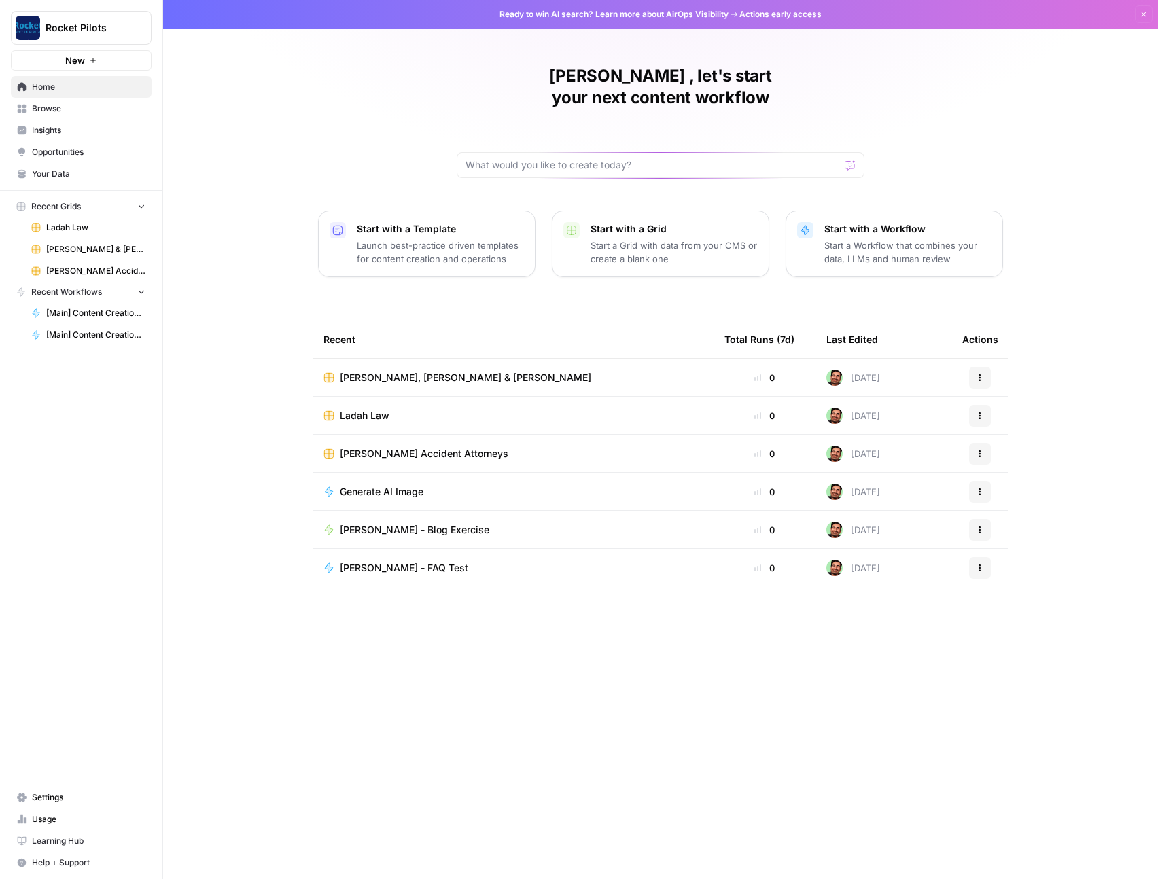
click at [68, 105] on span "Browse" at bounding box center [88, 109] width 113 height 12
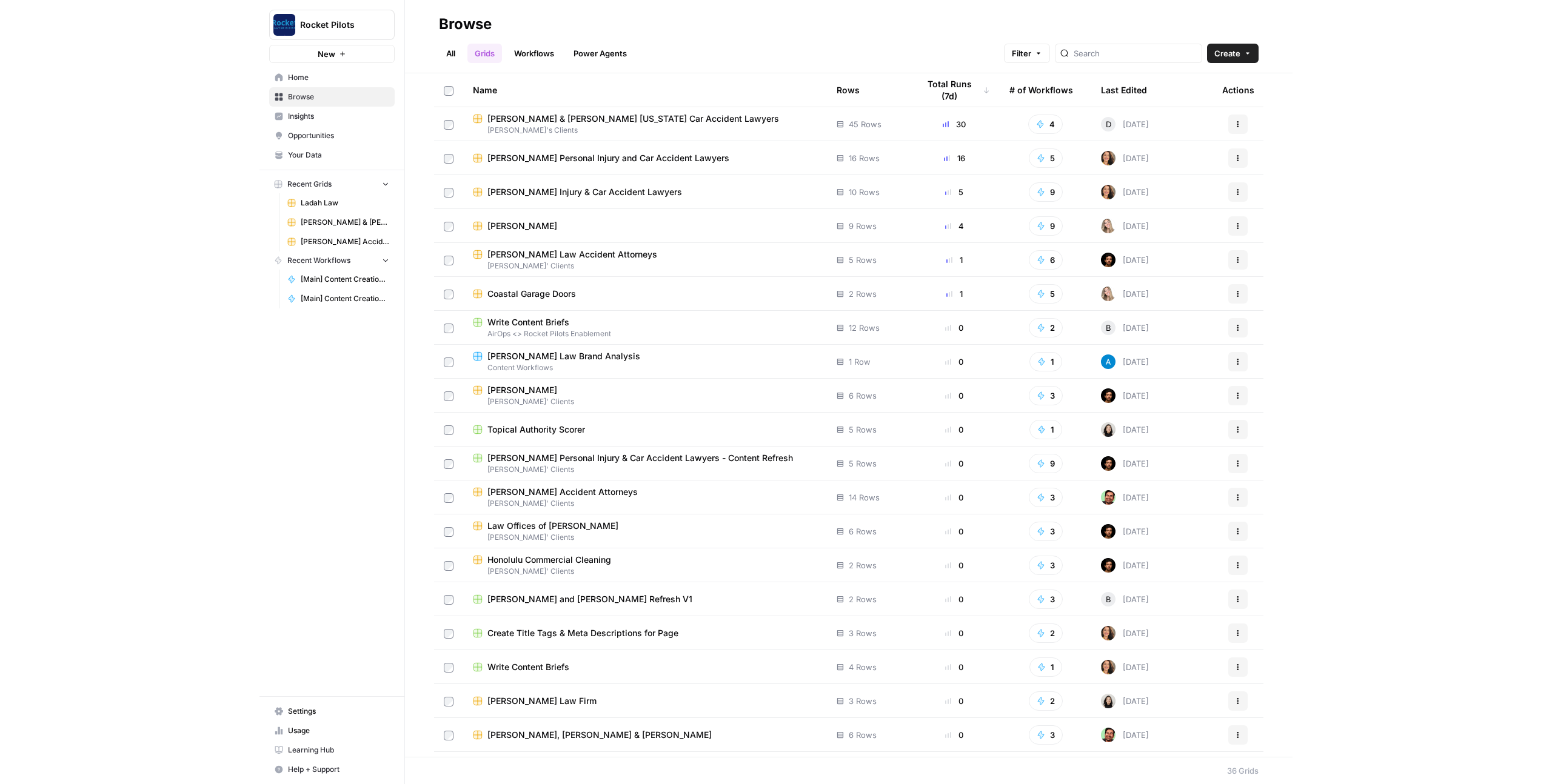
scroll to position [14, 0]
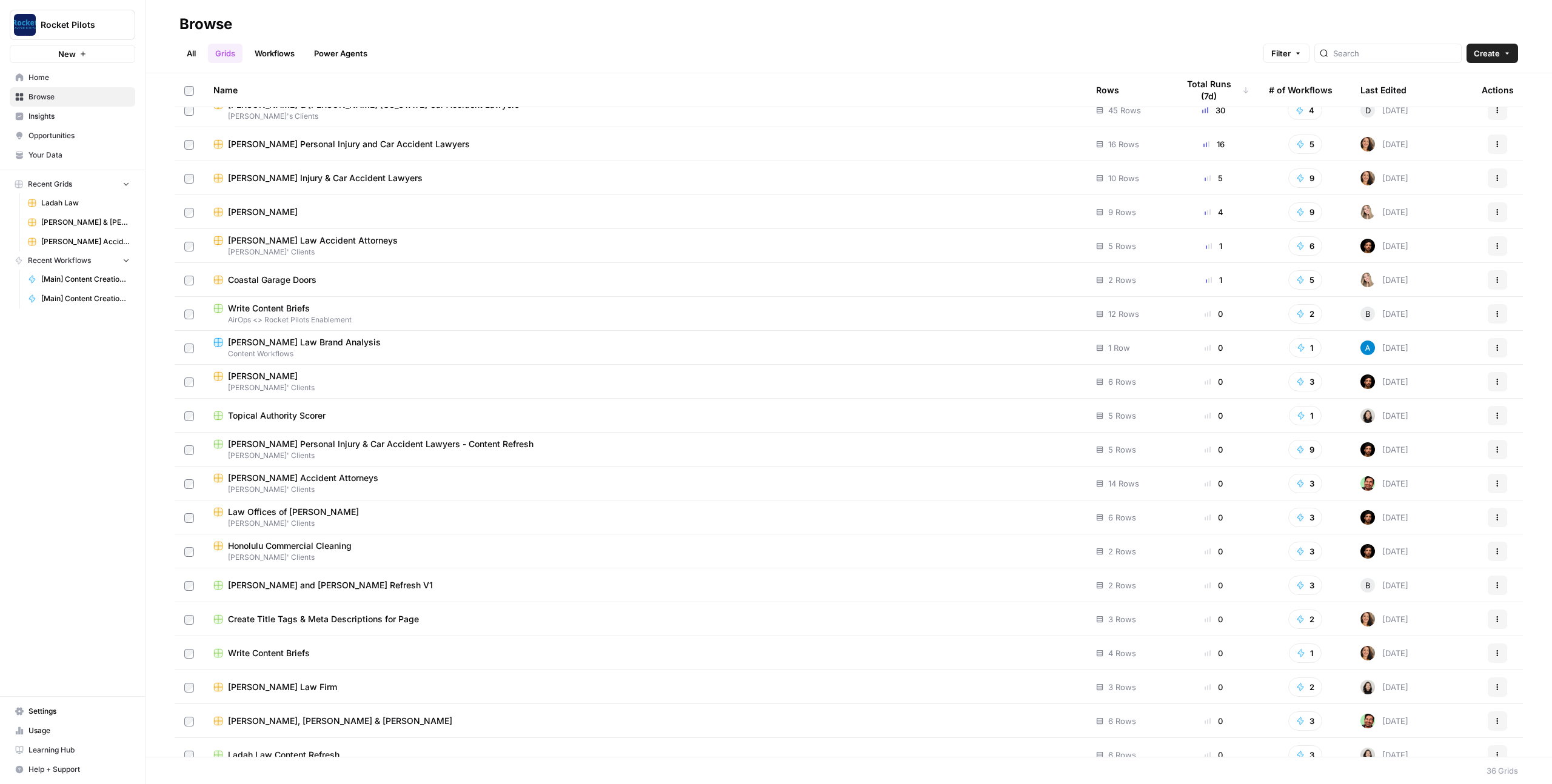
click at [315, 178] on span "Burgess Injury & Car Accident Lawyers" at bounding box center [325, 178] width 195 height 12
click at [312, 276] on span "Coastal Garage Doors" at bounding box center [271, 280] width 88 height 12
click at [298, 384] on span "Lucas' Clients" at bounding box center [644, 388] width 863 height 11
click at [355, 512] on span "Law Offices of Charles D. Naylor" at bounding box center [293, 512] width 131 height 12
click at [336, 547] on span "Honolulu Commercial Cleaning" at bounding box center [289, 546] width 124 height 12
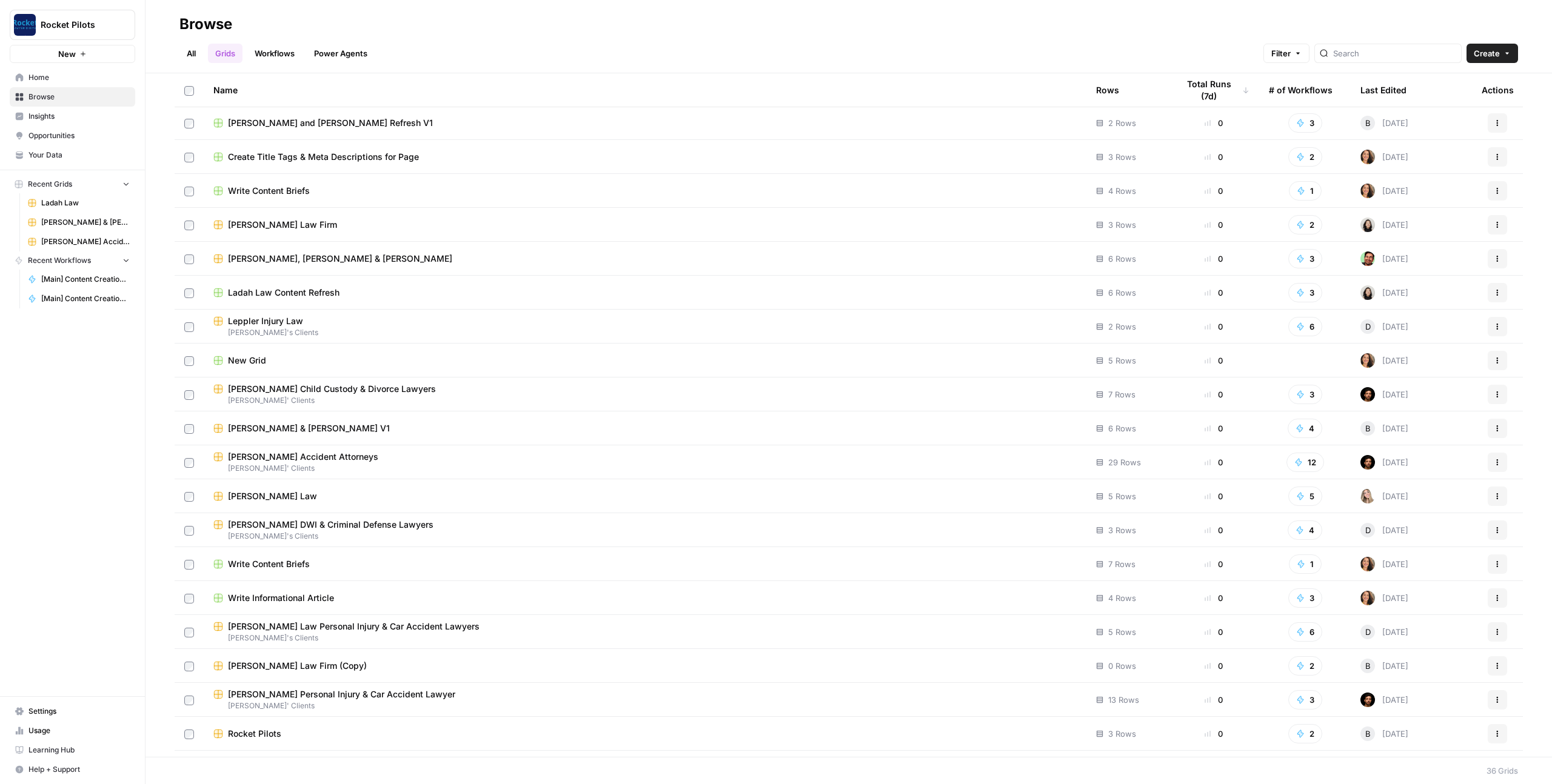
scroll to position [482, 0]
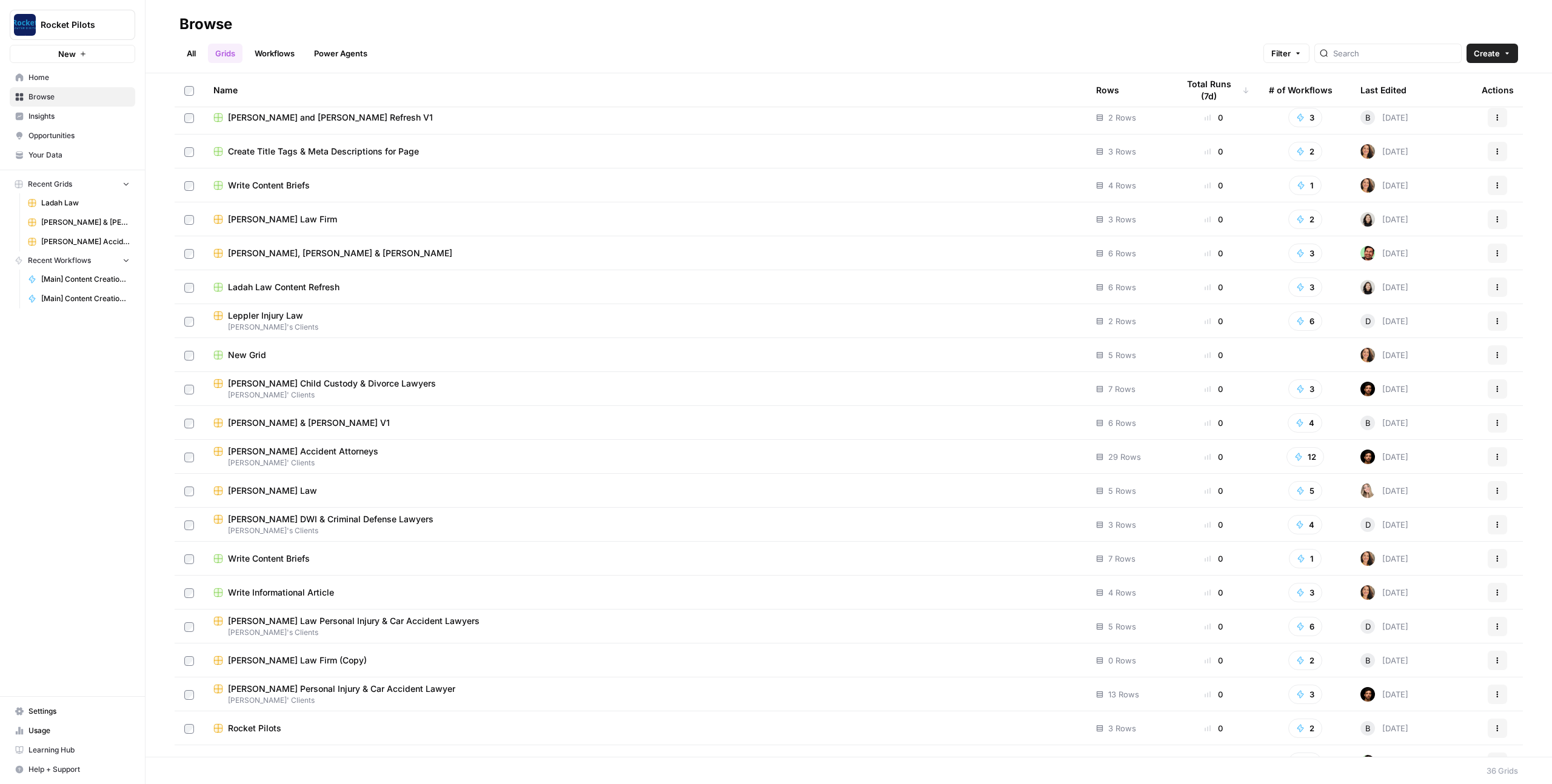
click at [433, 392] on span "Lucas' Clients" at bounding box center [644, 395] width 863 height 11
click at [337, 450] on span "DeHoyos Accident Attorneys" at bounding box center [303, 451] width 150 height 12
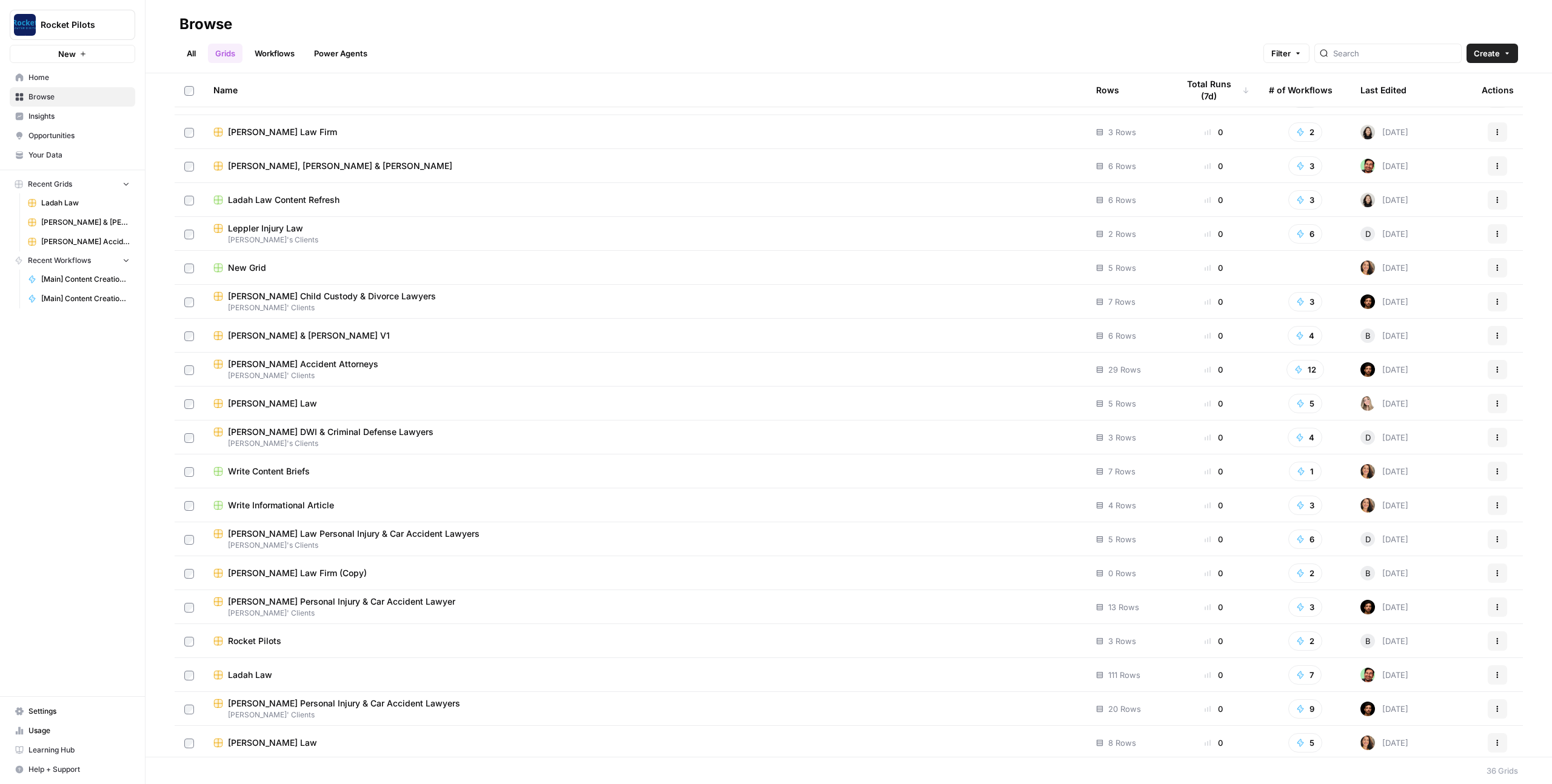
scroll to position [572, 0]
click at [349, 598] on span "Steve Gimblin Personal Injury & Car Accident Lawyer" at bounding box center [341, 598] width 228 height 12
click at [329, 704] on span "[PERSON_NAME] Personal Injury & Car Accident Lawyers" at bounding box center [344, 701] width 232 height 12
click at [275, 745] on div "Estes Law" at bounding box center [644, 740] width 863 height 12
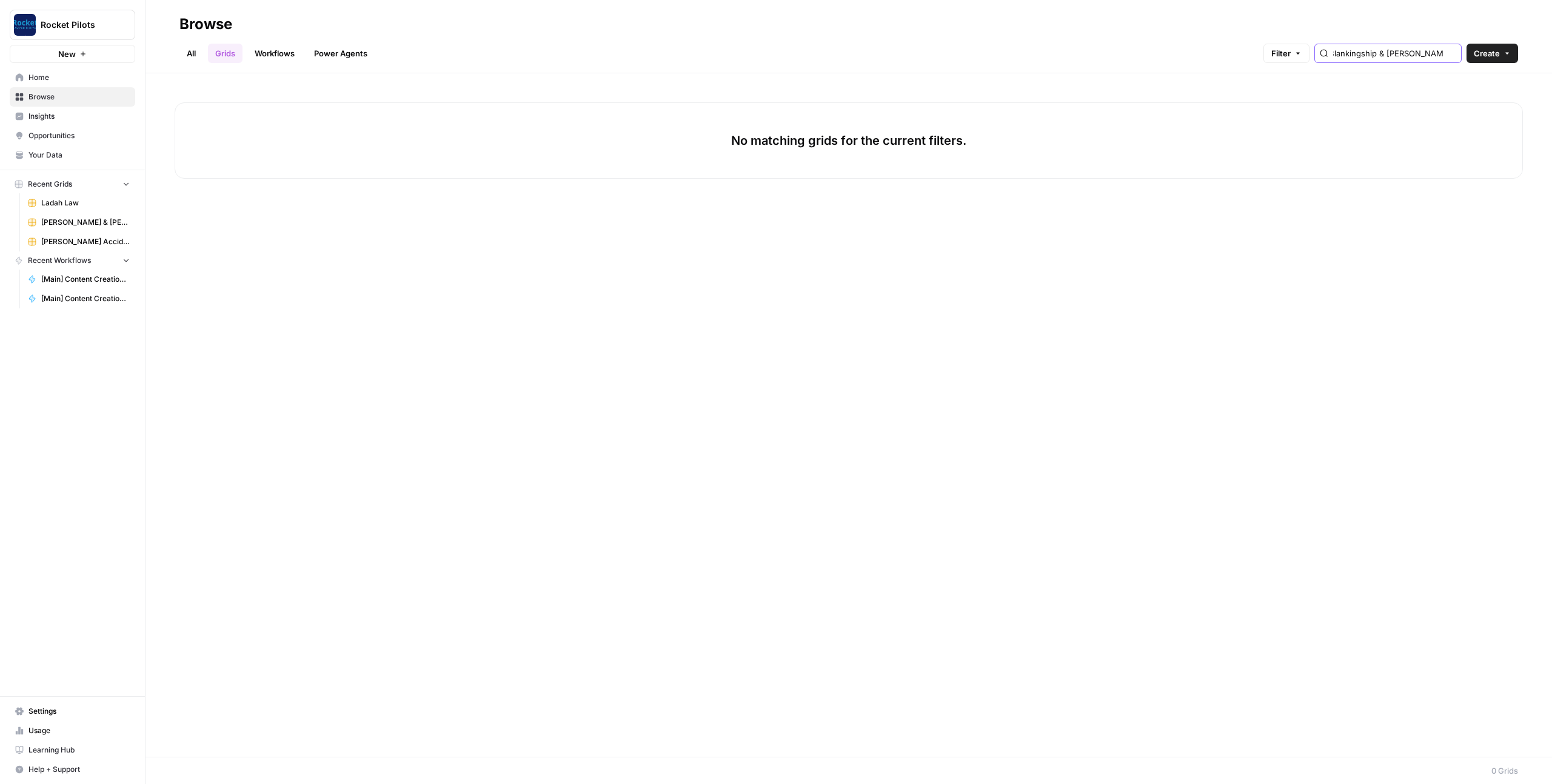
scroll to position [0, 2]
type input "Blanki"
click at [186, 54] on link "All" at bounding box center [191, 54] width 23 height 20
type input "Adv"
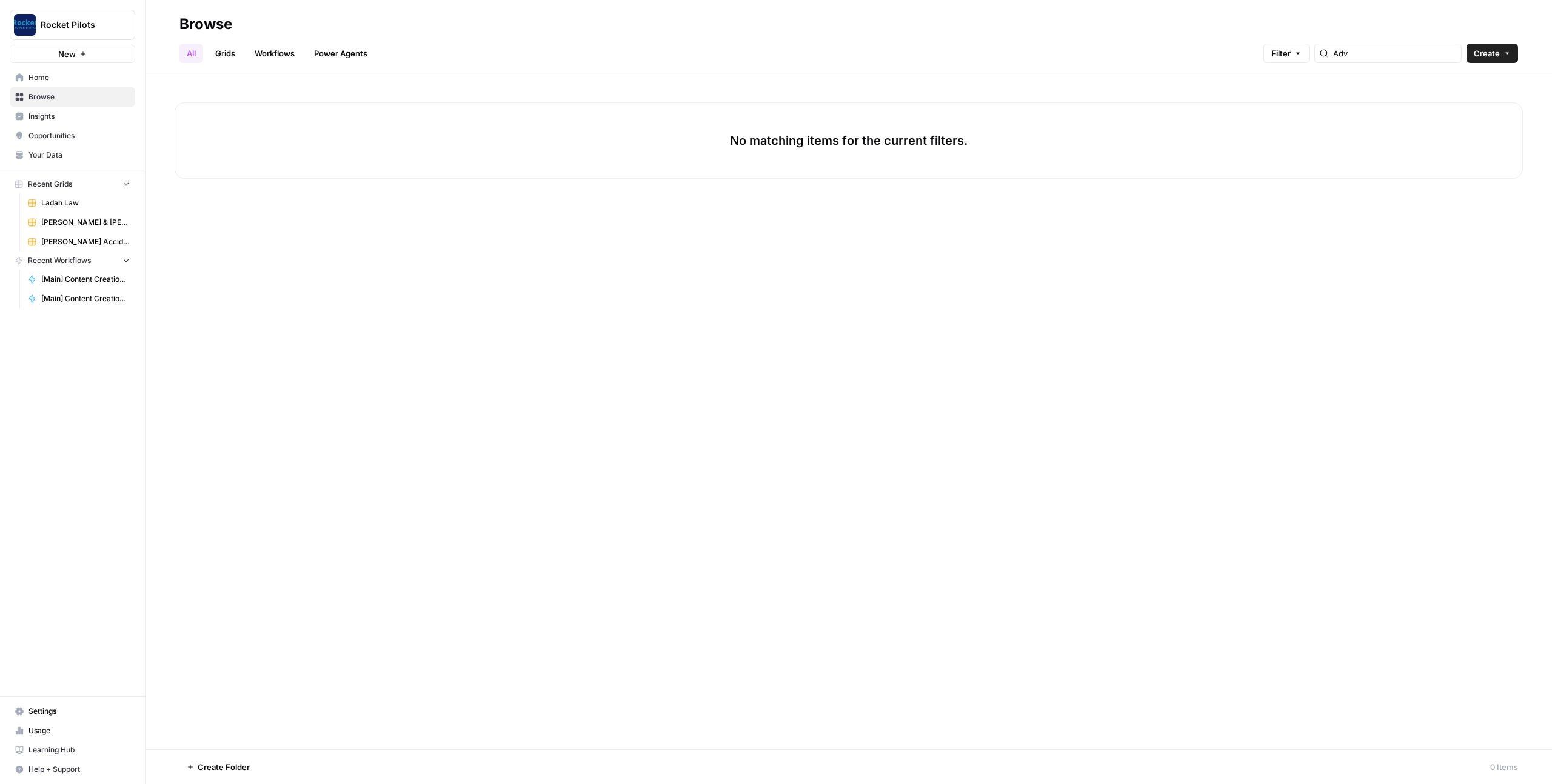
click at [269, 57] on link "Workflows" at bounding box center [274, 54] width 54 height 20
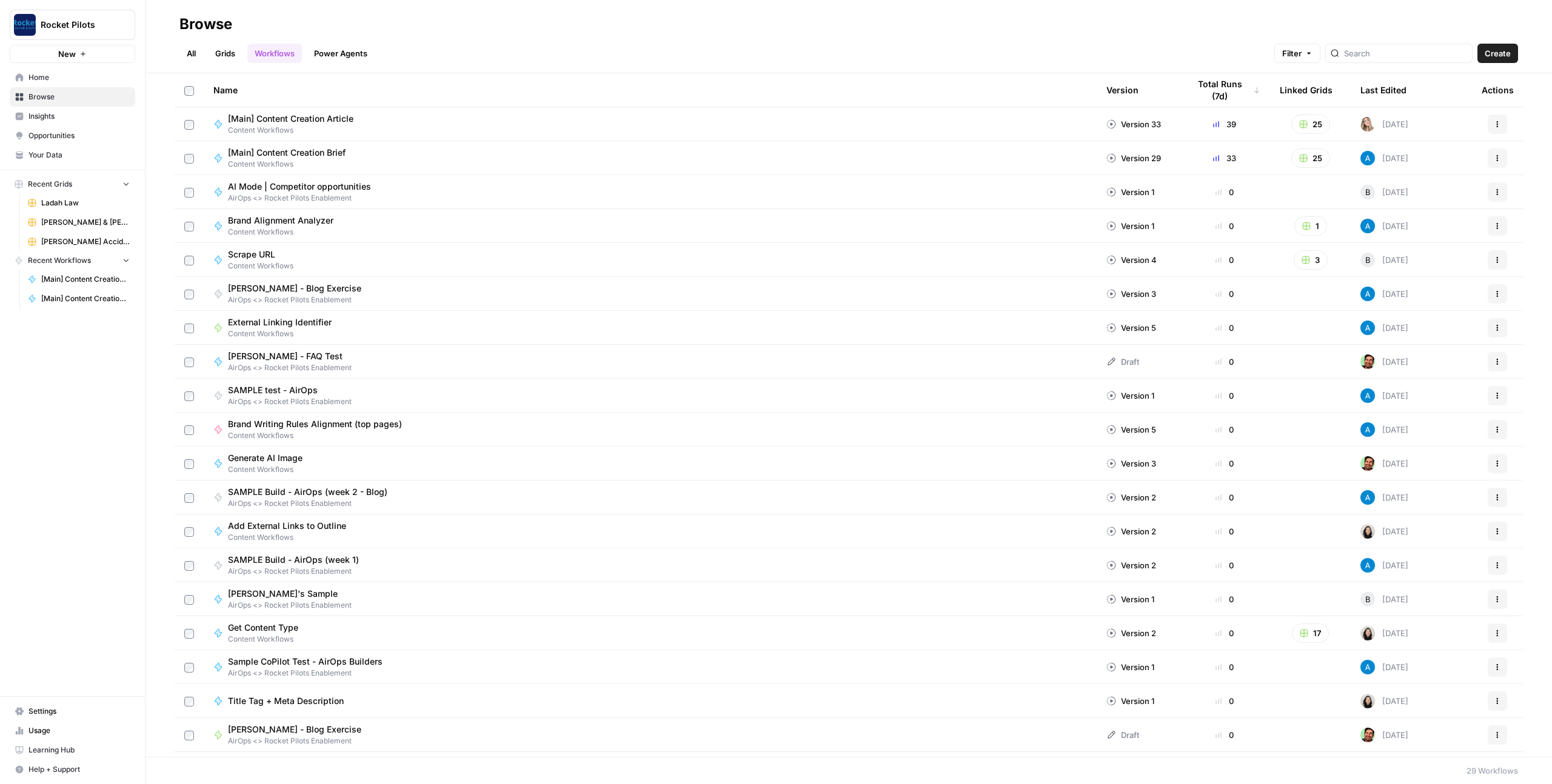
click at [215, 57] on link "Grids" at bounding box center [225, 54] width 35 height 20
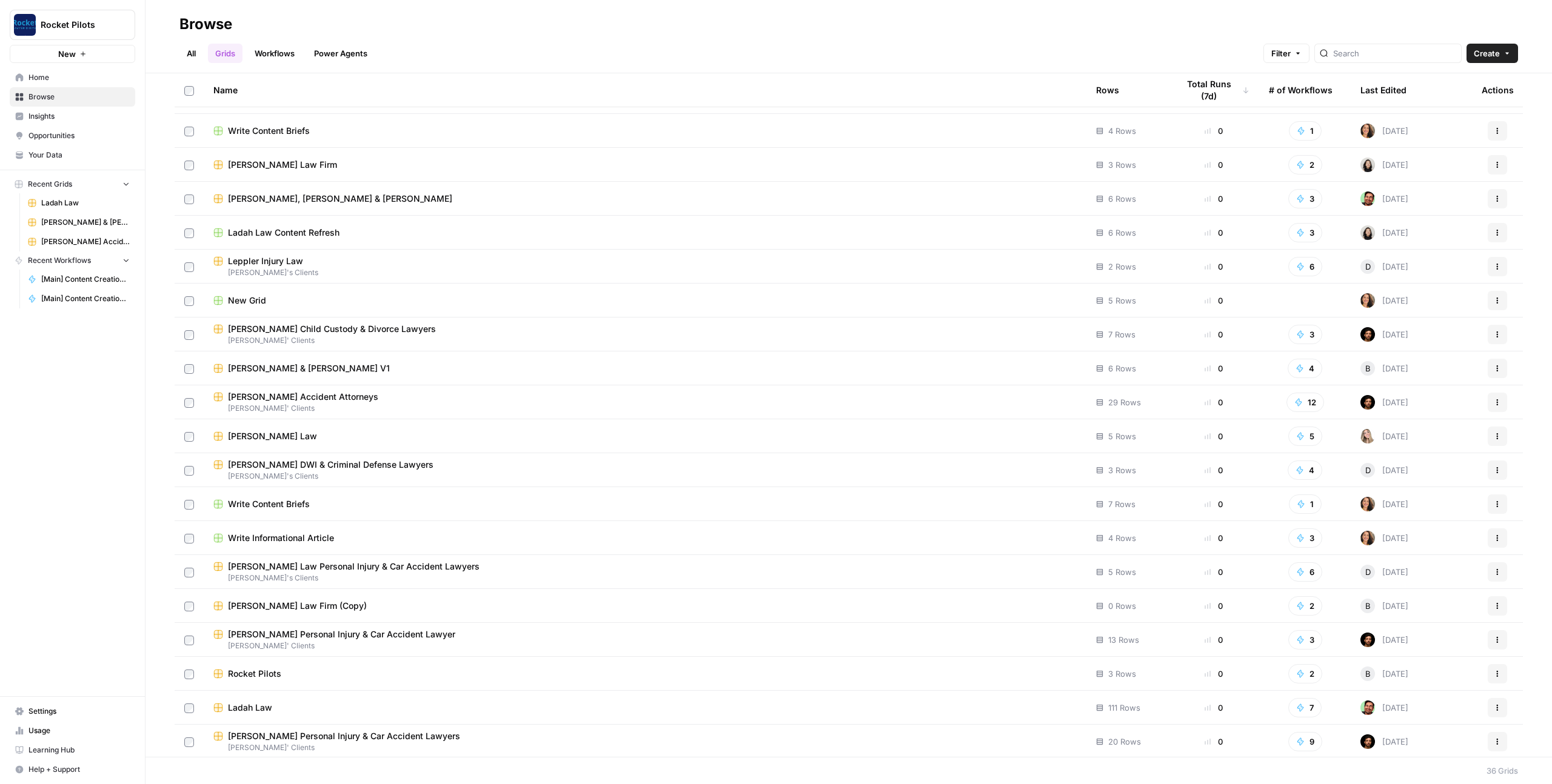
scroll to position [572, 0]
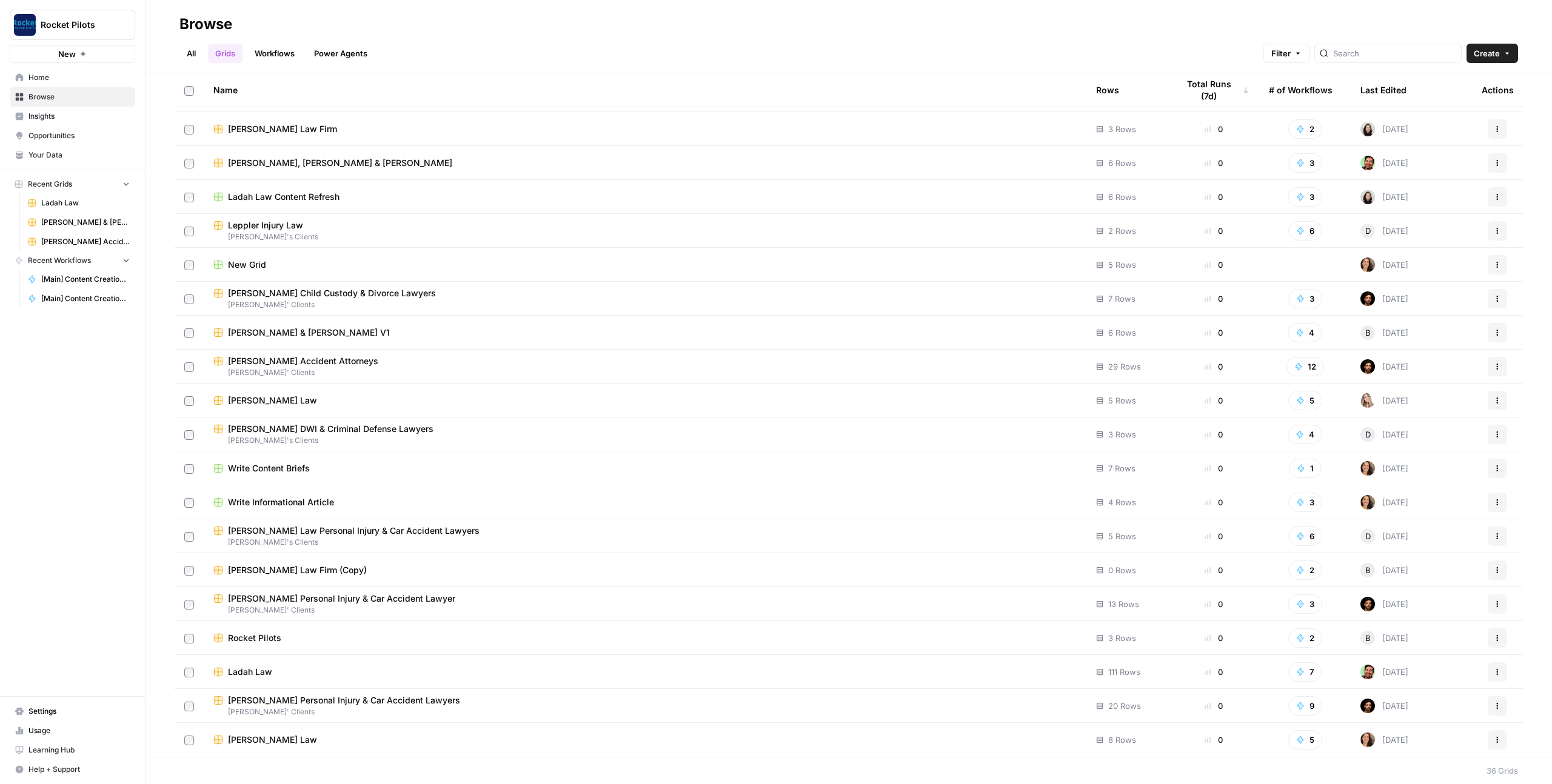
click at [55, 157] on span "Your Data" at bounding box center [79, 155] width 101 height 11
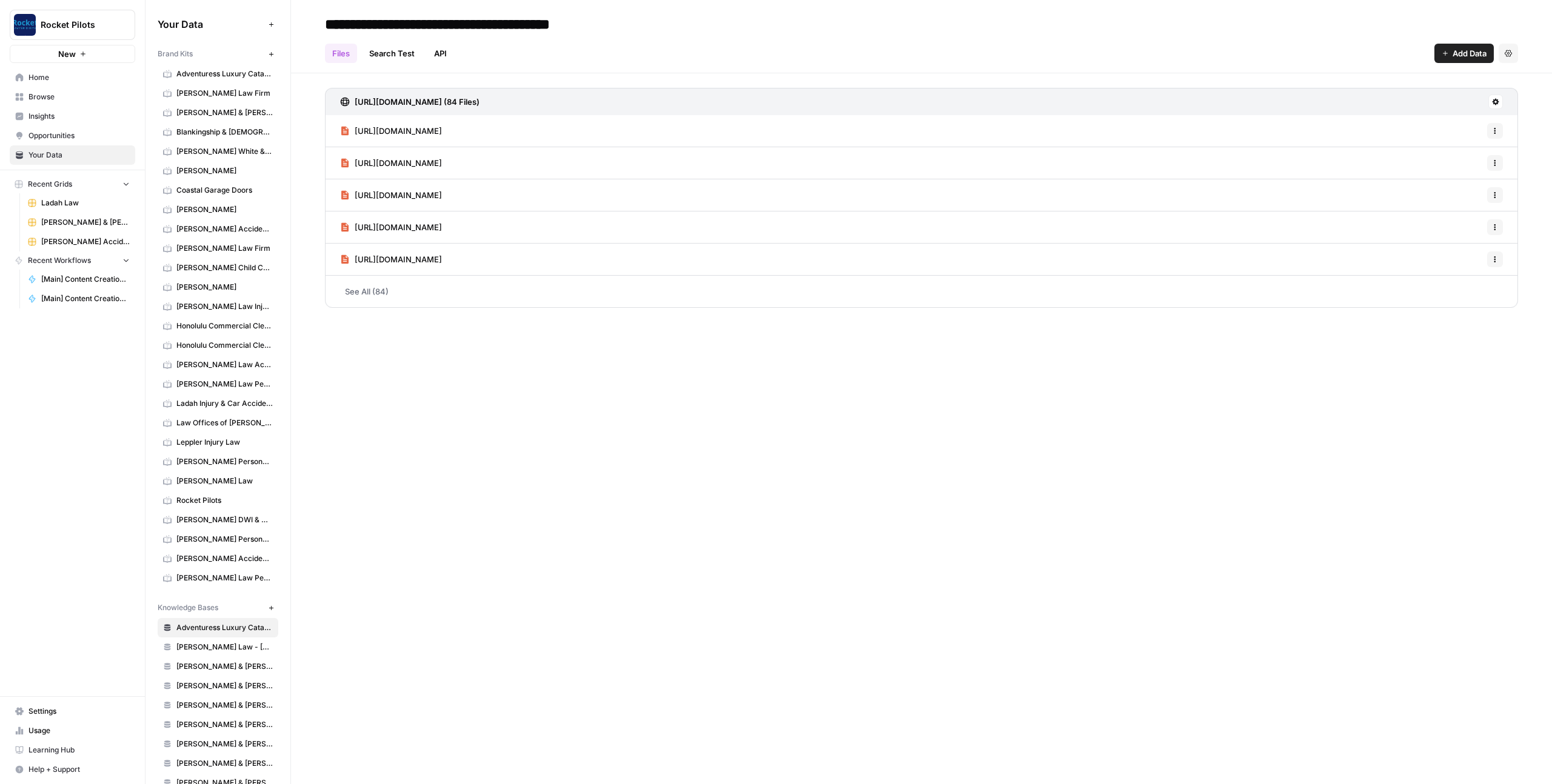
click at [198, 78] on span "Adventuress Luxury Catamaran" at bounding box center [225, 74] width 96 height 11
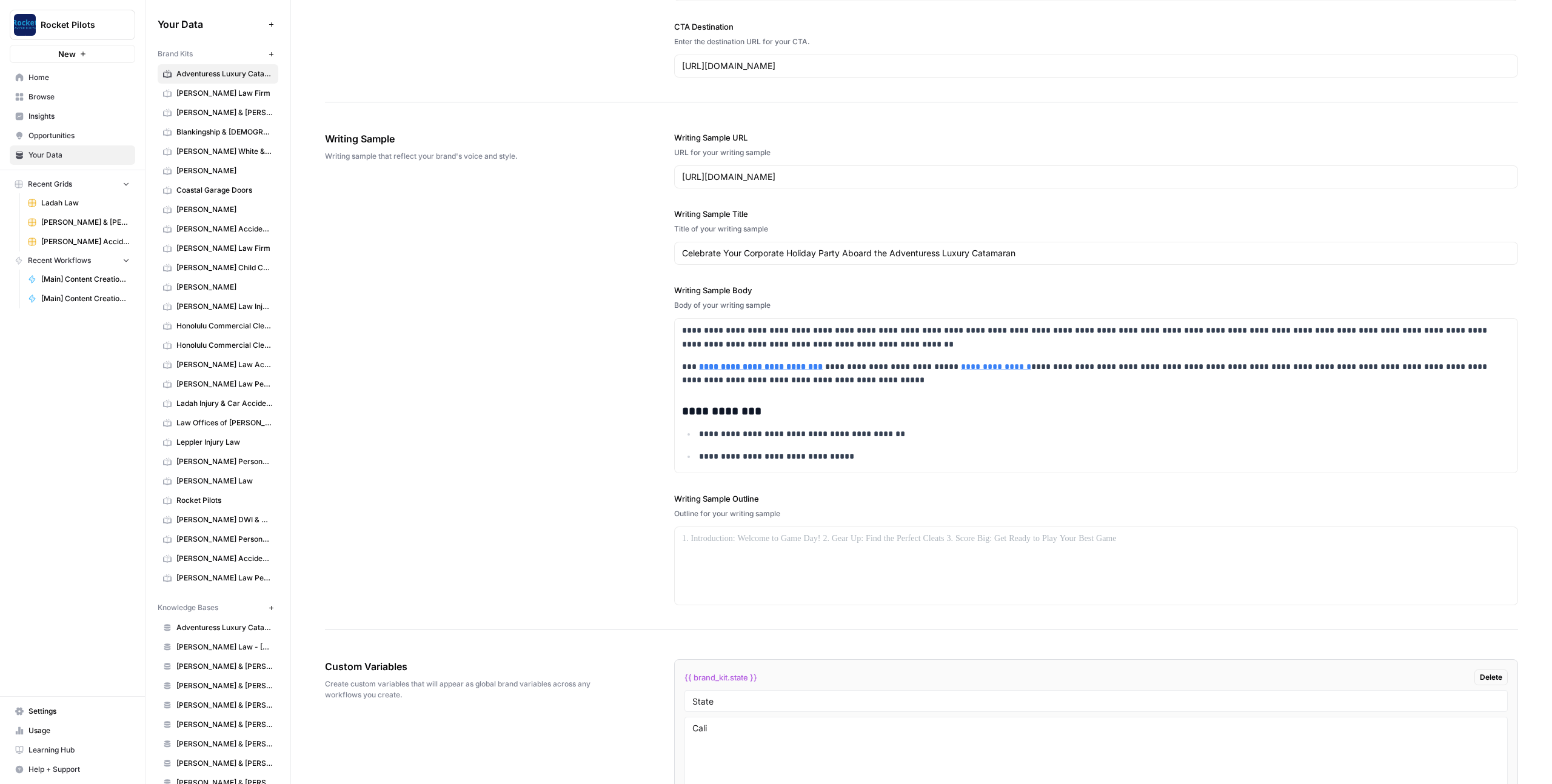
scroll to position [1571, 0]
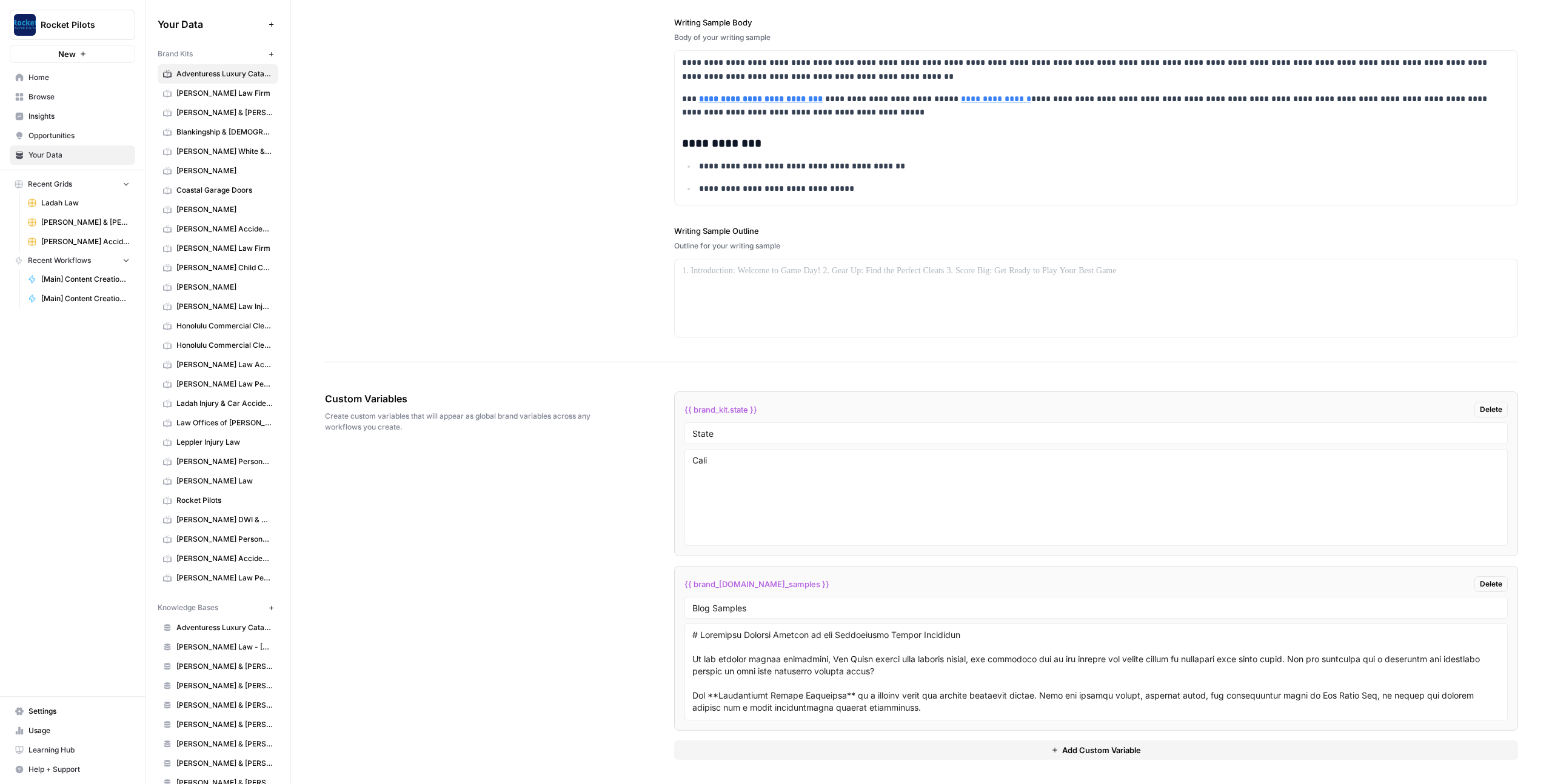
click at [52, 102] on span "Browse" at bounding box center [79, 97] width 101 height 11
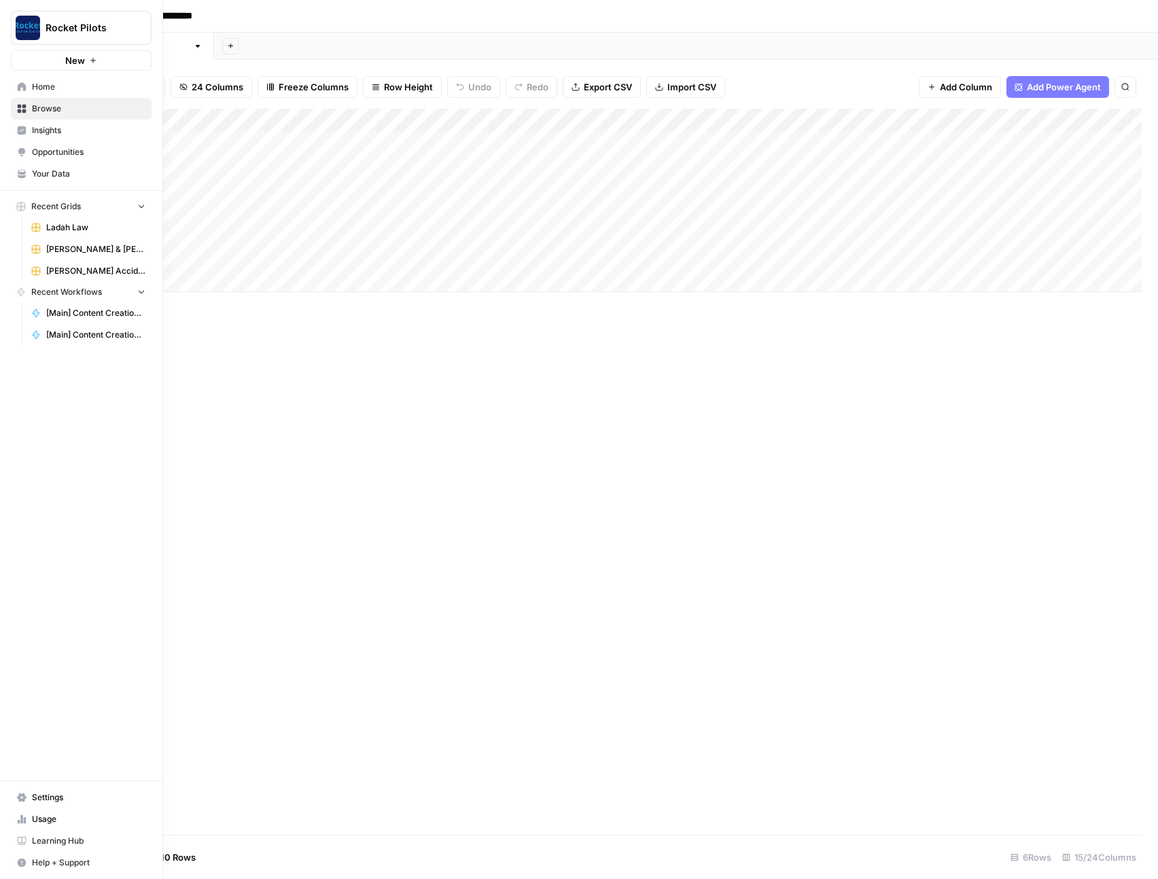
click at [26, 84] on link "Home" at bounding box center [81, 87] width 141 height 22
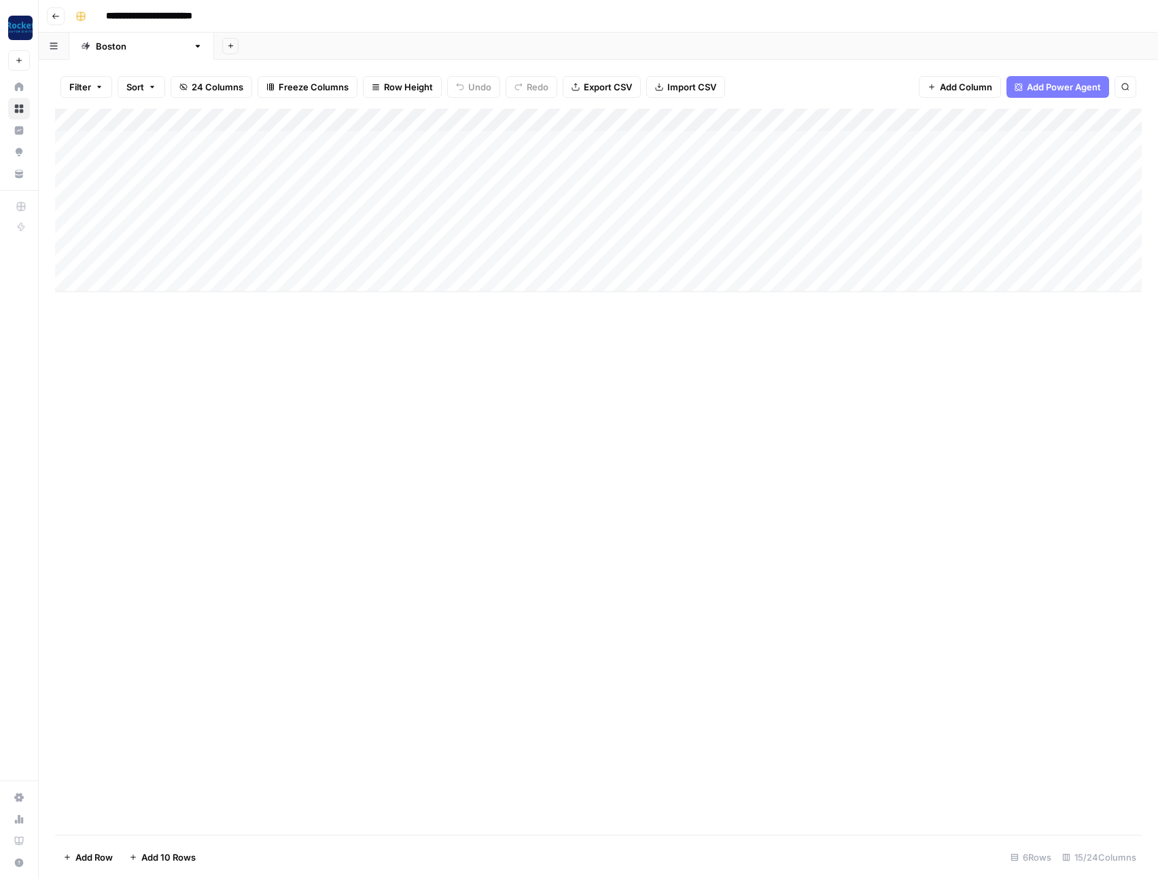
click at [287, 190] on div "Add Column" at bounding box center [598, 200] width 1086 height 183
click at [298, 190] on div "Add Column" at bounding box center [598, 200] width 1086 height 183
click at [429, 185] on textarea "**********" at bounding box center [364, 189] width 224 height 19
click at [433, 189] on textarea "**********" at bounding box center [360, 189] width 217 height 19
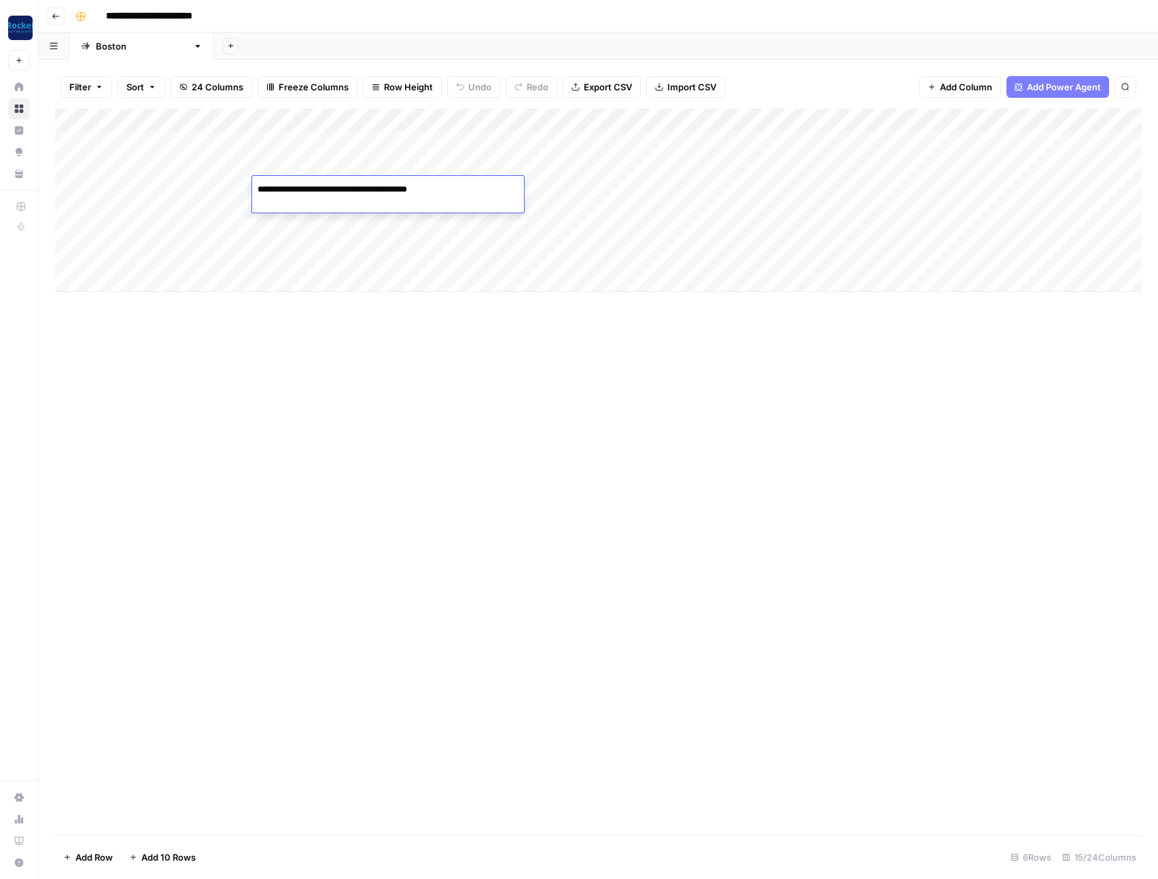
drag, startPoint x: 433, startPoint y: 189, endPoint x: 446, endPoint y: 188, distance: 12.9
click at [446, 188] on textarea "**********" at bounding box center [360, 189] width 217 height 19
type textarea "**********"
click at [290, 211] on div "Add Column" at bounding box center [598, 200] width 1086 height 183
click at [641, 385] on div "Add Column" at bounding box center [598, 472] width 1086 height 726
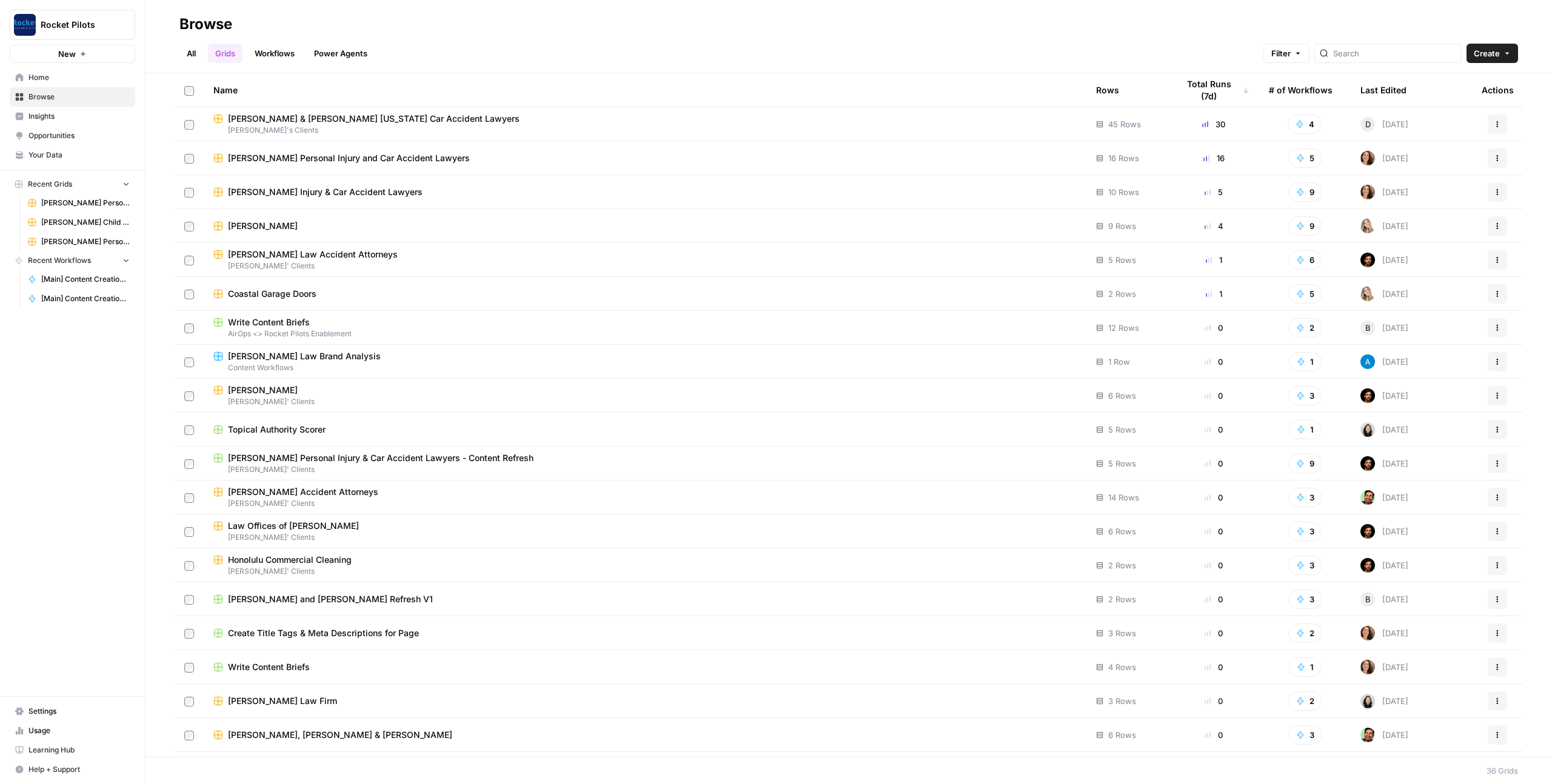
click at [237, 94] on div "Name" at bounding box center [644, 89] width 863 height 33
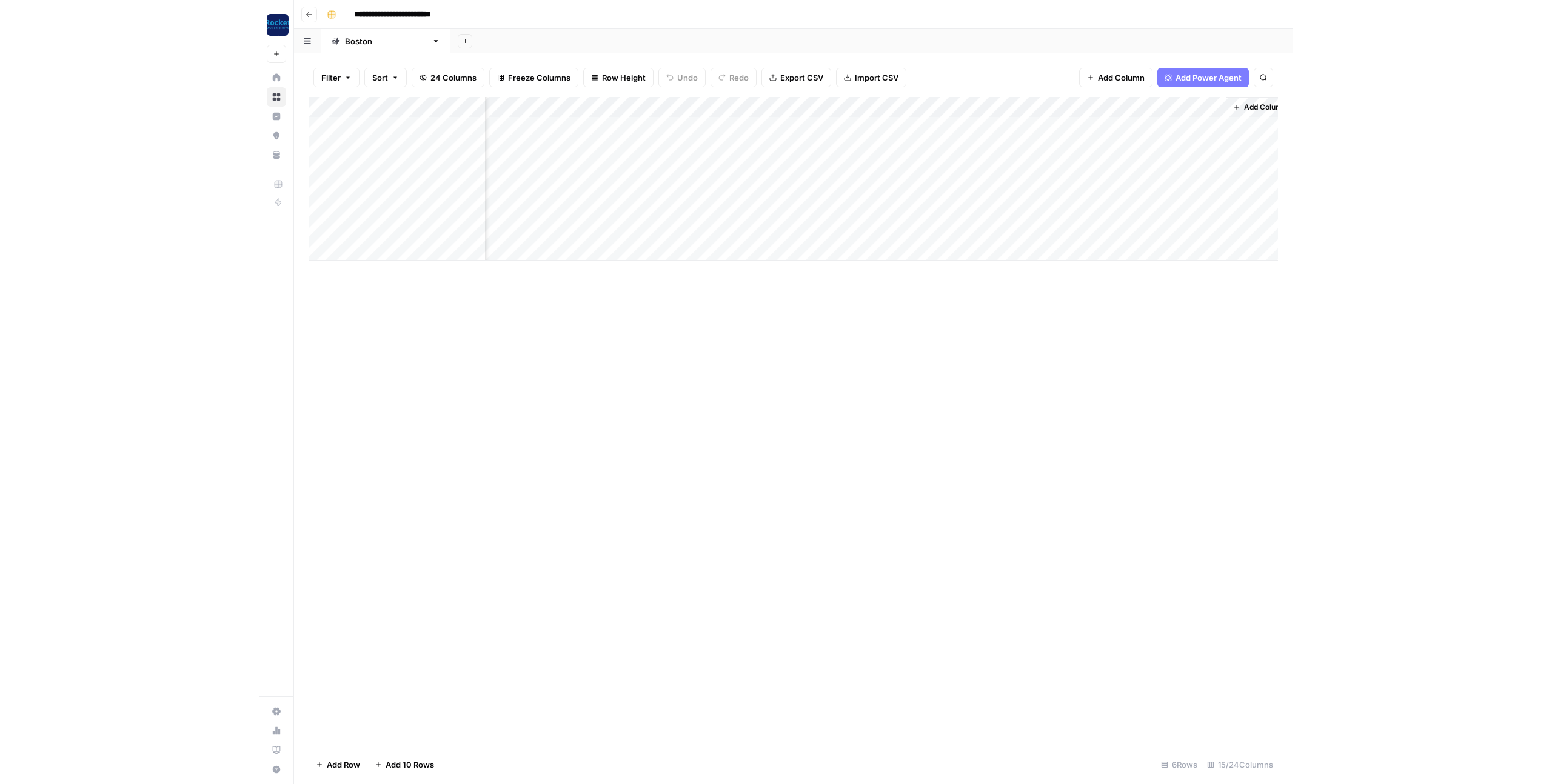
scroll to position [0, 710]
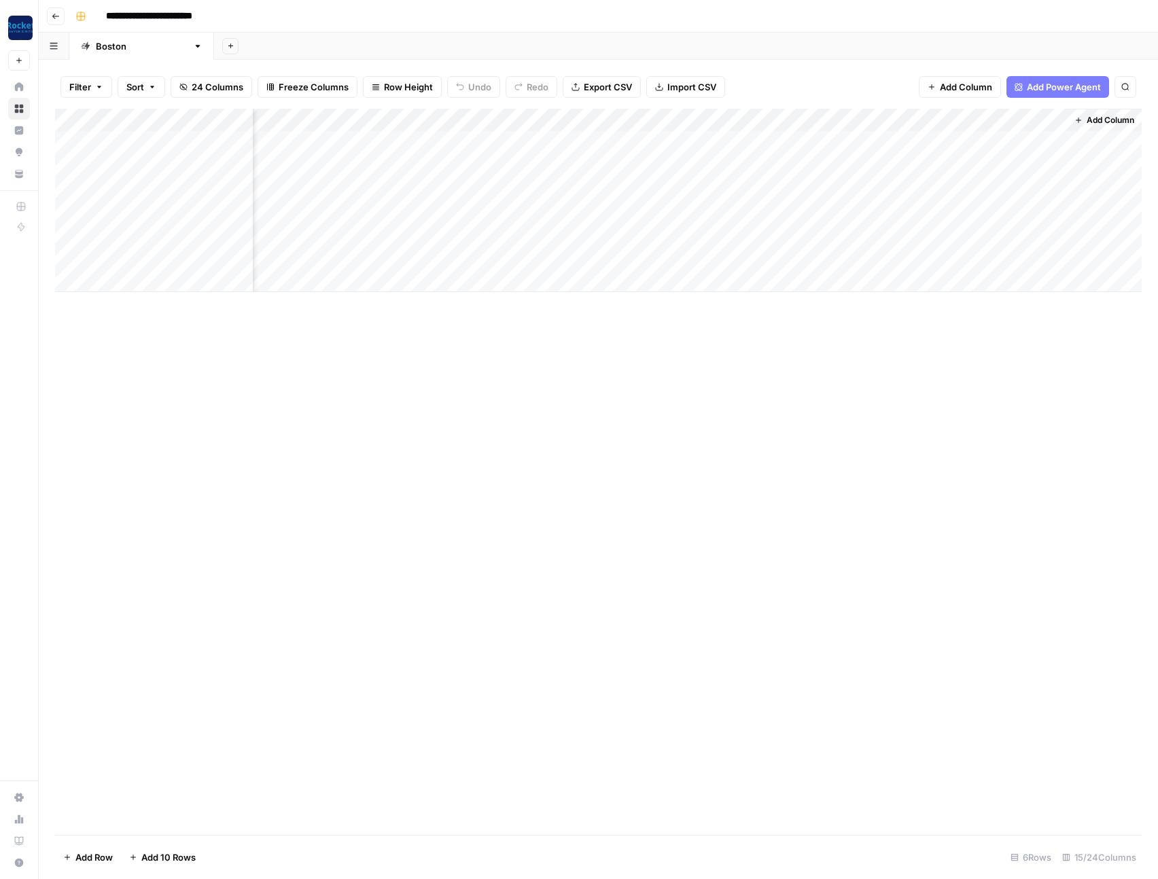
click at [749, 144] on div "Add Column" at bounding box center [598, 200] width 1086 height 183
click at [753, 160] on div "Add Column" at bounding box center [598, 200] width 1086 height 183
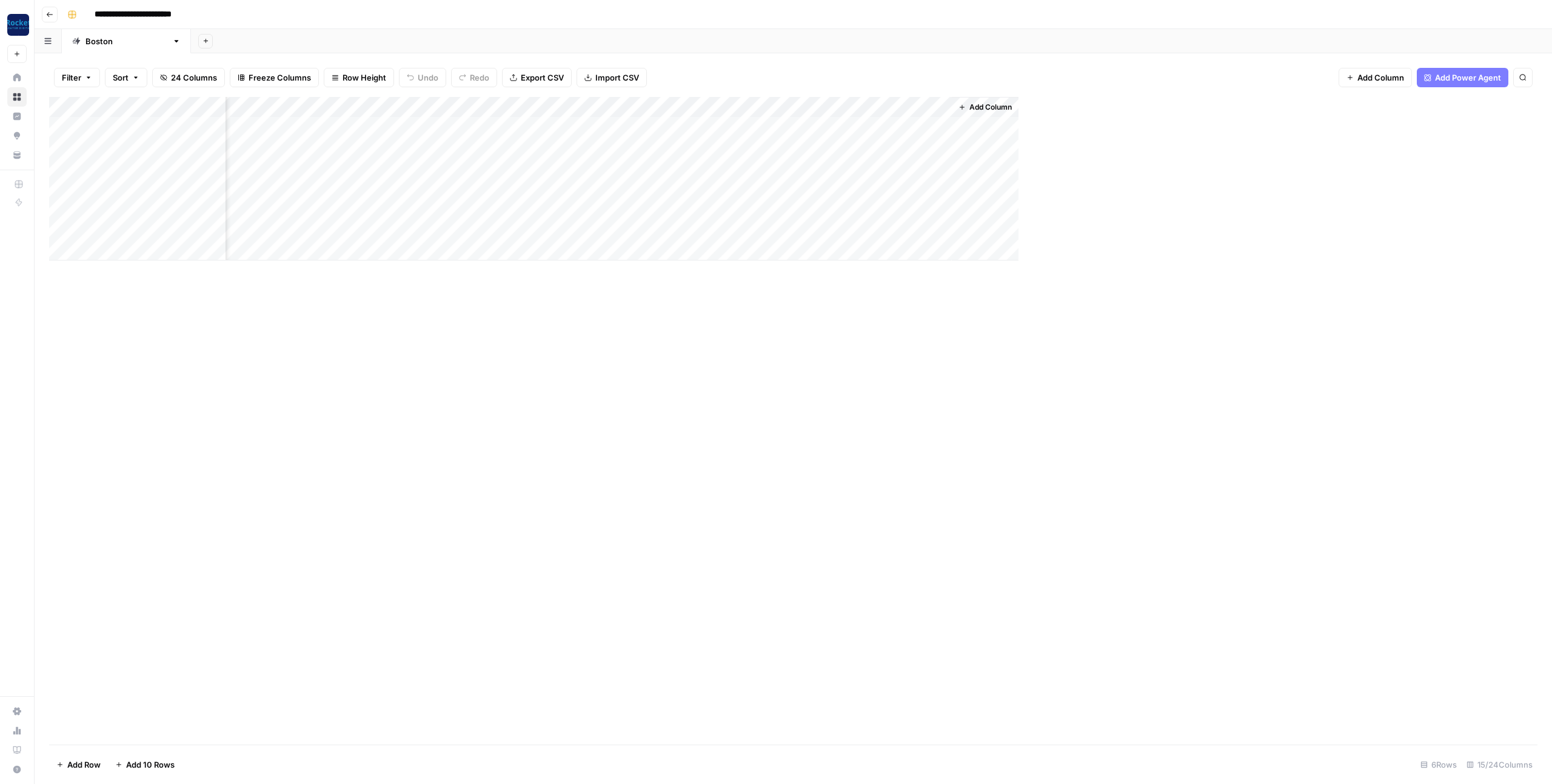
scroll to position [0, 192]
click at [950, 458] on div "Add Column" at bounding box center [793, 421] width 1489 height 648
